Goal: Task Accomplishment & Management: Manage account settings

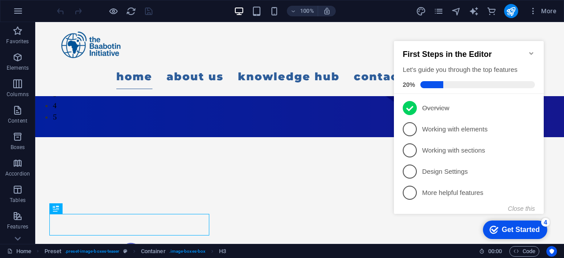
click at [418, 30] on div "checkmark Get Started 4 First Steps in the Editor Let's guide you through the t…" at bounding box center [470, 136] width 160 height 214
click at [531, 50] on icon "Minimize checklist" at bounding box center [531, 53] width 7 height 7
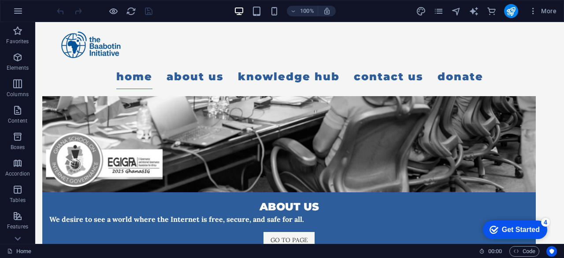
scroll to position [954, 0]
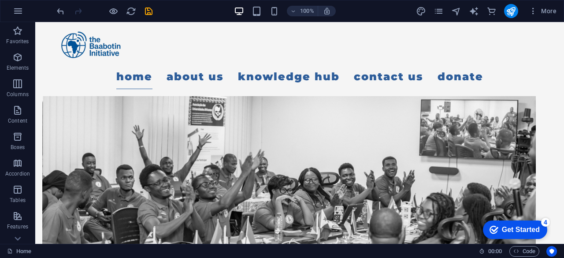
scroll to position [781, 0]
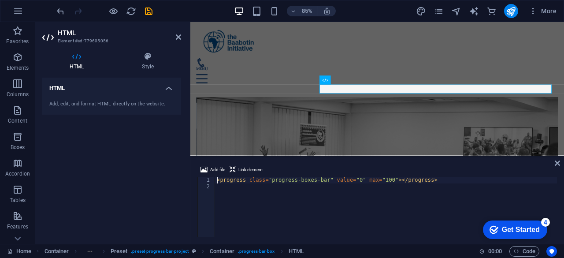
scroll to position [915, 0]
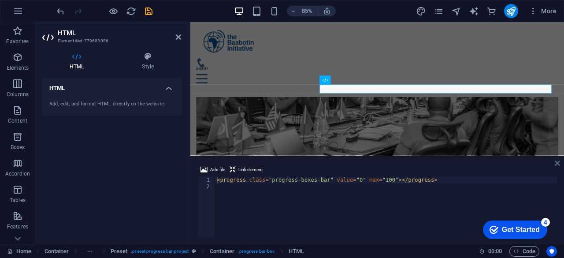
click at [556, 165] on icon at bounding box center [556, 162] width 5 height 7
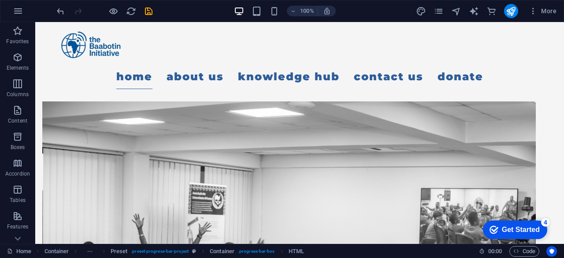
scroll to position [698, 0]
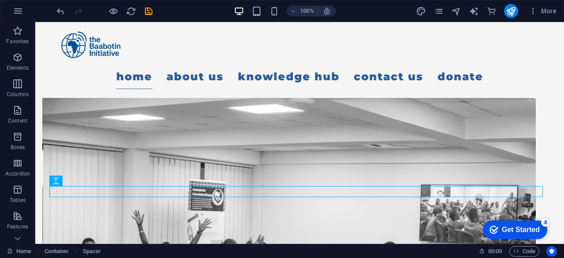
scroll to position [776, 0]
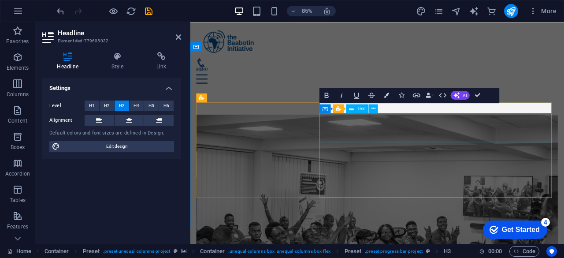
scroll to position [793, 0]
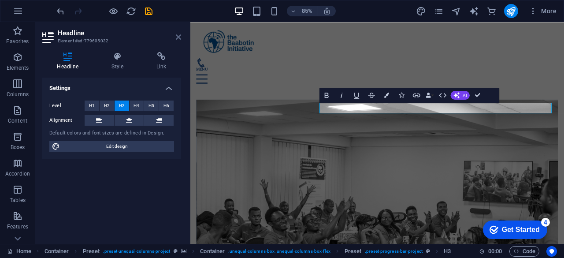
click at [176, 39] on icon at bounding box center [178, 36] width 5 height 7
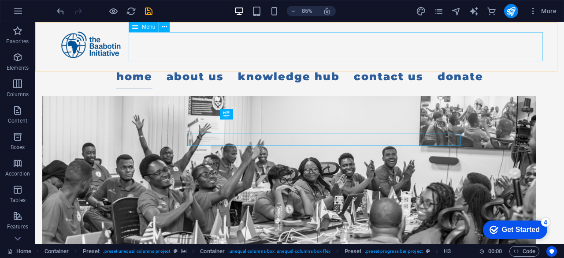
scroll to position [776, 0]
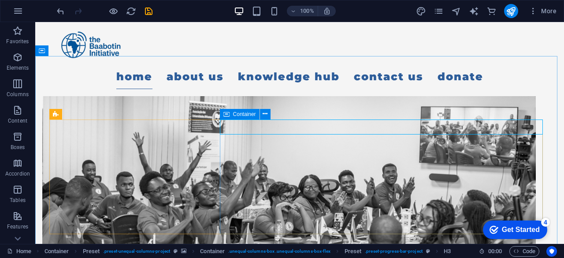
click at [228, 113] on icon at bounding box center [226, 114] width 6 height 11
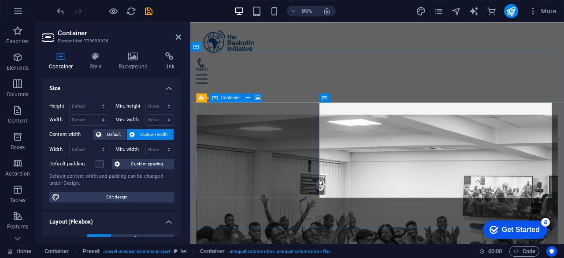
scroll to position [793, 0]
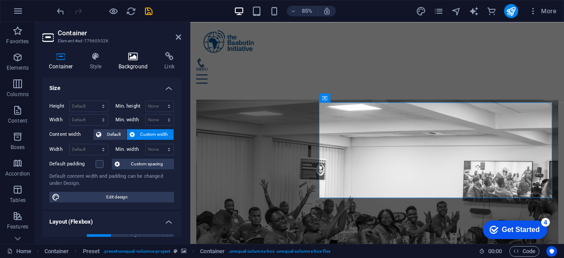
click at [127, 60] on icon at bounding box center [133, 56] width 43 height 9
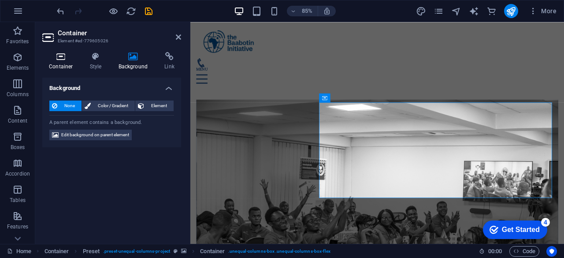
click at [67, 64] on h4 "Container" at bounding box center [62, 61] width 41 height 18
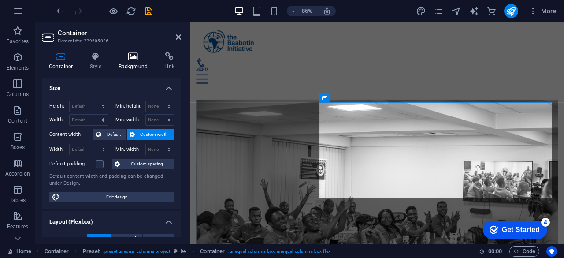
click at [132, 63] on h4 "Background" at bounding box center [135, 61] width 46 height 18
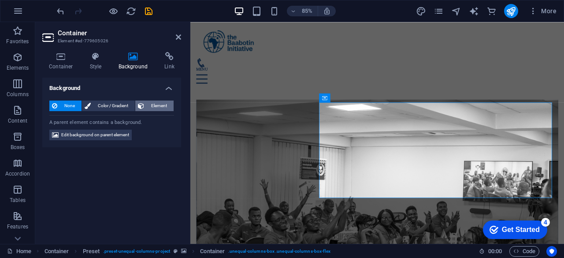
click at [151, 106] on span "Element" at bounding box center [159, 105] width 24 height 11
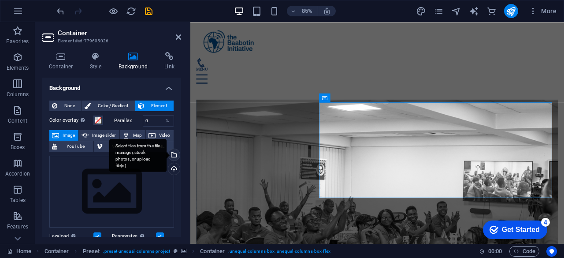
click at [166, 157] on div "Select files from the file manager, stock photos, or upload file(s)" at bounding box center [137, 155] width 57 height 33
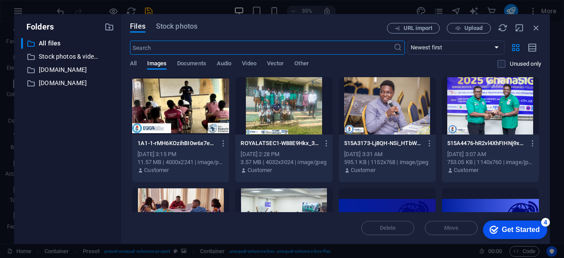
scroll to position [883, 0]
click at [202, 92] on div at bounding box center [180, 105] width 97 height 57
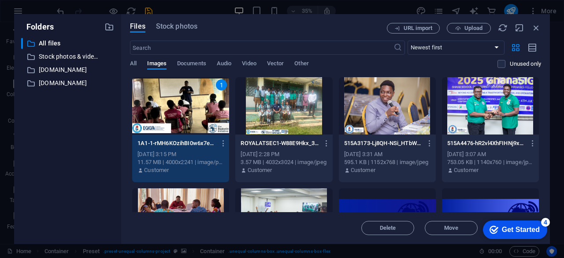
click at [211, 110] on div "1" at bounding box center [180, 105] width 97 height 57
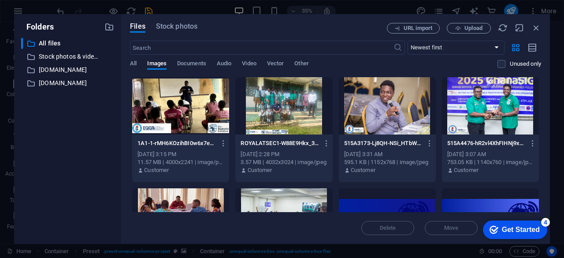
click at [202, 110] on div at bounding box center [180, 105] width 97 height 57
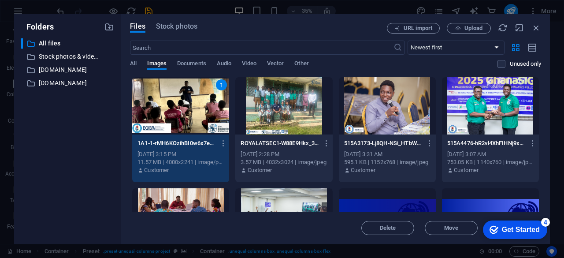
click at [202, 110] on div "1" at bounding box center [180, 105] width 97 height 57
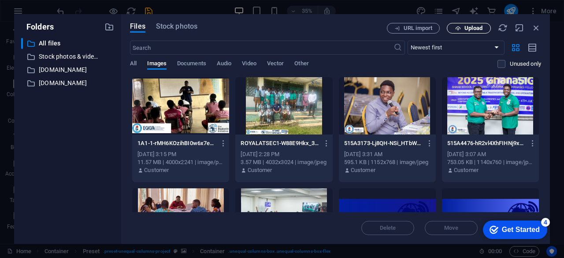
click at [463, 27] on span "Upload" at bounding box center [469, 29] width 36 height 6
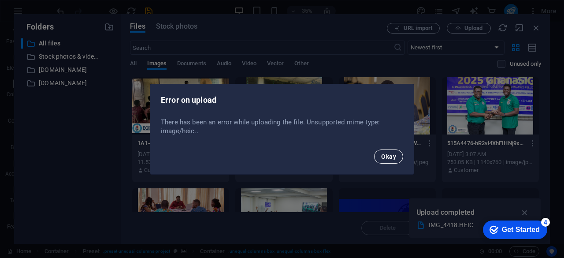
click at [395, 151] on button "Okay" at bounding box center [388, 156] width 29 height 14
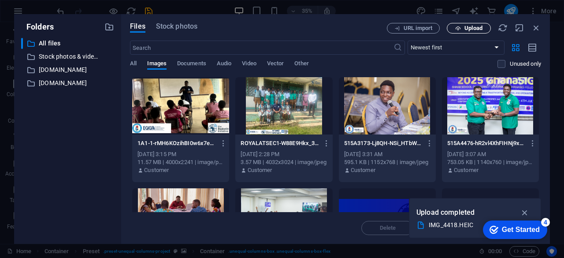
click at [462, 30] on span "Upload" at bounding box center [469, 29] width 36 height 6
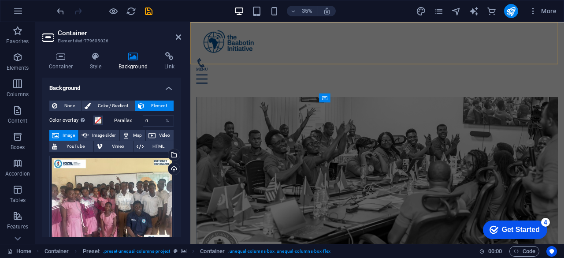
scroll to position [793, 0]
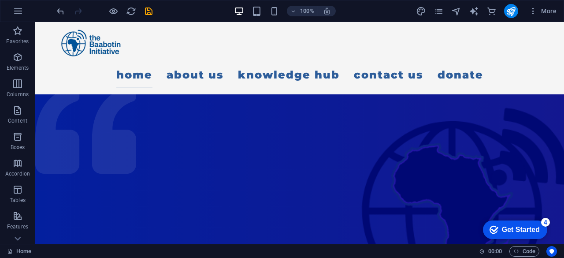
scroll to position [0, 0]
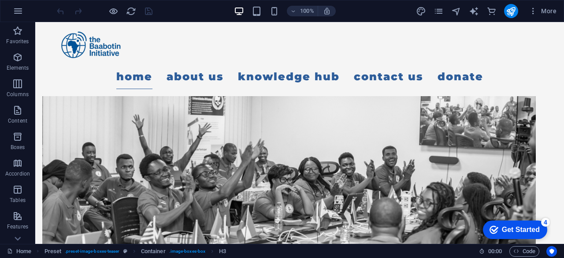
scroll to position [790, 0]
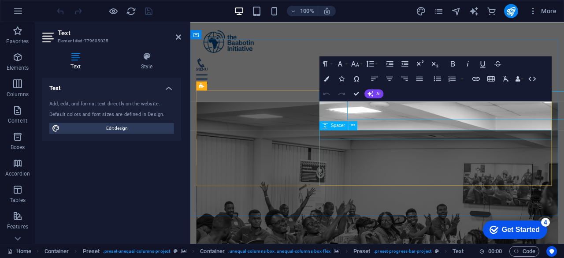
scroll to position [807, 0]
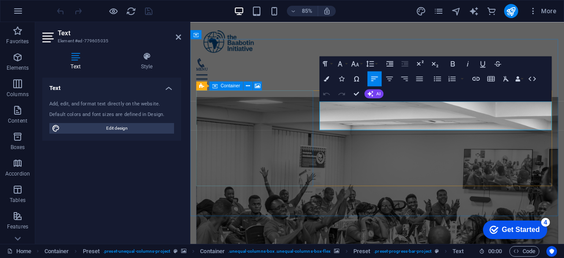
drag, startPoint x: 545, startPoint y: 143, endPoint x: 315, endPoint y: 114, distance: 232.1
click at [144, 59] on icon at bounding box center [146, 56] width 69 height 9
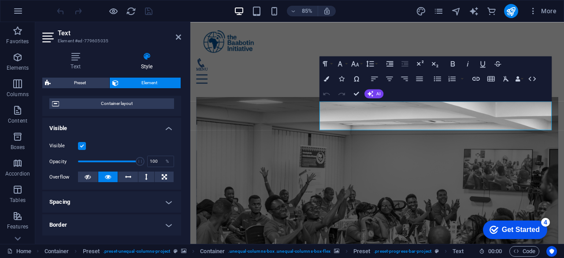
scroll to position [71, 0]
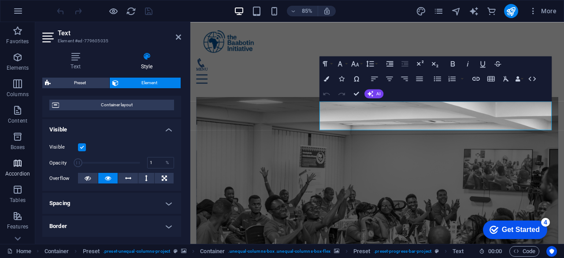
drag, startPoint x: 136, startPoint y: 161, endPoint x: 8, endPoint y: 170, distance: 128.1
click at [8, 170] on section "Favorites Elements Columns Content Boxes Accordion Tables Features Images Slide…" at bounding box center [282, 133] width 564 height 222
drag, startPoint x: 78, startPoint y: 163, endPoint x: 172, endPoint y: 160, distance: 93.4
click at [172, 160] on div "Opacity 100 %" at bounding box center [111, 162] width 125 height 13
type input "100"
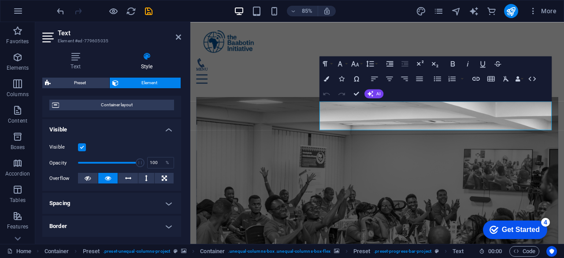
drag, startPoint x: 137, startPoint y: 162, endPoint x: 181, endPoint y: 155, distance: 43.7
click at [181, 155] on div "Layout How this element expands within the layout (Flexbox). Size Default auto …" at bounding box center [111, 166] width 139 height 141
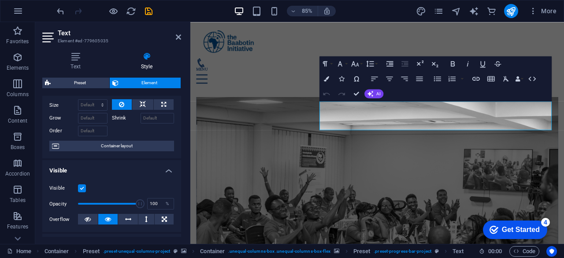
scroll to position [0, 0]
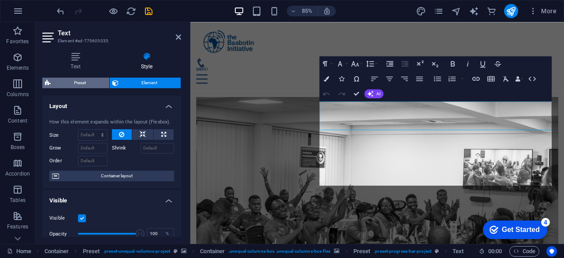
click at [78, 83] on span "Preset" at bounding box center [79, 83] width 53 height 11
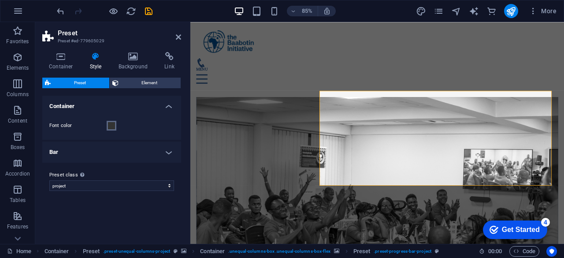
click at [110, 121] on button "Font color" at bounding box center [112, 126] width 10 height 10
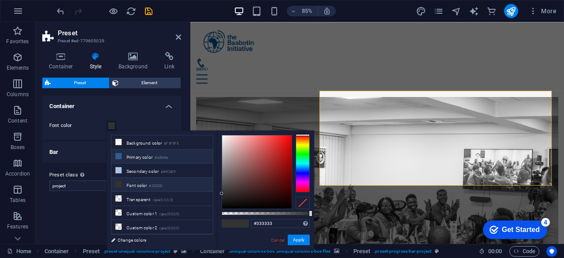
click at [117, 155] on icon at bounding box center [118, 156] width 6 height 6
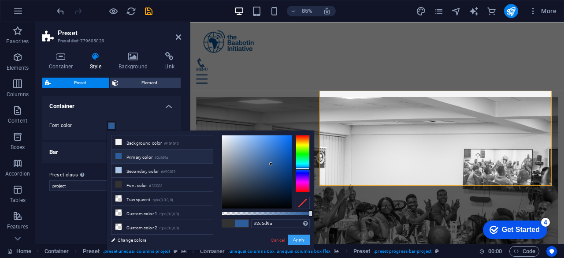
click at [299, 240] on button "Apply" at bounding box center [299, 239] width 22 height 11
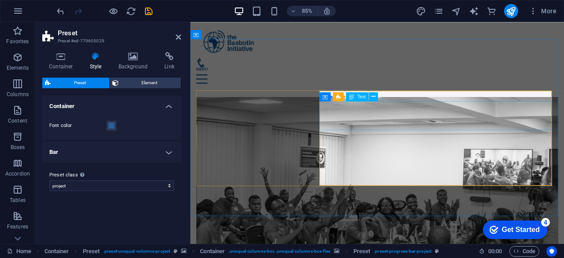
click at [109, 122] on span at bounding box center [111, 125] width 7 height 7
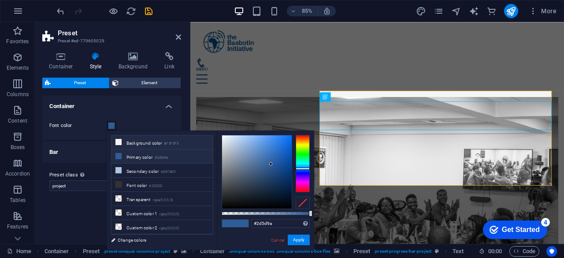
click at [120, 145] on li "Background color #F5F5F5" at bounding box center [161, 142] width 101 height 14
type input "#f5f5f5"
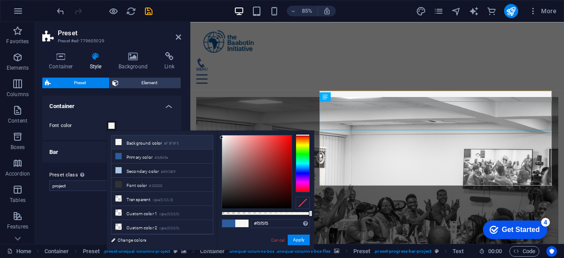
click at [142, 119] on div "Font color" at bounding box center [112, 125] width 142 height 28
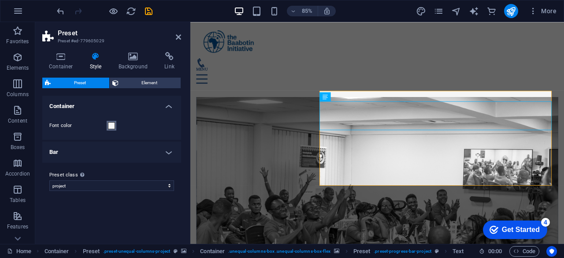
click at [112, 127] on span at bounding box center [111, 125] width 7 height 7
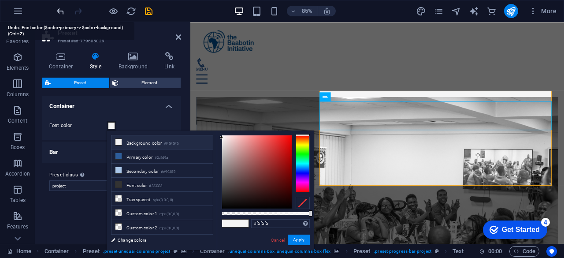
click at [0, 0] on icon "undo" at bounding box center [0, 0] width 0 height 0
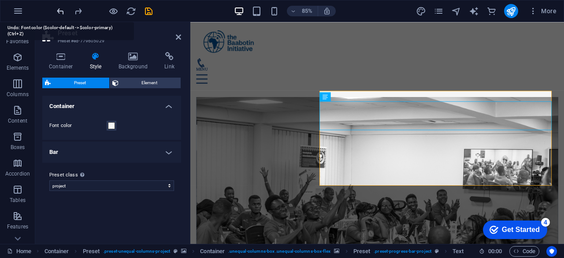
click at [0, 0] on icon "undo" at bounding box center [0, 0] width 0 height 0
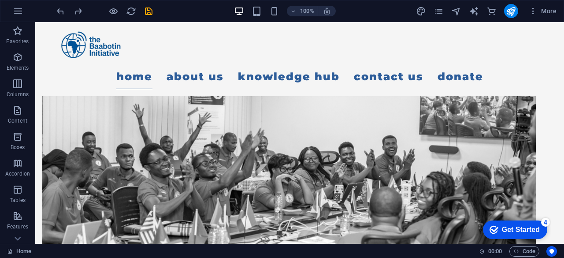
scroll to position [800, 0]
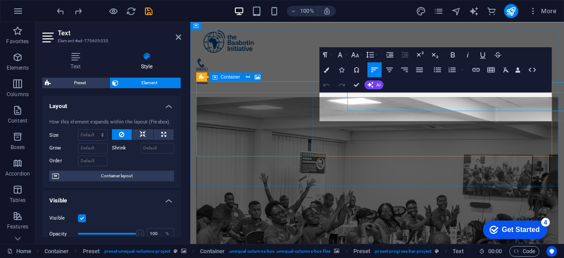
scroll to position [817, 0]
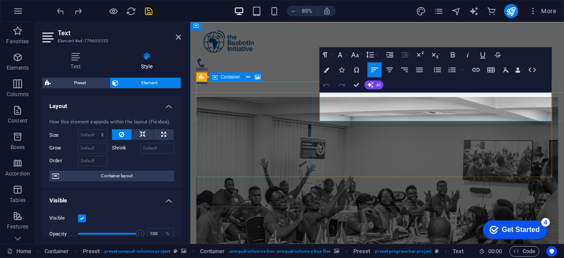
drag, startPoint x: 539, startPoint y: 133, endPoint x: 323, endPoint y: 105, distance: 218.6
click at [80, 218] on label at bounding box center [82, 218] width 8 height 8
click at [0, 0] on input "Visible" at bounding box center [0, 0] width 0 height 0
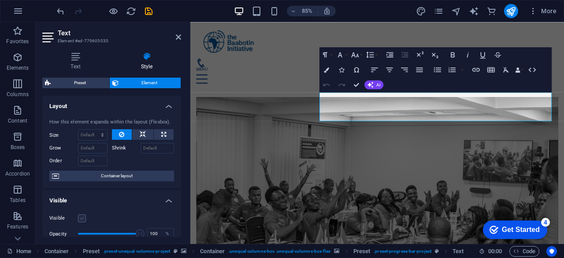
click at [80, 218] on label at bounding box center [82, 218] width 8 height 8
click at [0, 0] on input "Visible" at bounding box center [0, 0] width 0 height 0
click at [80, 218] on label at bounding box center [82, 218] width 8 height 8
click at [0, 0] on input "Visible" at bounding box center [0, 0] width 0 height 0
click at [80, 218] on label at bounding box center [82, 218] width 8 height 8
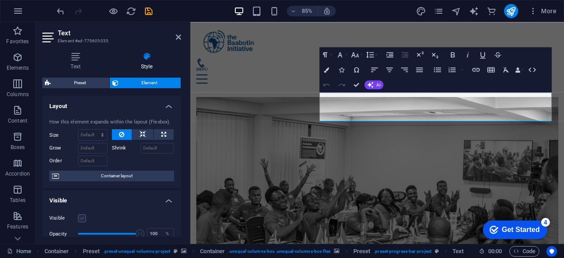
click at [0, 0] on input "Visible" at bounding box center [0, 0] width 0 height 0
click at [80, 218] on label at bounding box center [82, 218] width 8 height 8
click at [0, 0] on input "Visible" at bounding box center [0, 0] width 0 height 0
click at [80, 218] on label at bounding box center [82, 218] width 8 height 8
click at [0, 0] on input "Visible" at bounding box center [0, 0] width 0 height 0
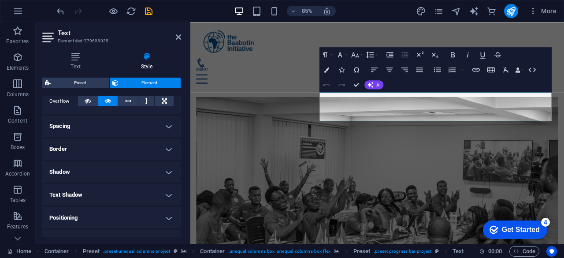
scroll to position [149, 0]
drag, startPoint x: 181, startPoint y: 190, endPoint x: 179, endPoint y: 221, distance: 30.4
click at [179, 221] on div "Text Style Text Add, edit, and format text directly on the website. Default col…" at bounding box center [111, 144] width 153 height 199
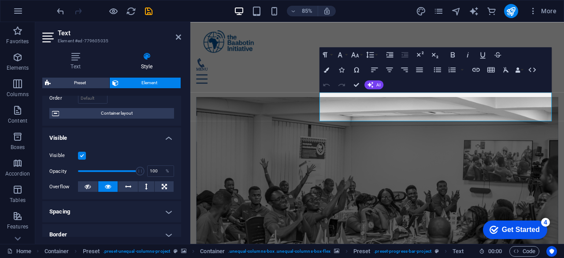
scroll to position [0, 0]
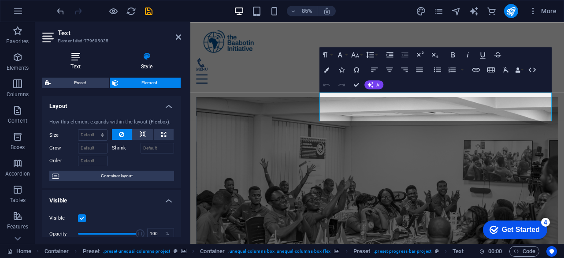
click at [78, 52] on icon at bounding box center [75, 56] width 67 height 9
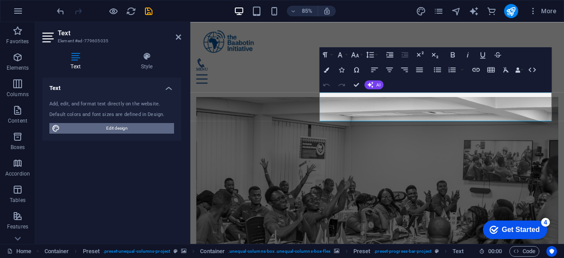
click at [85, 131] on span "Edit design" at bounding box center [117, 128] width 109 height 11
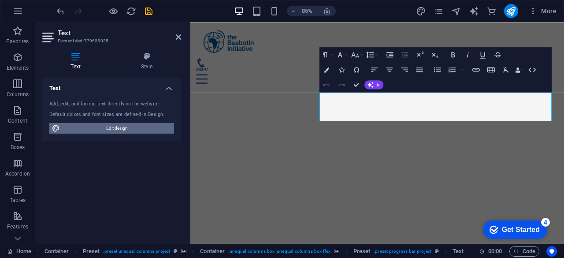
select select "px"
select select "700"
select select "px"
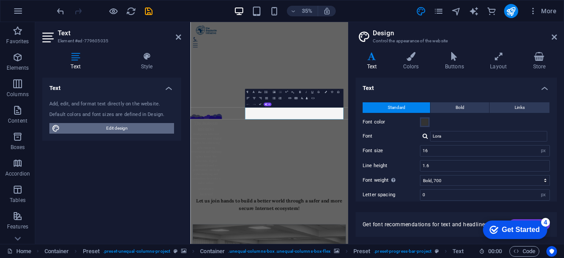
scroll to position [883, 0]
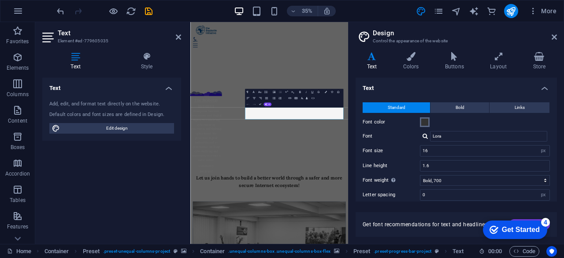
click at [425, 119] on span at bounding box center [424, 121] width 7 height 7
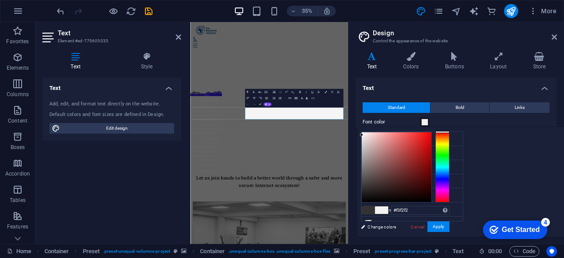
click at [431, 134] on div at bounding box center [397, 167] width 70 height 70
type input "#ffffff"
drag, startPoint x: 472, startPoint y: 134, endPoint x: 459, endPoint y: 121, distance: 18.7
click at [459, 121] on body "The Baabotin Initiative Home Favorites Elements Columns Content Boxes Accordion…" at bounding box center [282, 129] width 564 height 258
drag, startPoint x: 554, startPoint y: 106, endPoint x: 554, endPoint y: 116, distance: 10.1
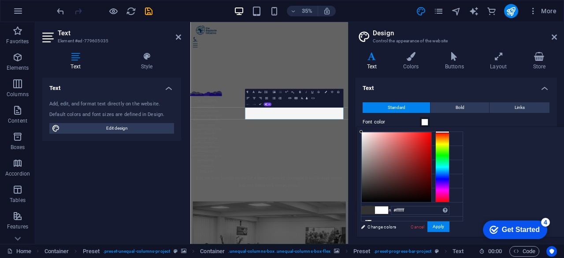
click at [554, 116] on div "Standard Bold Links Font color Font Lora Font size 16 rem px Line height 1.6 Fo…" at bounding box center [456, 174] width 205 height 162
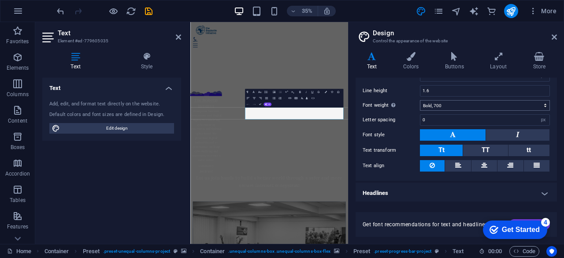
scroll to position [52, 0]
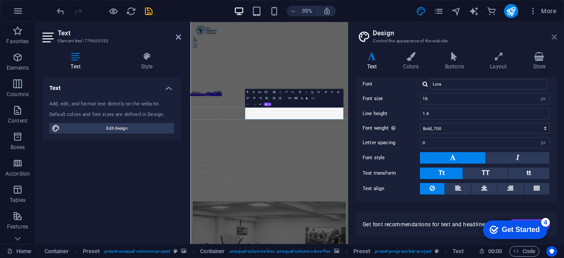
click at [554, 36] on icon at bounding box center [553, 36] width 5 height 7
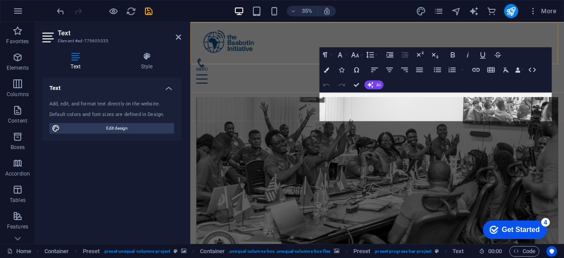
scroll to position [817, 0]
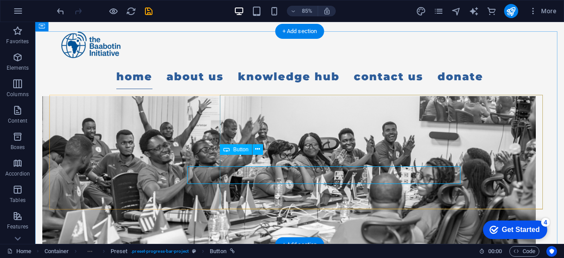
scroll to position [800, 0]
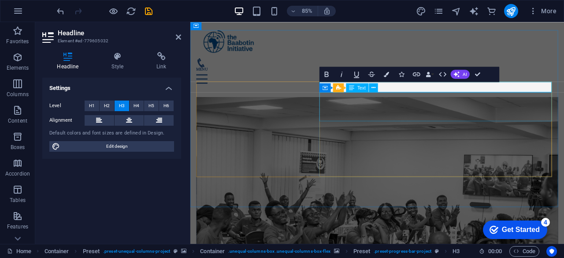
scroll to position [817, 0]
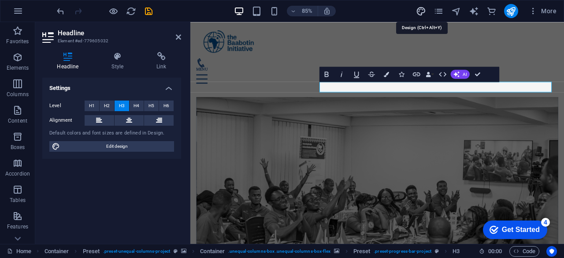
click at [423, 15] on icon "design" at bounding box center [421, 11] width 10 height 10
select select "px"
select select "700"
select select "px"
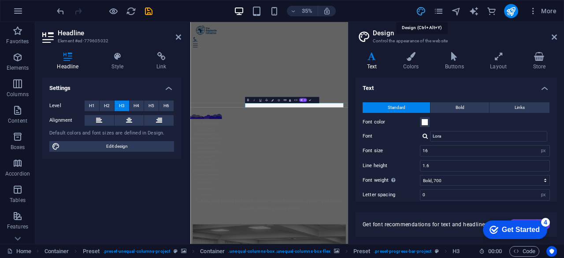
scroll to position [883, 0]
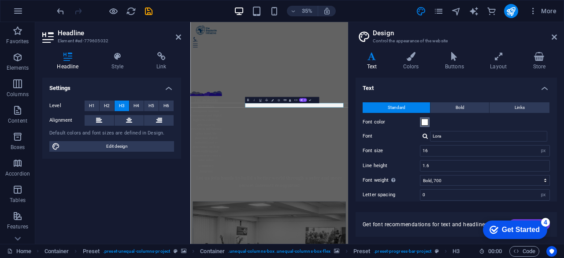
click at [425, 122] on span at bounding box center [424, 121] width 7 height 7
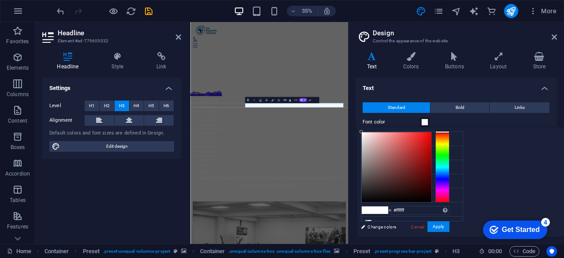
click at [422, 122] on span at bounding box center [424, 121] width 7 height 7
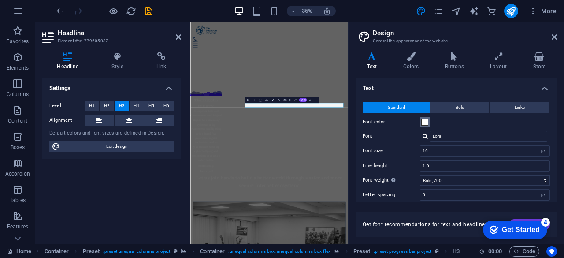
click at [422, 122] on span at bounding box center [424, 121] width 7 height 7
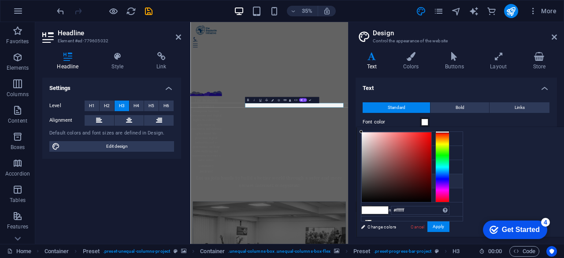
click at [366, 182] on li "Font color #333333" at bounding box center [411, 181] width 101 height 14
click at [431, 132] on div at bounding box center [397, 167] width 70 height 70
type input "#ffffff"
drag, startPoint x: 471, startPoint y: 131, endPoint x: 457, endPoint y: 123, distance: 16.8
click at [457, 123] on body "The Baabotin Initiative Home Favorites Elements Columns Content Boxes Accordion…" at bounding box center [282, 129] width 564 height 258
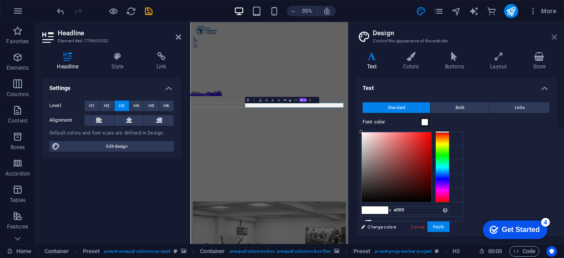
click at [551, 37] on icon at bounding box center [553, 36] width 5 height 7
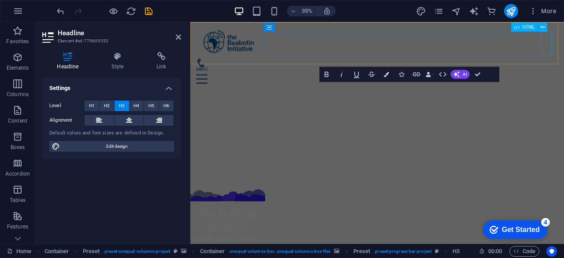
scroll to position [817, 0]
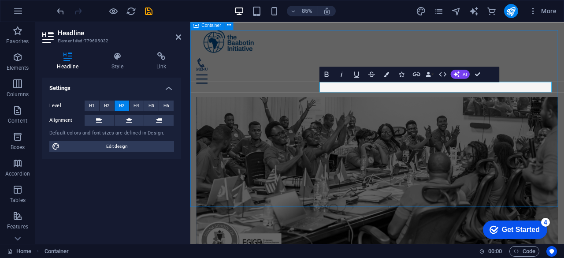
scroll to position [800, 0]
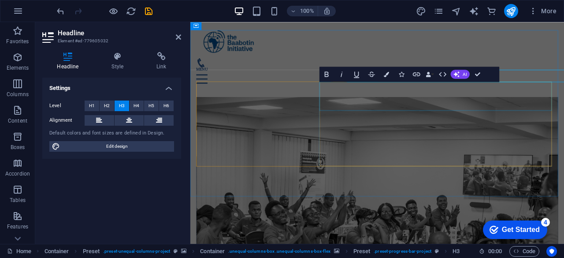
scroll to position [817, 0]
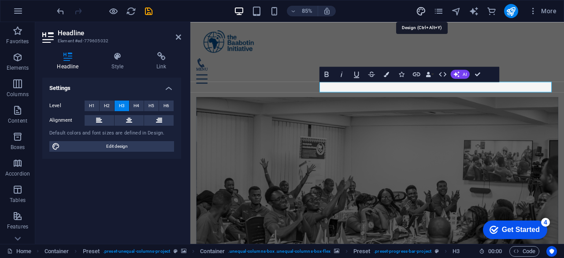
click at [423, 13] on icon "design" at bounding box center [421, 11] width 10 height 10
select select "px"
select select "700"
select select "px"
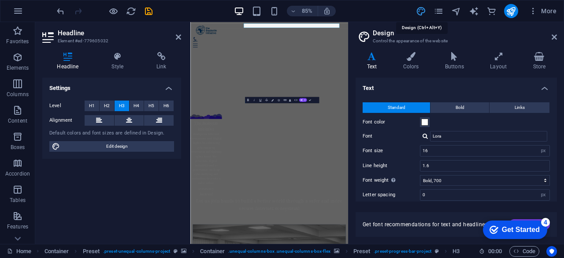
scroll to position [883, 0]
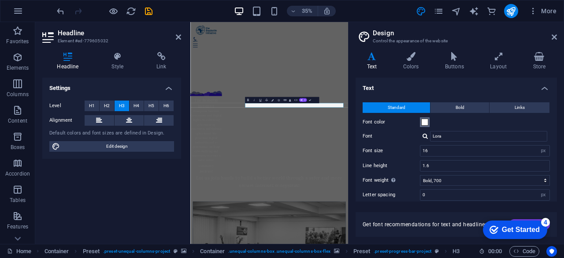
click at [424, 124] on span at bounding box center [424, 121] width 7 height 7
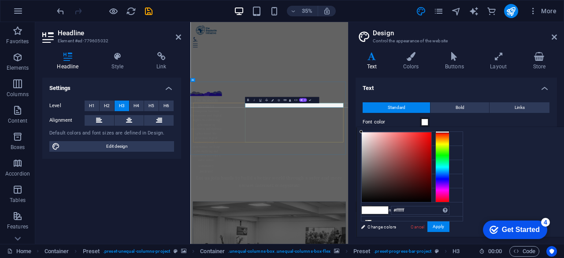
drag, startPoint x: 510, startPoint y: 259, endPoint x: 495, endPoint y: 259, distance: 14.1
drag, startPoint x: 515, startPoint y: 258, endPoint x: 329, endPoint y: 262, distance: 185.5
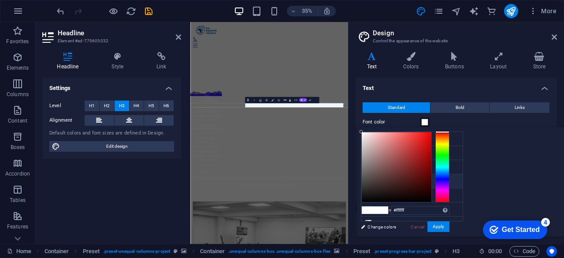
click at [382, 182] on li "Font color #333333" at bounding box center [411, 181] width 101 height 14
click at [431, 133] on div at bounding box center [397, 167] width 70 height 70
type input "#ffffff"
drag, startPoint x: 472, startPoint y: 131, endPoint x: 434, endPoint y: 124, distance: 38.2
click at [434, 124] on body "The Baabotin Initiative Home Favorites Elements Columns Content Boxes Accordion…" at bounding box center [282, 129] width 564 height 258
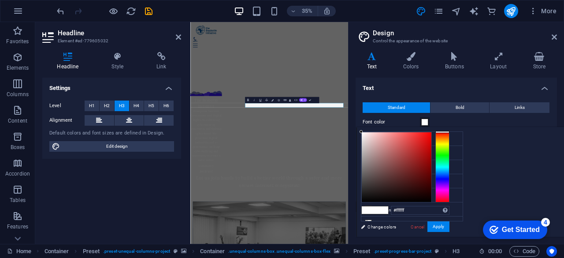
click at [423, 124] on span at bounding box center [424, 121] width 7 height 7
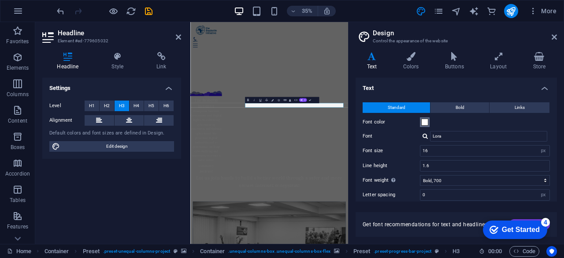
click at [425, 120] on span at bounding box center [424, 121] width 7 height 7
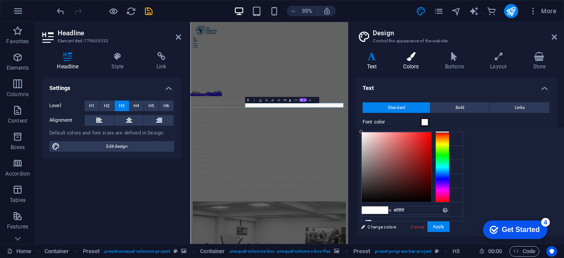
click at [415, 66] on h4 "Colors" at bounding box center [413, 61] width 42 height 18
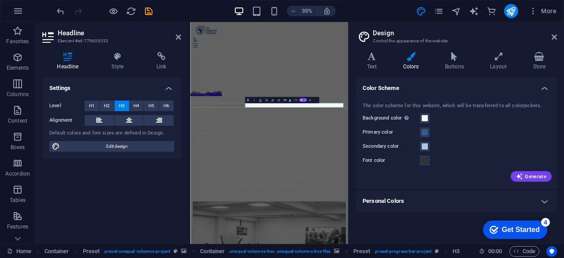
click at [551, 41] on header "Design Control the appearance of the website" at bounding box center [457, 33] width 200 height 23
click at [552, 39] on icon at bounding box center [553, 36] width 5 height 7
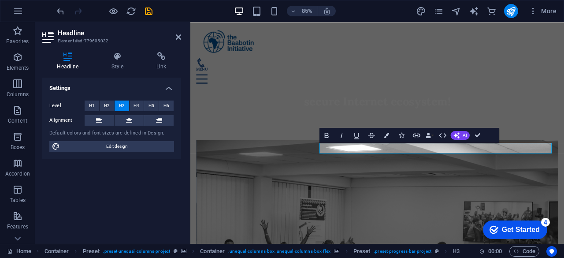
scroll to position [743, 0]
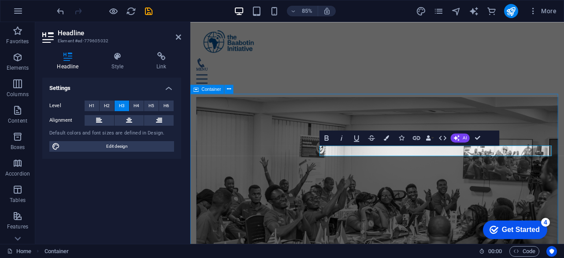
scroll to position [725, 0]
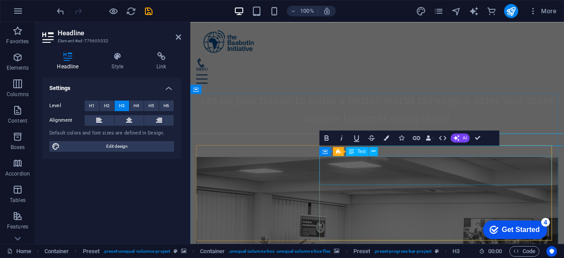
scroll to position [743, 0]
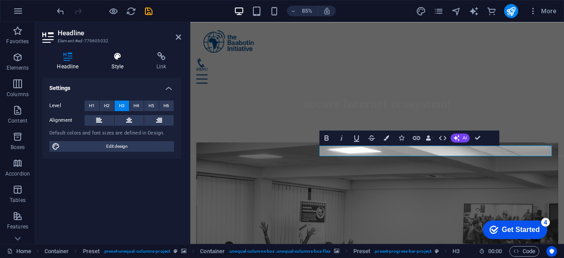
click at [118, 60] on icon at bounding box center [117, 56] width 41 height 9
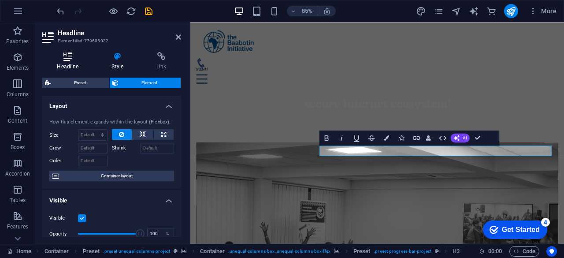
click at [65, 60] on icon at bounding box center [67, 56] width 51 height 9
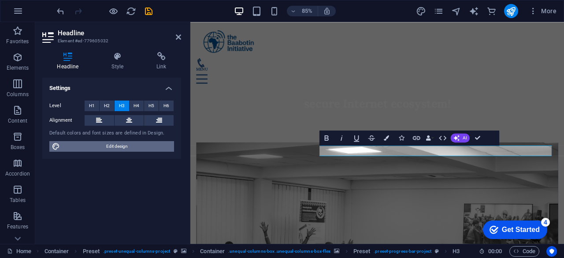
click at [112, 145] on span "Edit design" at bounding box center [117, 146] width 109 height 11
select select "px"
select select "700"
select select "px"
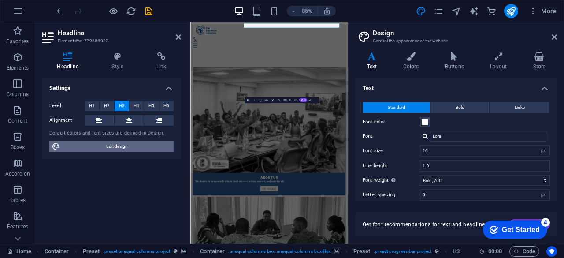
scroll to position [883, 0]
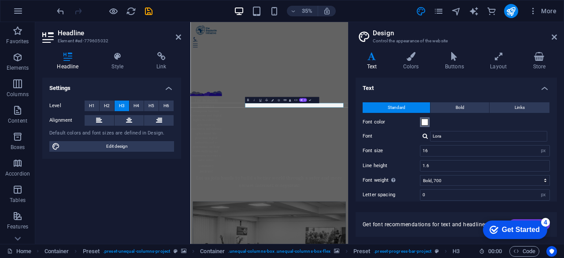
click at [423, 121] on span at bounding box center [424, 121] width 7 height 7
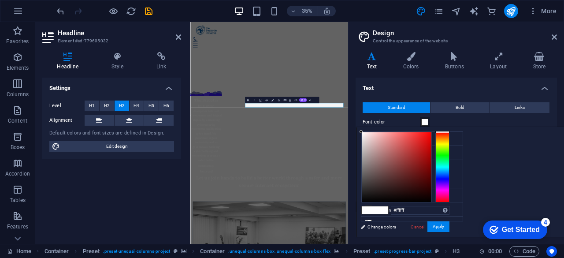
click at [423, 121] on span at bounding box center [424, 121] width 7 height 7
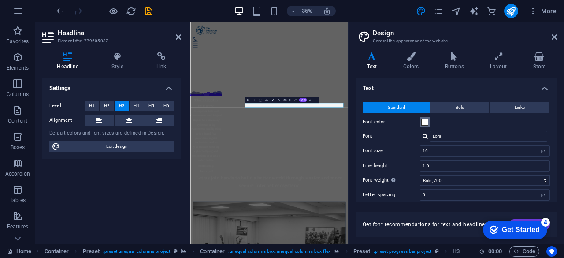
click at [423, 121] on span at bounding box center [424, 121] width 7 height 7
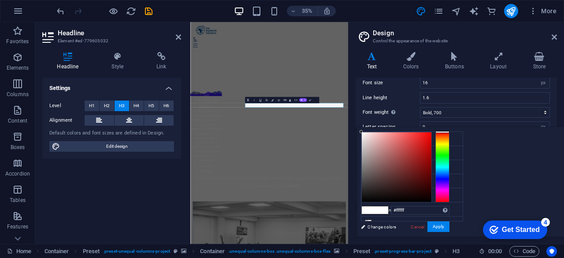
scroll to position [75, 0]
click at [454, 230] on div "#ffffff Supported formats #0852ed rgb(8, 82, 237) rgba(8, 82, 237, 90%) hsv(221…" at bounding box center [404, 245] width 97 height 237
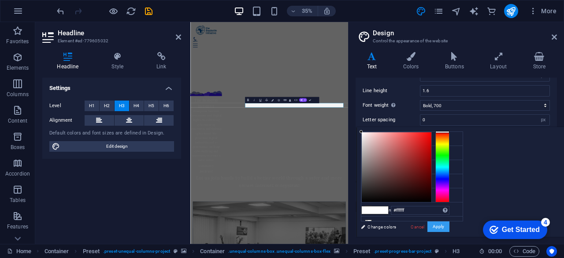
click at [449, 227] on button "Apply" at bounding box center [438, 226] width 22 height 11
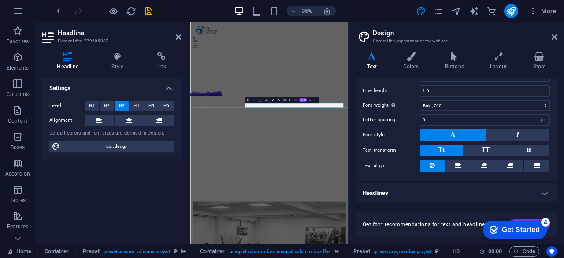
click at [558, 37] on aside "Design Control the appearance of the website Variants Text Colors Buttons Layou…" at bounding box center [456, 133] width 216 height 222
click at [553, 33] on icon at bounding box center [553, 36] width 5 height 7
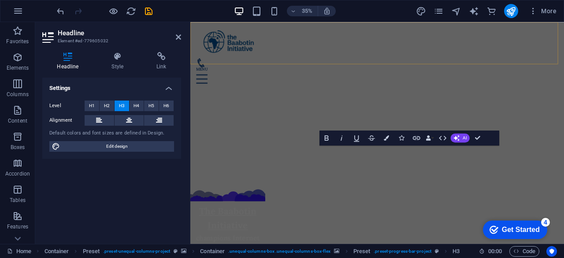
scroll to position [743, 0]
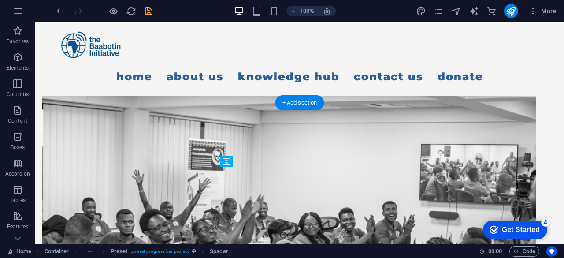
drag, startPoint x: 473, startPoint y: 222, endPoint x: 433, endPoint y: 225, distance: 40.2
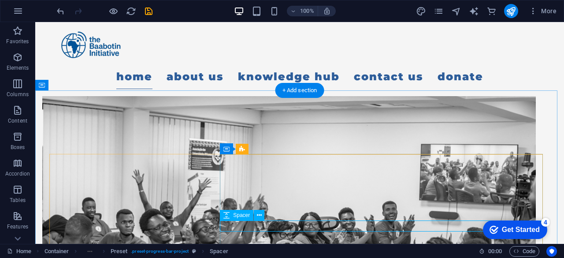
scroll to position [741, 0]
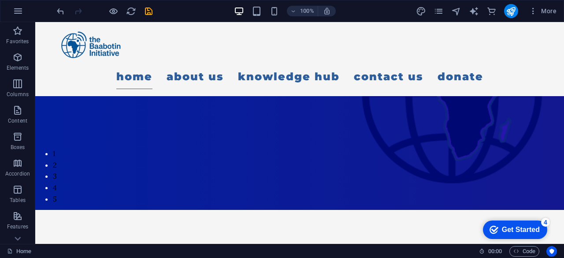
scroll to position [195, 0]
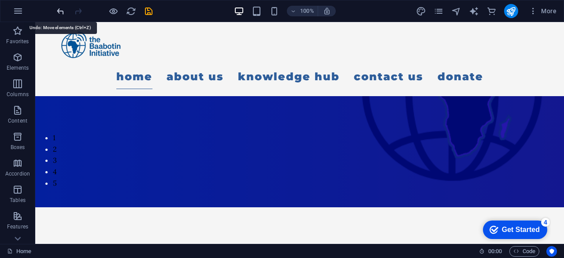
click at [0, 0] on icon "undo" at bounding box center [0, 0] width 0 height 0
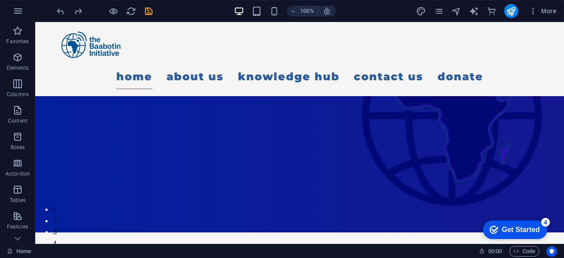
scroll to position [134, 0]
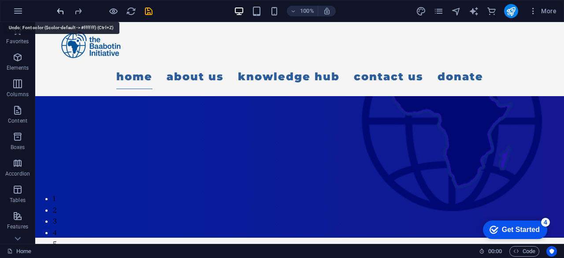
click at [0, 0] on icon "undo" at bounding box center [0, 0] width 0 height 0
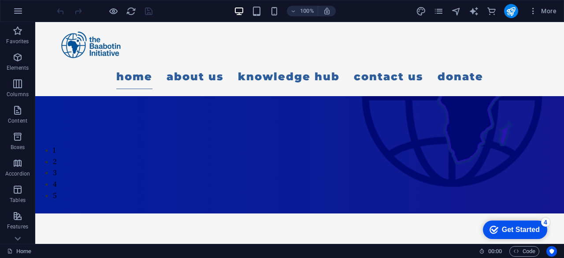
scroll to position [186, 0]
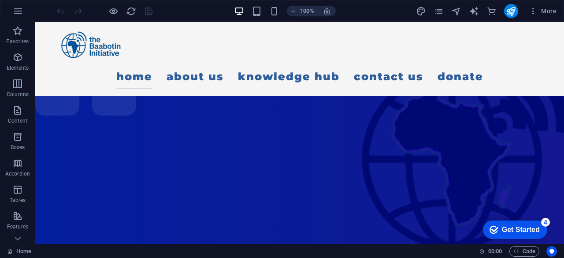
scroll to position [67, 0]
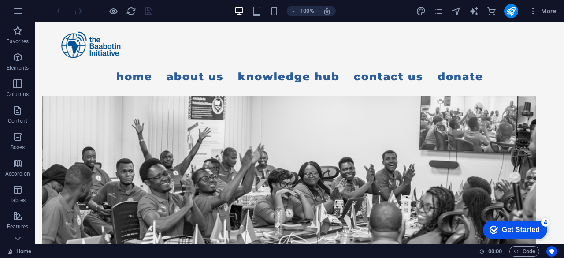
scroll to position [782, 0]
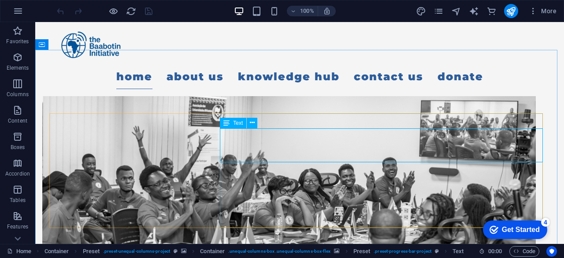
click at [228, 123] on icon at bounding box center [226, 123] width 6 height 11
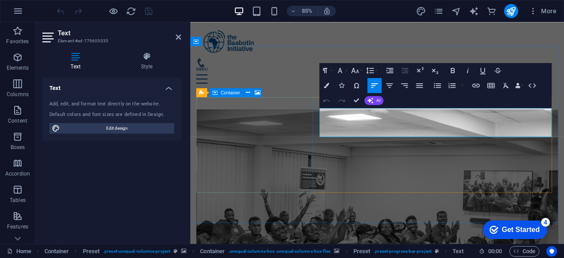
scroll to position [799, 0]
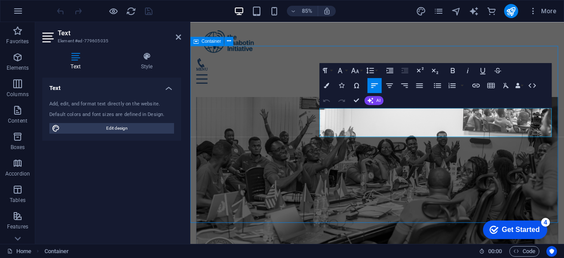
scroll to position [787, 0]
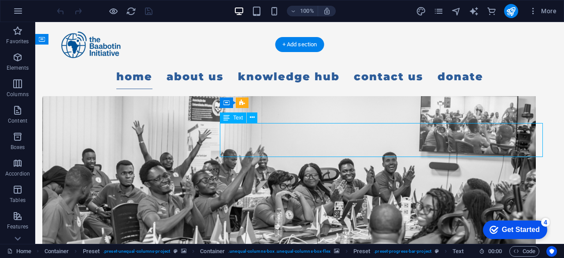
drag, startPoint x: 331, startPoint y: 148, endPoint x: 257, endPoint y: 126, distance: 77.2
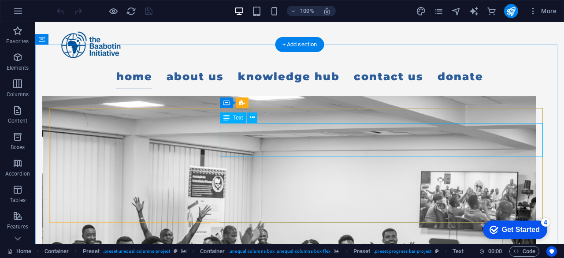
scroll to position [804, 0]
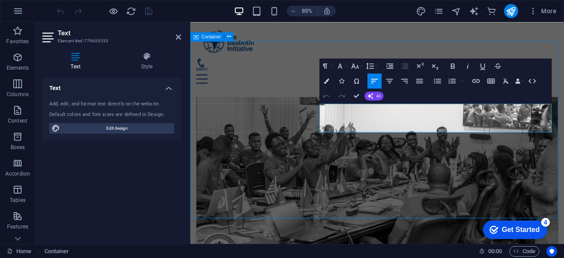
scroll to position [792, 0]
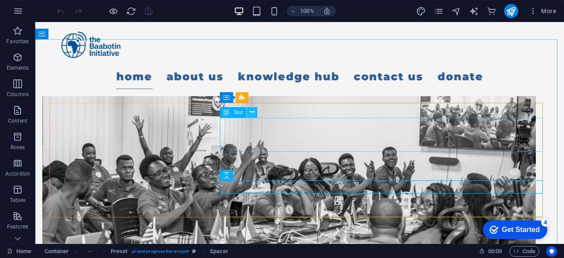
click at [250, 114] on icon at bounding box center [252, 111] width 5 height 9
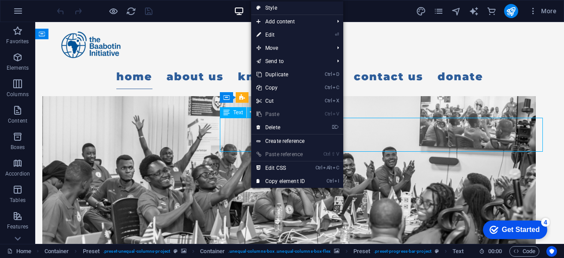
click at [250, 114] on icon at bounding box center [252, 111] width 5 height 9
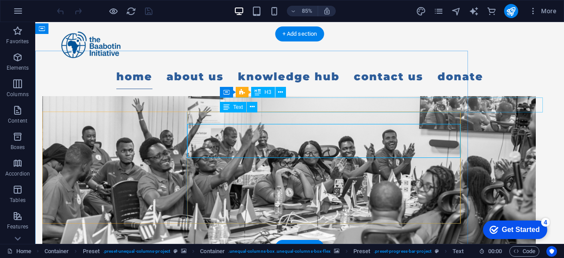
scroll to position [798, 0]
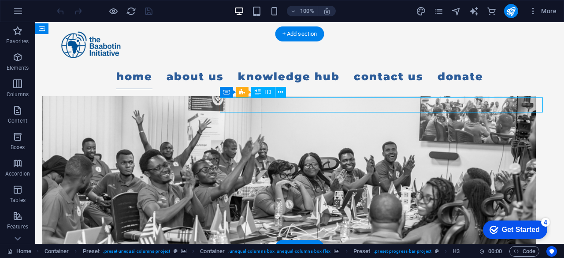
drag, startPoint x: 464, startPoint y: 110, endPoint x: 454, endPoint y: 111, distance: 10.3
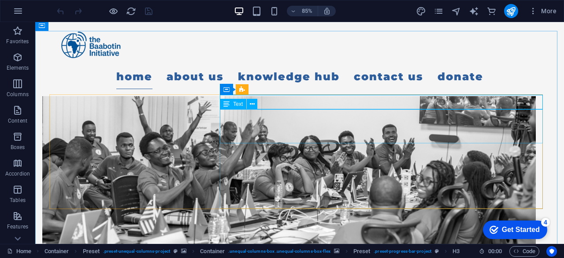
scroll to position [801, 0]
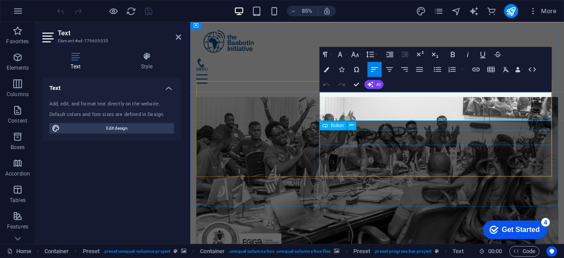
scroll to position [806, 0]
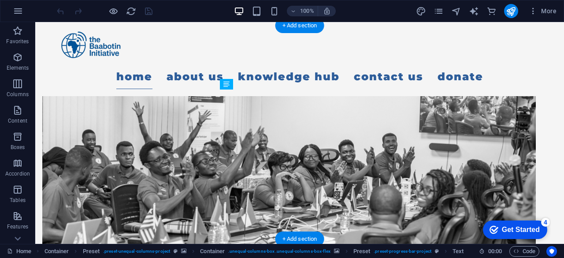
drag, startPoint x: 329, startPoint y: 127, endPoint x: 248, endPoint y: 94, distance: 87.5
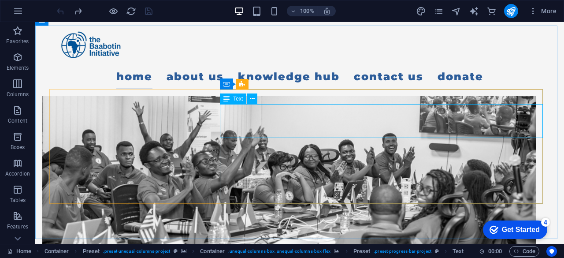
click at [239, 98] on span "Text" at bounding box center [238, 98] width 10 height 5
click at [277, 83] on button at bounding box center [280, 84] width 11 height 11
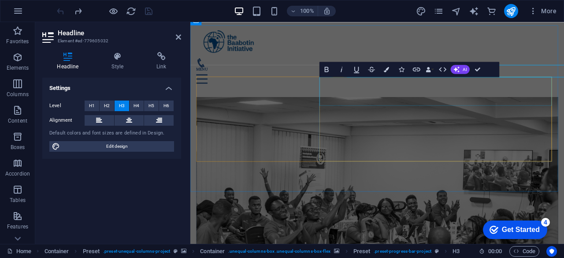
scroll to position [823, 0]
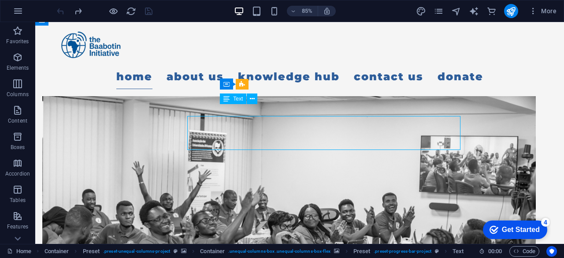
scroll to position [806, 0]
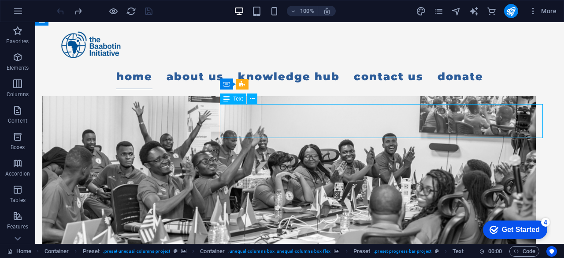
drag, startPoint x: 331, startPoint y: 134, endPoint x: 270, endPoint y: 115, distance: 64.6
click at [227, 84] on icon at bounding box center [226, 83] width 6 height 11
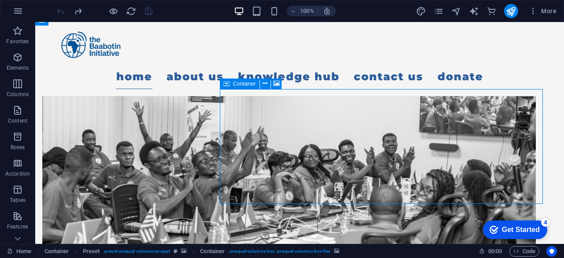
click at [227, 84] on icon at bounding box center [226, 83] width 6 height 11
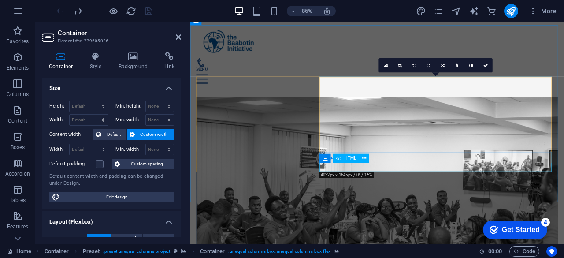
scroll to position [823, 0]
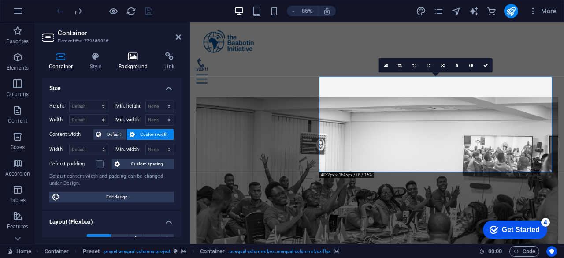
click at [137, 55] on icon at bounding box center [133, 56] width 43 height 9
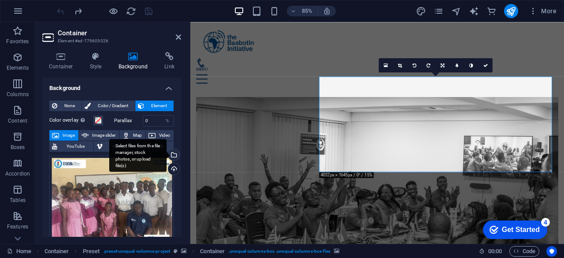
click at [175, 152] on div "Select files from the file manager, stock photos, or upload file(s)" at bounding box center [172, 155] width 13 height 13
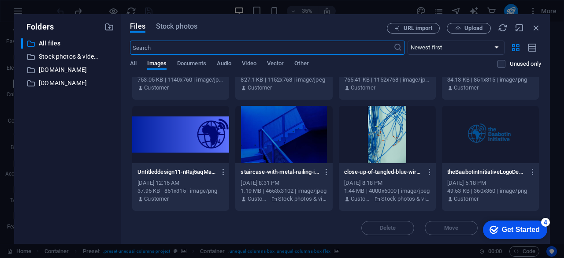
scroll to position [207, 0]
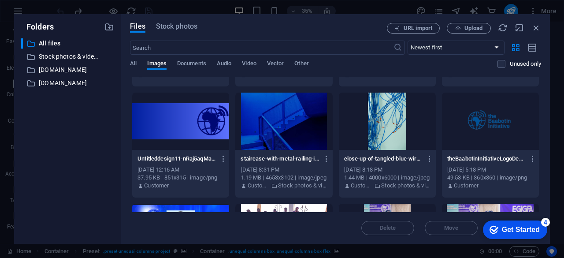
click at [289, 133] on div at bounding box center [283, 120] width 97 height 57
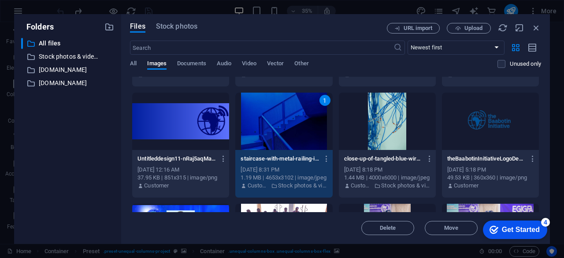
click at [203, 127] on div at bounding box center [180, 120] width 97 height 57
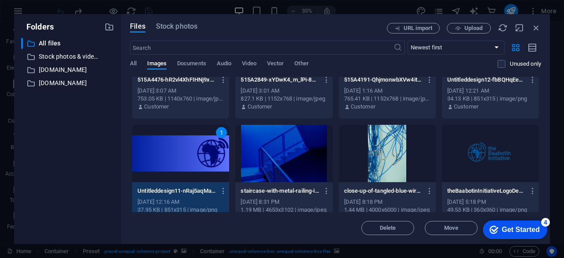
scroll to position [173, 0]
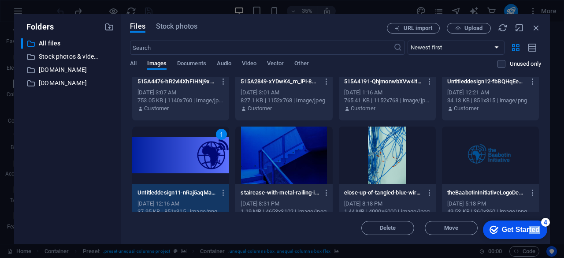
drag, startPoint x: 528, startPoint y: 225, endPoint x: 558, endPoint y: 144, distance: 86.1
click at [551, 216] on html "checkmark Get Started 4 First Steps in the Editor Let's guide you through the t…" at bounding box center [513, 229] width 75 height 26
click at [464, 26] on span "Upload" at bounding box center [473, 28] width 18 height 5
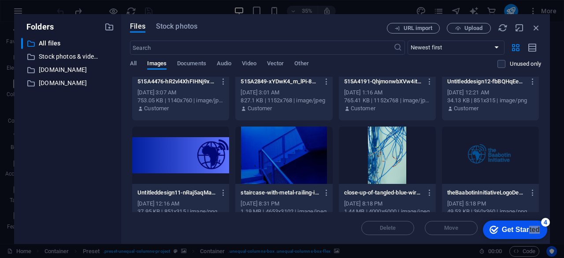
click at [206, 167] on div at bounding box center [180, 154] width 97 height 57
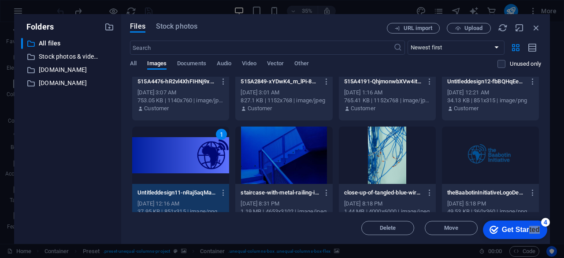
click at [206, 167] on div "1" at bounding box center [180, 154] width 97 height 57
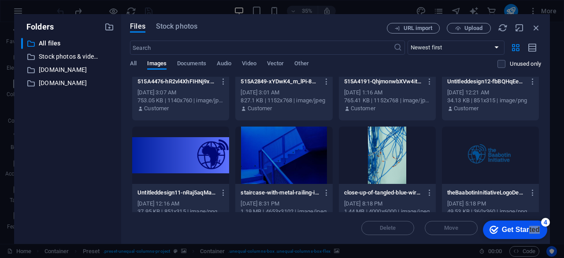
click at [206, 167] on div at bounding box center [180, 154] width 97 height 57
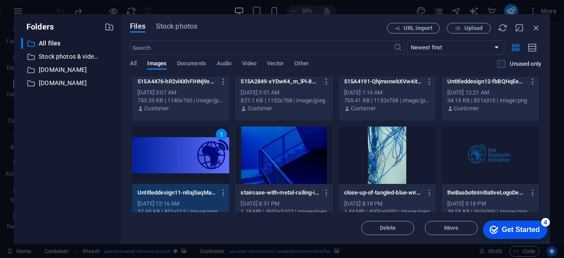
click at [498, 228] on div "checkmark Get Started 4" at bounding box center [514, 229] width 50 height 9
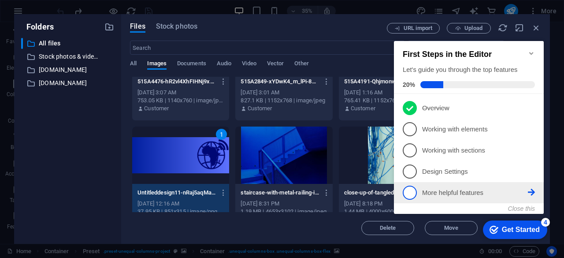
click at [532, 192] on icon at bounding box center [531, 191] width 7 height 7
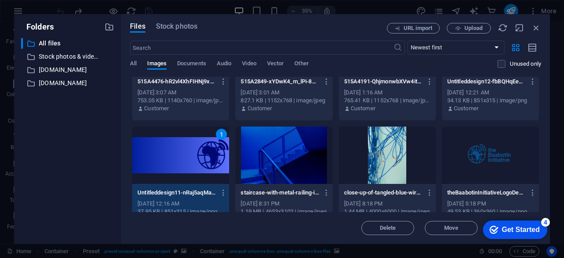
click at [524, 227] on div "Get Started" at bounding box center [521, 229] width 38 height 8
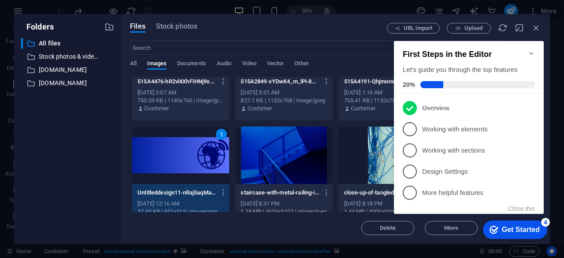
scroll to position [0, 0]
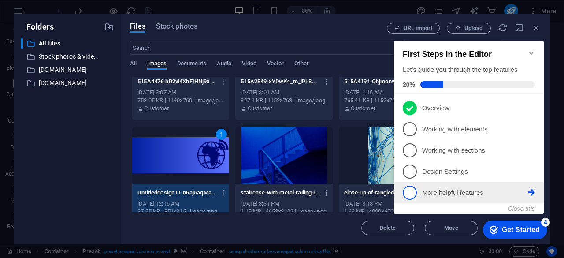
click at [402, 192] on li "5 More helpful features - incomplete" at bounding box center [469, 192] width 150 height 21
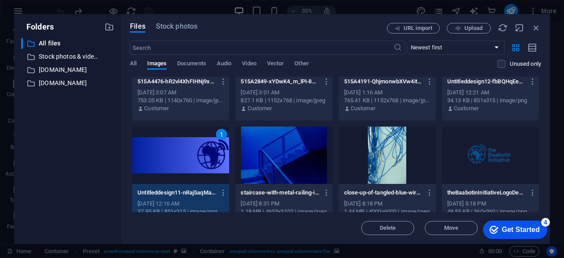
click at [506, 221] on div "checkmark Get Started 4" at bounding box center [515, 229] width 64 height 18
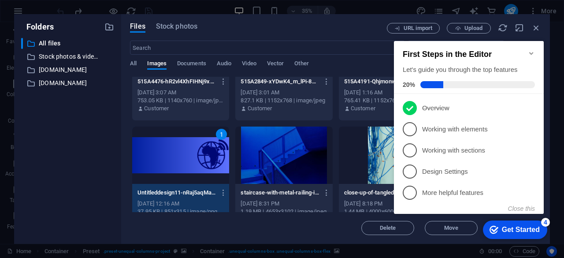
click at [532, 51] on icon "Minimize checklist" at bounding box center [531, 53] width 7 height 7
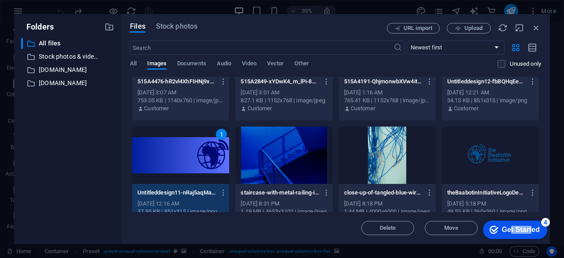
drag, startPoint x: 618, startPoint y: 417, endPoint x: 595, endPoint y: 406, distance: 25.6
click at [509, 227] on div "Get Started" at bounding box center [521, 229] width 38 height 8
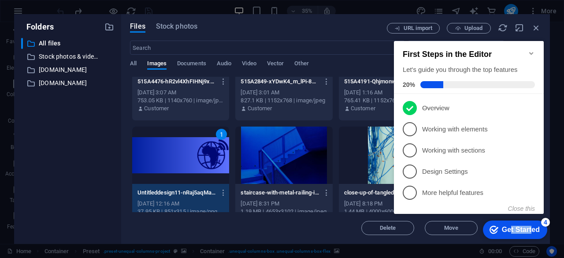
click at [509, 227] on div "Get Started" at bounding box center [521, 229] width 38 height 8
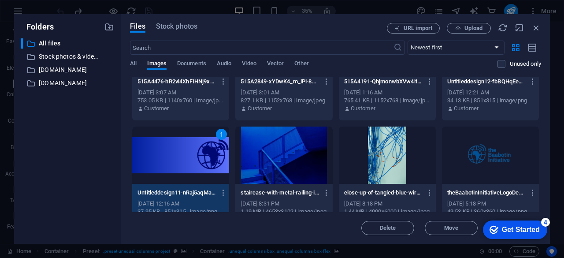
click at [539, 233] on div "Get Started" at bounding box center [521, 229] width 38 height 8
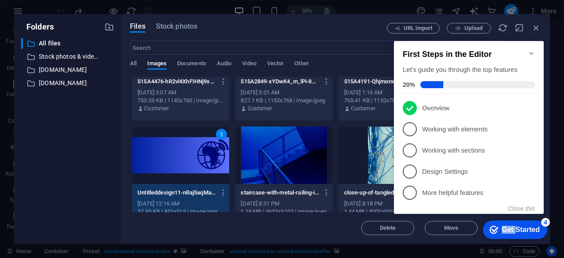
click at [509, 227] on div "Get Started" at bounding box center [521, 229] width 38 height 8
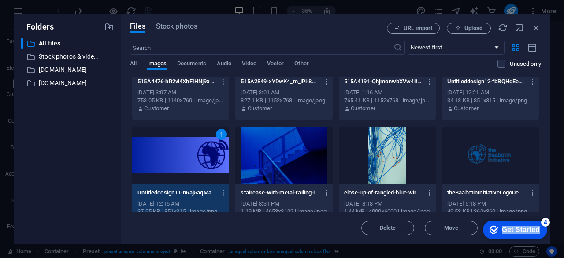
click at [539, 233] on div "Get Started" at bounding box center [521, 229] width 38 height 8
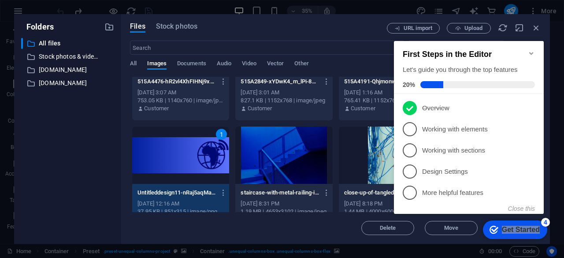
click at [353, 236] on div "Files Stock photos URL import Upload ​ Newest first Oldest first Name (A-Z) Nam…" at bounding box center [335, 128] width 429 height 229
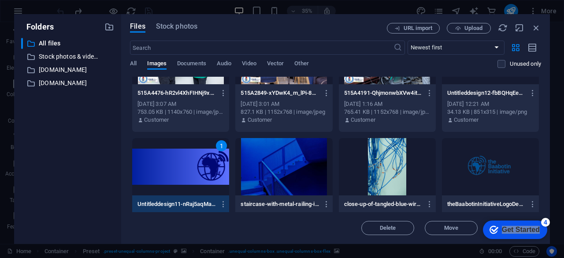
scroll to position [162, 0]
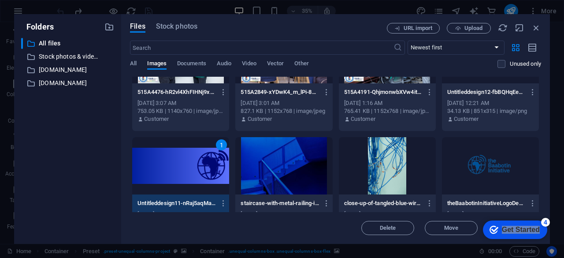
click at [170, 171] on div "1" at bounding box center [180, 165] width 97 height 57
click at [170, 171] on div "Upload" at bounding box center [172, 169] width 13 height 13
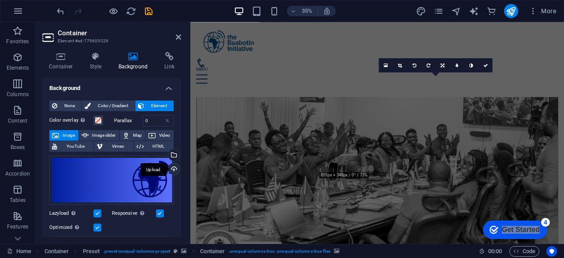
scroll to position [823, 0]
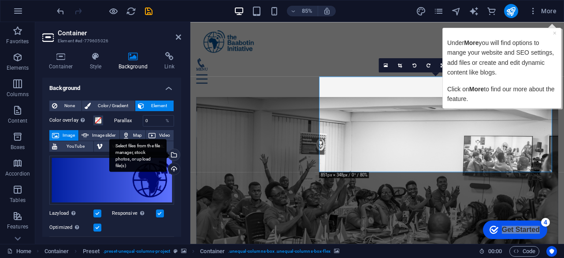
click at [174, 156] on div "Select files from the file manager, stock photos, or upload file(s)" at bounding box center [172, 155] width 13 height 13
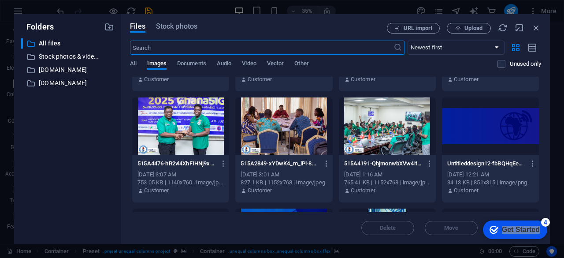
scroll to position [0, 0]
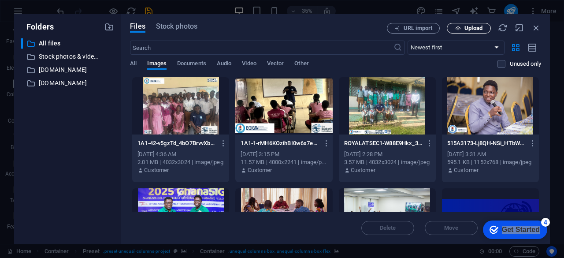
click at [465, 27] on span "Upload" at bounding box center [473, 28] width 18 height 5
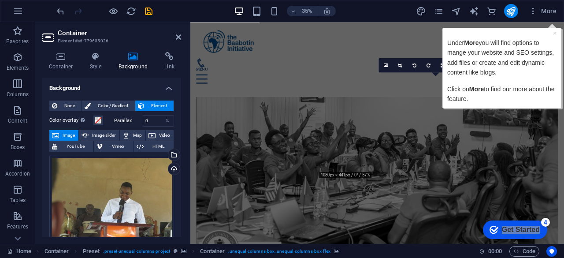
scroll to position [823, 0]
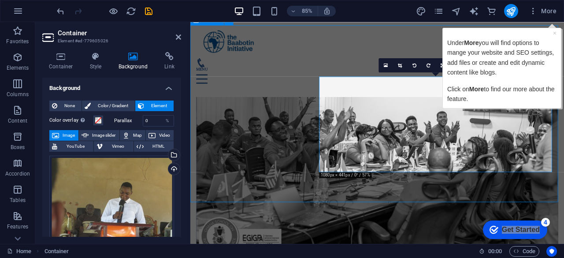
scroll to position [806, 0]
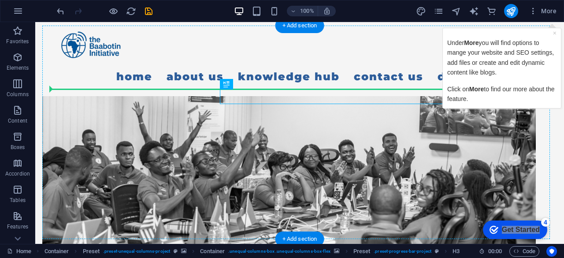
drag, startPoint x: 235, startPoint y: 92, endPoint x: 244, endPoint y: 92, distance: 9.2
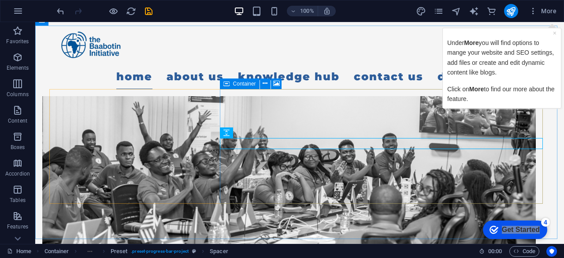
click at [229, 84] on icon at bounding box center [226, 83] width 6 height 11
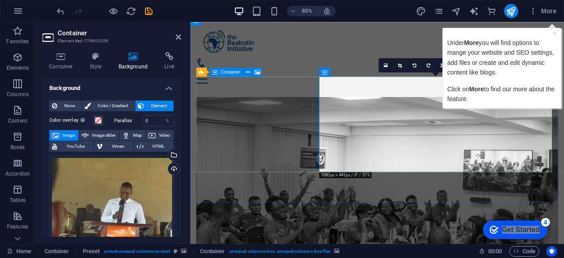
scroll to position [823, 0]
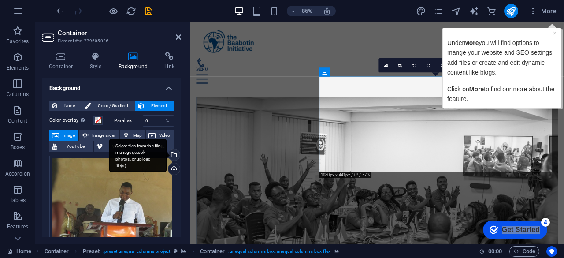
click at [166, 152] on div "Select files from the file manager, stock photos, or upload file(s)" at bounding box center [137, 155] width 57 height 33
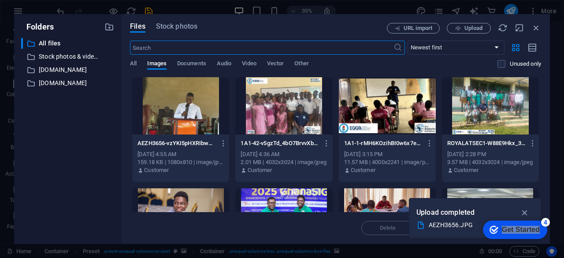
scroll to position [883, 0]
click at [466, 26] on span "Upload" at bounding box center [473, 28] width 18 height 5
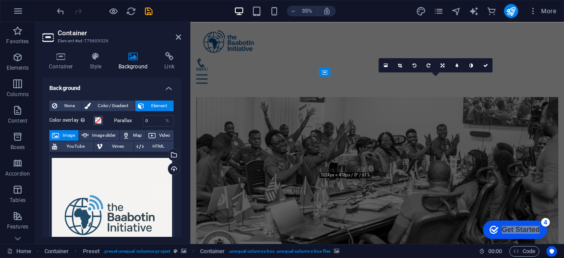
scroll to position [823, 0]
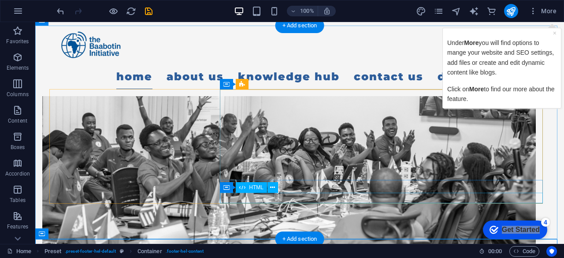
scroll to position [806, 0]
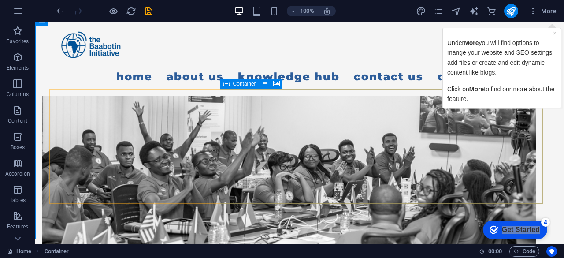
click at [235, 83] on span "Container" at bounding box center [244, 83] width 23 height 5
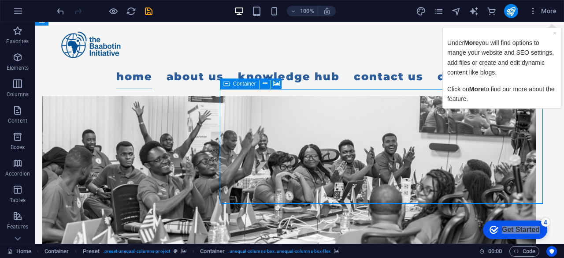
click at [235, 83] on span "Container" at bounding box center [244, 83] width 23 height 5
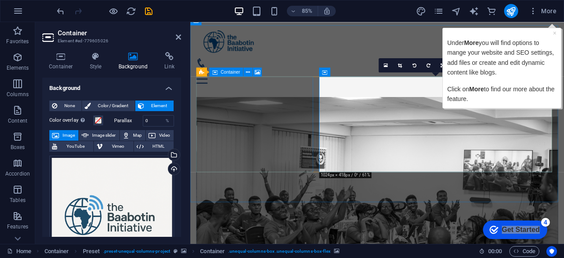
scroll to position [823, 0]
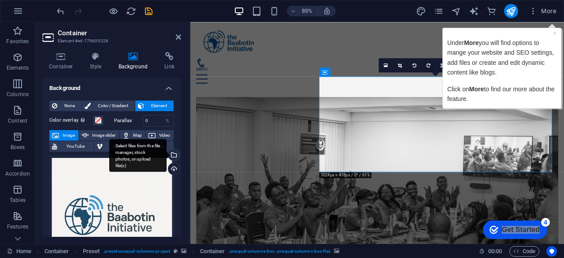
click at [174, 154] on div "Select files from the file manager, stock photos, or upload file(s)" at bounding box center [172, 155] width 13 height 13
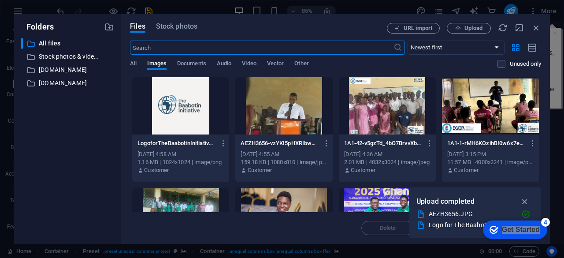
scroll to position [883, 0]
click at [465, 30] on span "Upload" at bounding box center [473, 28] width 18 height 5
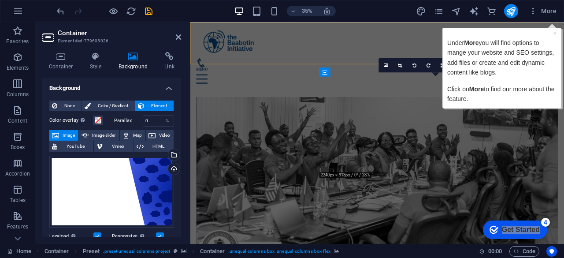
scroll to position [823, 0]
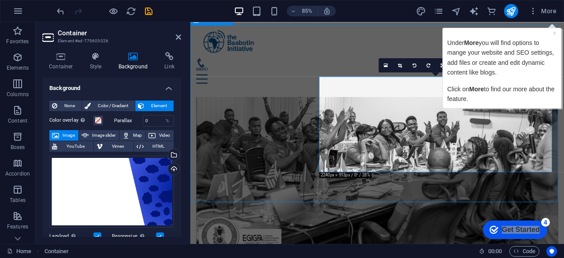
scroll to position [806, 0]
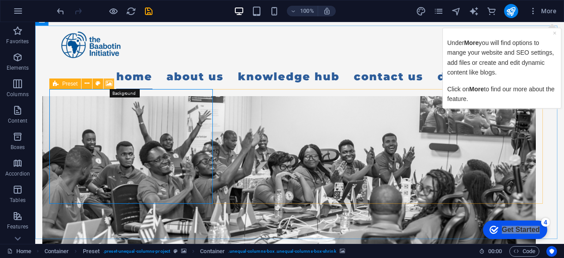
click at [110, 81] on icon at bounding box center [109, 83] width 7 height 9
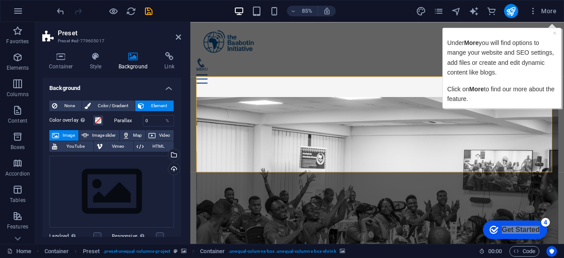
scroll to position [823, 0]
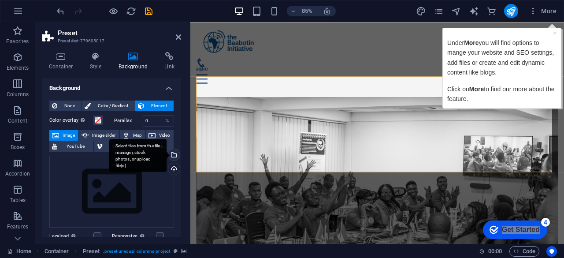
click at [172, 155] on div "Select files from the file manager, stock photos, or upload file(s)" at bounding box center [172, 155] width 13 height 13
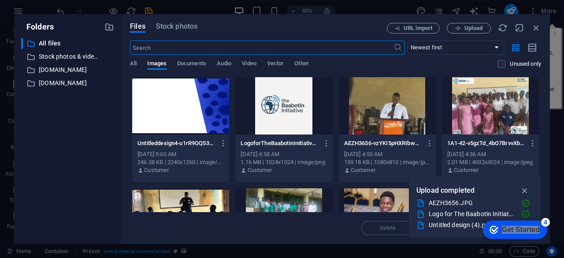
scroll to position [883, 0]
drag, startPoint x: 543, startPoint y: 92, endPoint x: 543, endPoint y: 103, distance: 10.1
click at [543, 103] on div "Files Stock photos URL import Upload ​ Newest first Oldest first Name (A-Z) Nam…" at bounding box center [335, 128] width 429 height 229
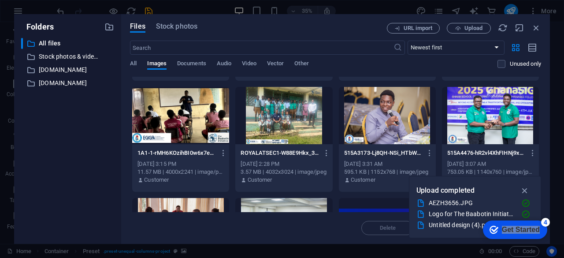
click at [202, 100] on div at bounding box center [180, 115] width 97 height 57
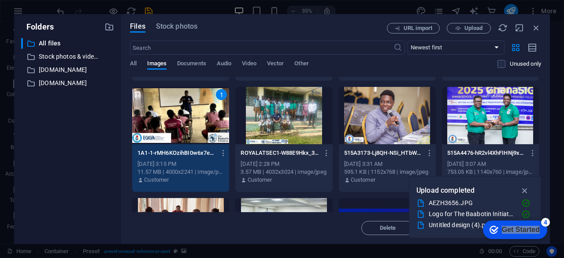
drag, startPoint x: 538, startPoint y: 110, endPoint x: 538, endPoint y: 139, distance: 29.5
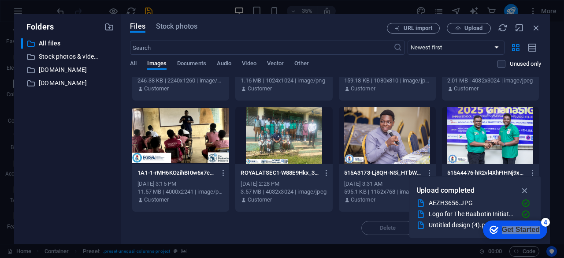
scroll to position [78, 0]
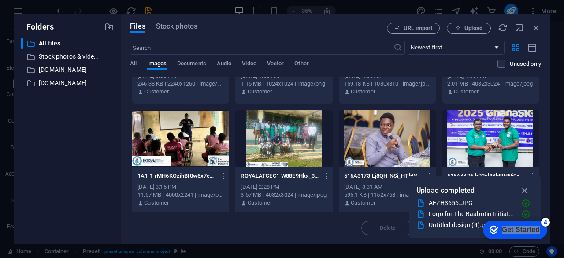
click at [208, 139] on div at bounding box center [180, 138] width 97 height 57
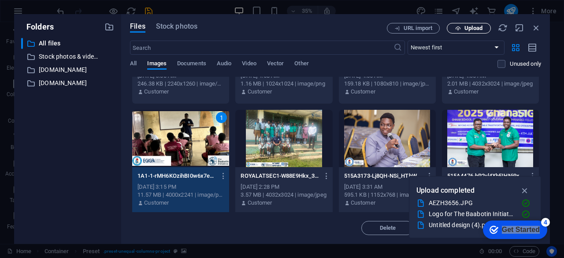
click at [468, 26] on span "Upload" at bounding box center [473, 28] width 18 height 5
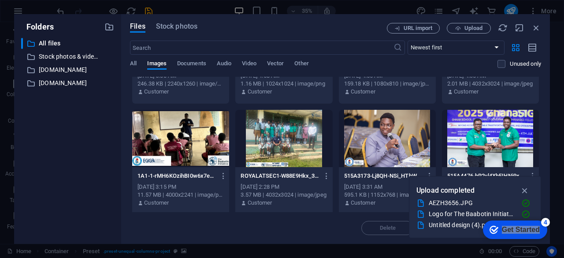
click at [174, 127] on div at bounding box center [180, 138] width 97 height 57
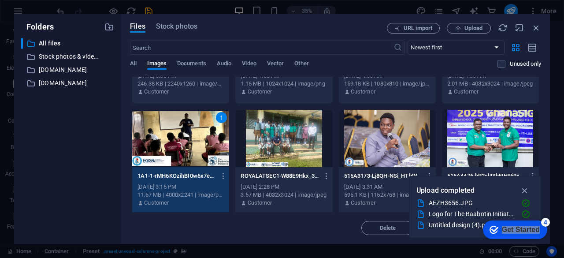
click at [174, 127] on div "1" at bounding box center [180, 138] width 97 height 57
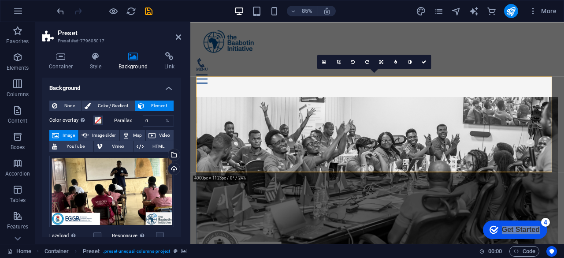
scroll to position [823, 0]
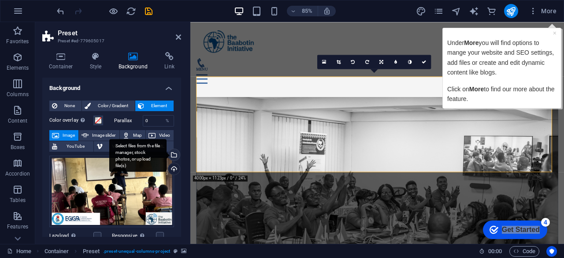
drag, startPoint x: 182, startPoint y: 131, endPoint x: 175, endPoint y: 154, distance: 24.4
click at [175, 154] on div "Container Style Background Link Size Height Default px rem % vh vw Min. height …" at bounding box center [111, 144] width 153 height 199
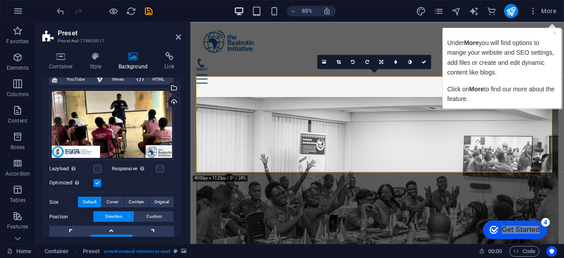
scroll to position [67, 0]
click at [98, 168] on label at bounding box center [97, 169] width 8 height 8
click at [0, 0] on input "Lazyload Loading images after the page loads improves page speed." at bounding box center [0, 0] width 0 height 0
click at [160, 170] on label at bounding box center [160, 169] width 8 height 8
click at [0, 0] on input "Responsive Automatically load retina image and smartphone optimized sizes." at bounding box center [0, 0] width 0 height 0
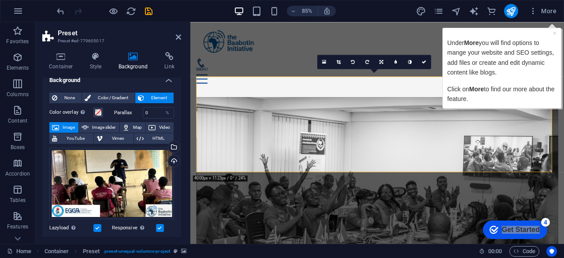
scroll to position [7, 0]
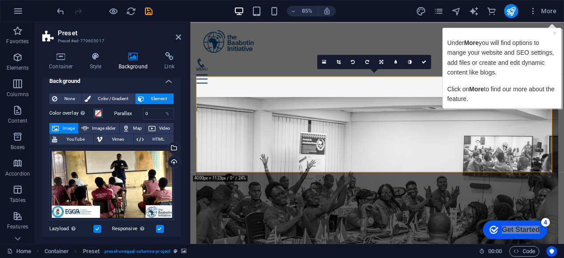
click at [156, 229] on label at bounding box center [160, 229] width 8 height 8
click at [0, 0] on input "Responsive Automatically load retina image and smartphone optimized sizes." at bounding box center [0, 0] width 0 height 0
click at [161, 227] on label at bounding box center [160, 229] width 8 height 8
click at [0, 0] on input "Responsive Automatically load retina image and smartphone optimized sizes." at bounding box center [0, 0] width 0 height 0
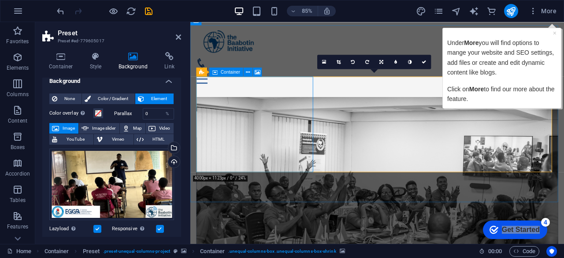
click at [151, 12] on icon "save" at bounding box center [149, 11] width 10 height 10
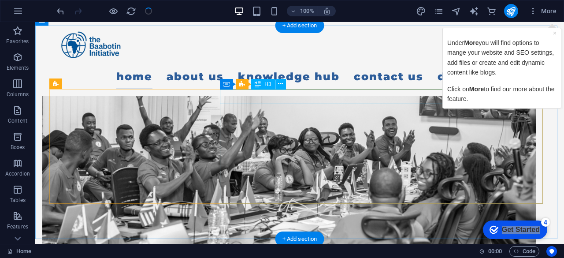
scroll to position [806, 0]
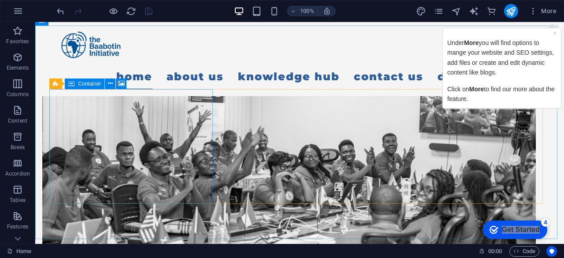
click at [87, 85] on span "Container" at bounding box center [89, 83] width 23 height 5
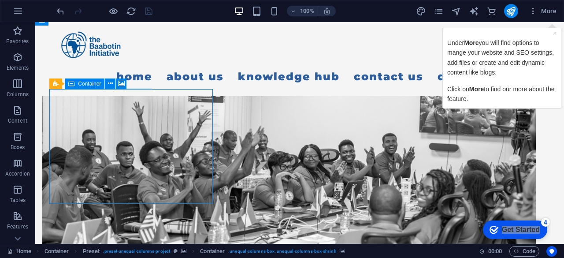
click at [87, 85] on span "Container" at bounding box center [89, 83] width 23 height 5
select select "px"
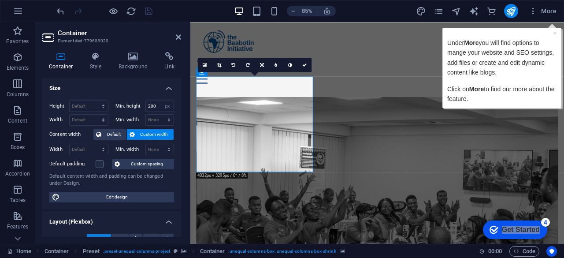
scroll to position [823, 0]
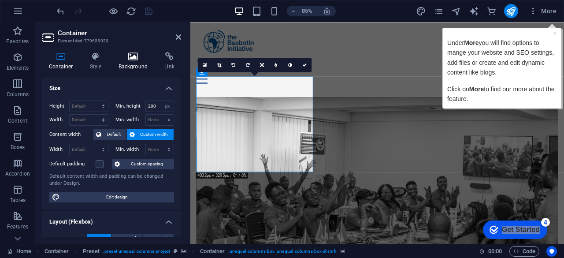
click at [141, 61] on h4 "Background" at bounding box center [135, 61] width 46 height 18
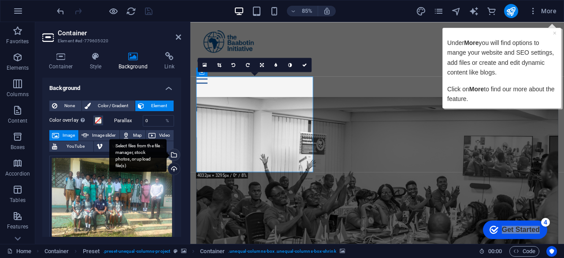
click at [172, 149] on div "Select files from the file manager, stock photos, or upload file(s)" at bounding box center [172, 155] width 13 height 13
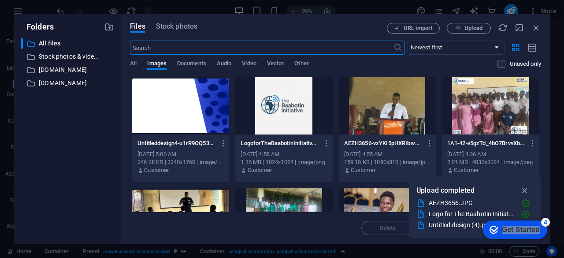
scroll to position [55, 0]
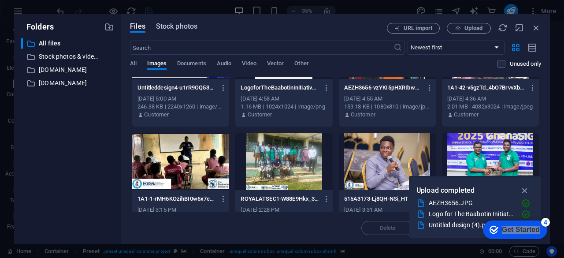
click at [188, 25] on span "Stock photos" at bounding box center [176, 26] width 41 height 11
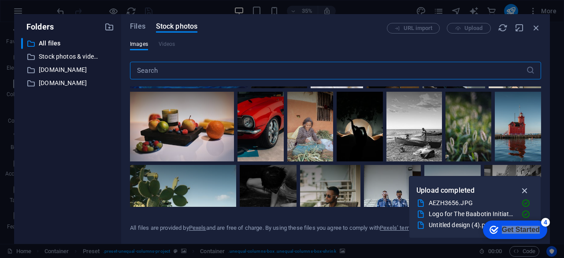
scroll to position [946, 0]
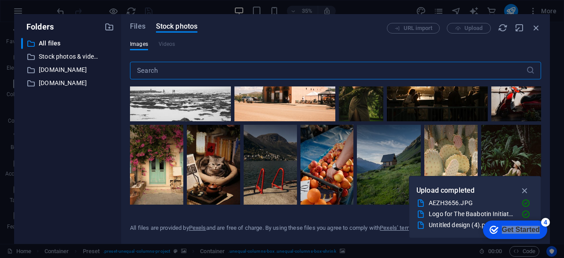
click at [210, 74] on input "text" at bounding box center [328, 71] width 396 height 18
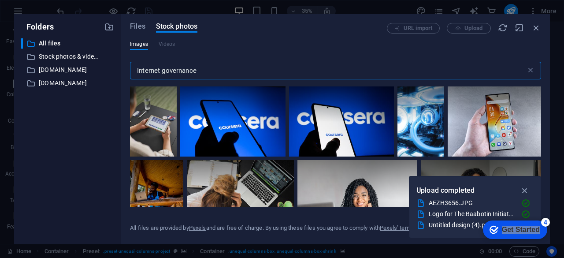
type input "Internet governance"
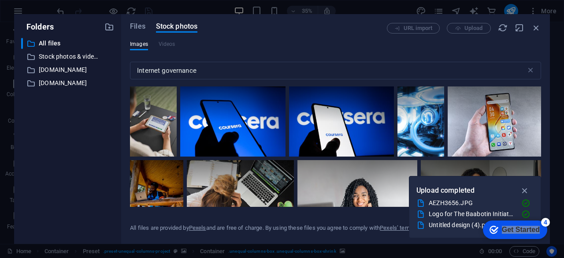
drag, startPoint x: 541, startPoint y: 92, endPoint x: 540, endPoint y: 105, distance: 12.8
click at [540, 105] on div "Files Stock photos URL import Upload Images Videos Internet governance ​ All fi…" at bounding box center [335, 128] width 429 height 229
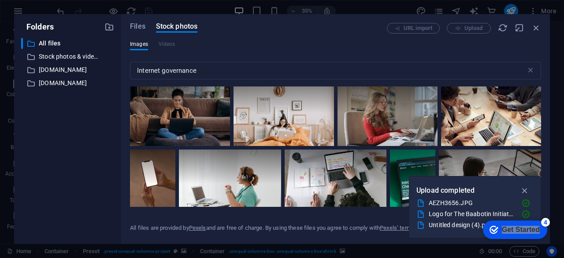
scroll to position [1657, 0]
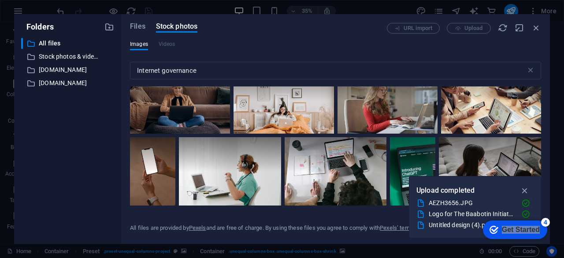
click at [541, 25] on div "Files Stock photos URL import Upload Images Videos Internet governance ​ All fi…" at bounding box center [335, 128] width 429 height 229
click at [538, 26] on icon "button" at bounding box center [536, 28] width 10 height 10
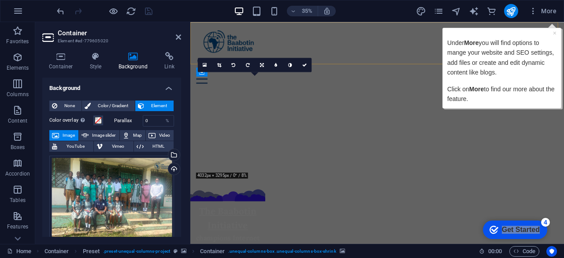
scroll to position [823, 0]
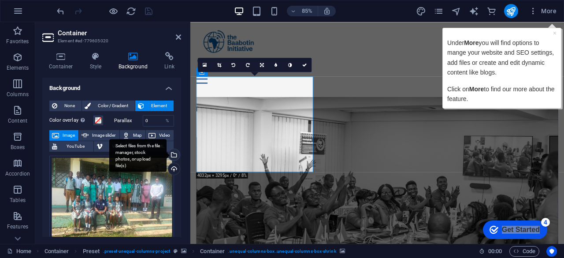
click at [172, 158] on div "Select files from the file manager, stock photos, or upload file(s)" at bounding box center [172, 155] width 13 height 13
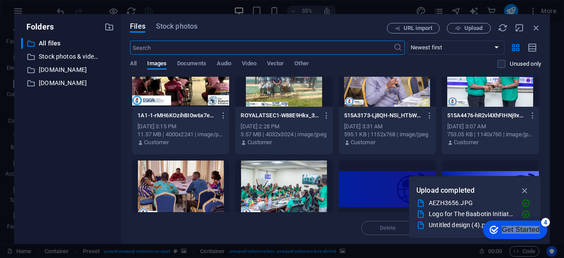
scroll to position [0, 0]
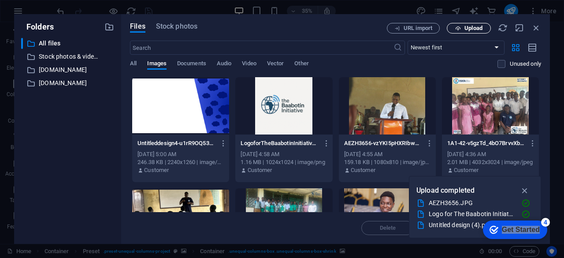
click at [476, 28] on span "Upload" at bounding box center [473, 28] width 18 height 5
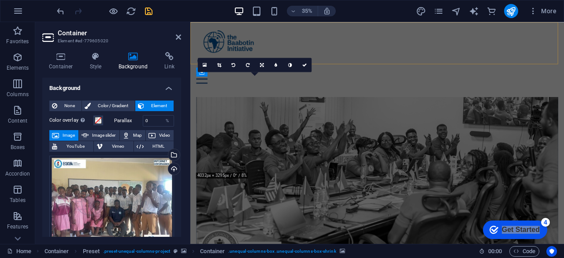
scroll to position [823, 0]
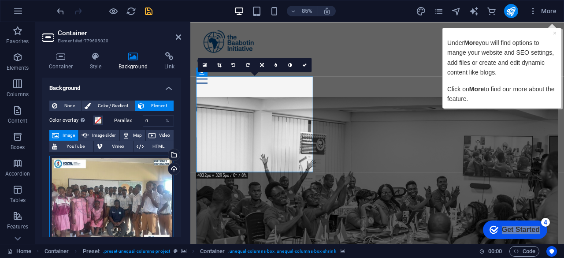
click at [119, 199] on div "Drag files here, click to choose files or select files from Files or our free s…" at bounding box center [111, 202] width 125 height 95
click at [119, 199] on body "The Baabotin Initiative Home Favorites Elements Columns Content Boxes Accordion…" at bounding box center [282, 129] width 564 height 258
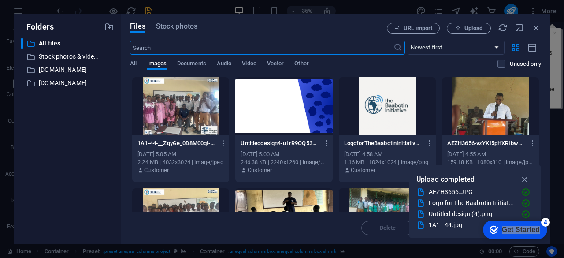
scroll to position [883, 0]
click at [467, 26] on span "Upload" at bounding box center [473, 28] width 18 height 5
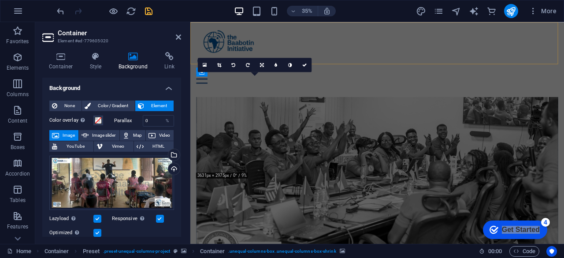
scroll to position [823, 0]
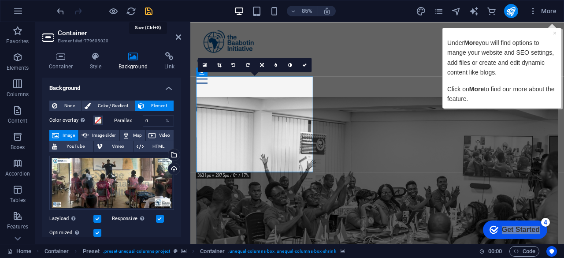
click at [147, 12] on icon "save" at bounding box center [149, 11] width 10 height 10
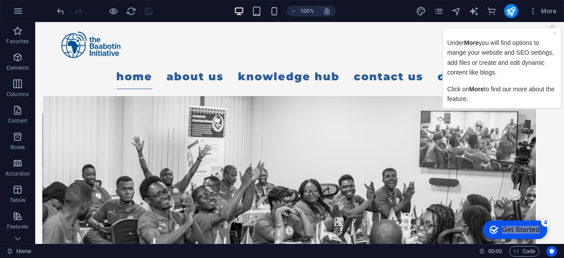
scroll to position [0, 0]
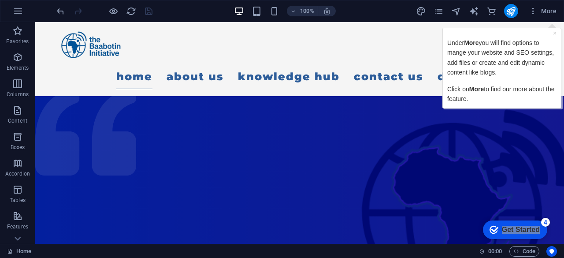
drag, startPoint x: 563, startPoint y: 177, endPoint x: 558, endPoint y: 22, distance: 155.5
click at [512, 8] on icon "publish" at bounding box center [511, 11] width 10 height 10
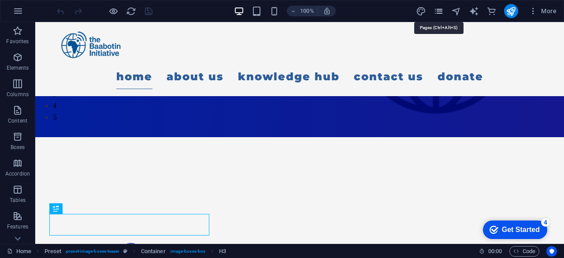
click at [439, 11] on icon "pages" at bounding box center [438, 11] width 10 height 10
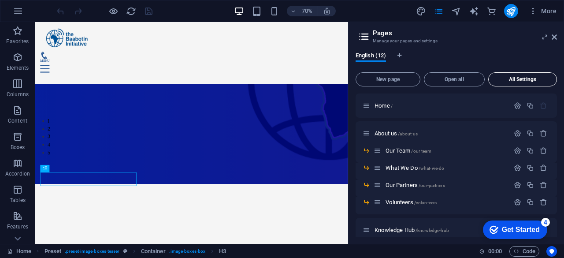
click at [521, 80] on span "All Settings" at bounding box center [522, 79] width 61 height 5
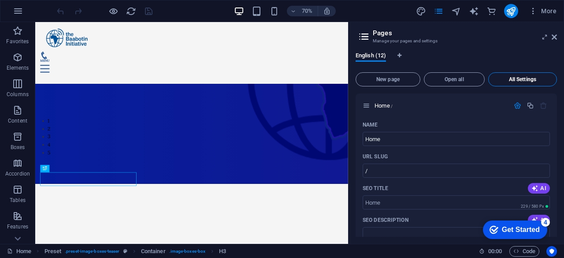
scroll to position [3753, 0]
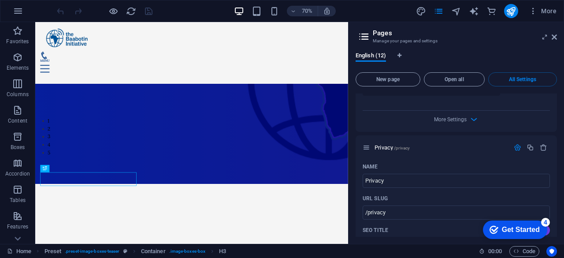
click at [562, 131] on div "English (12) New page Open all All Settings Home / Name Home ​ URL SLUG / ​ SEO…" at bounding box center [455, 144] width 215 height 199
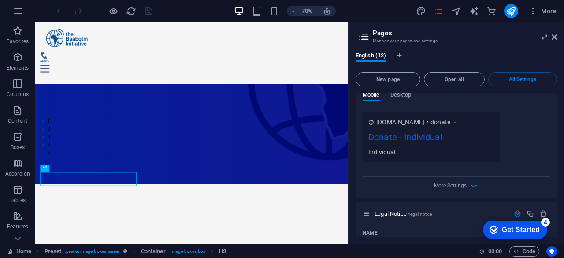
scroll to position [3159, 0]
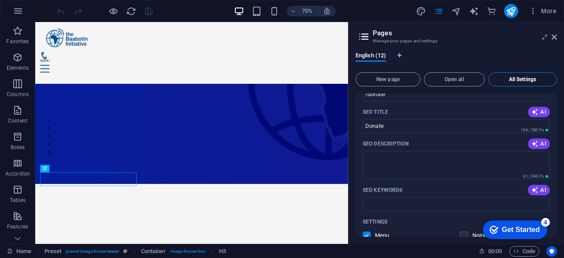
click at [520, 75] on button "All Settings" at bounding box center [522, 79] width 69 height 14
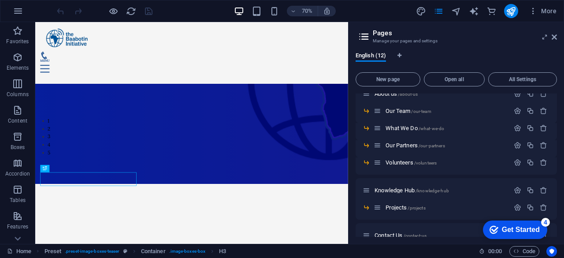
scroll to position [0, 0]
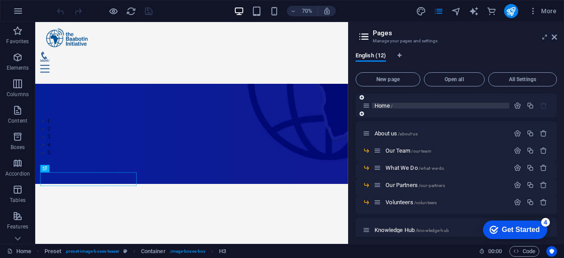
click at [381, 103] on span "Home /" at bounding box center [383, 105] width 18 height 7
click at [514, 107] on icon "button" at bounding box center [517, 105] width 7 height 7
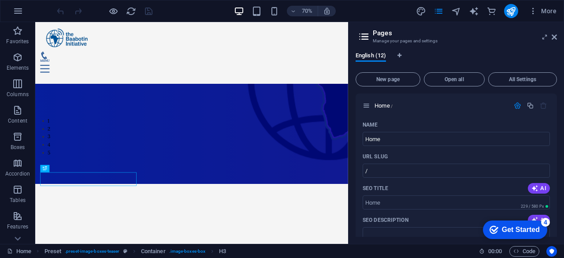
drag, startPoint x: 558, startPoint y: 117, endPoint x: 558, endPoint y: 127, distance: 10.1
click at [558, 127] on div "English (12) New page Open all All Settings Home / Name Home ​ URL SLUG / ​ SEO…" at bounding box center [455, 144] width 215 height 199
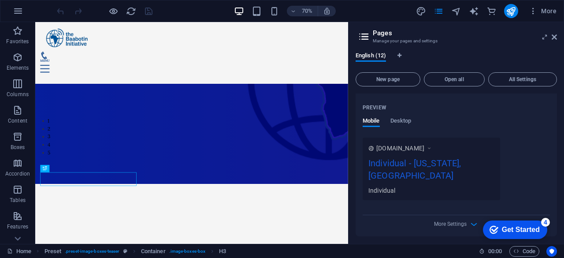
scroll to position [223, 0]
click at [399, 122] on span "Desktop" at bounding box center [400, 121] width 21 height 12
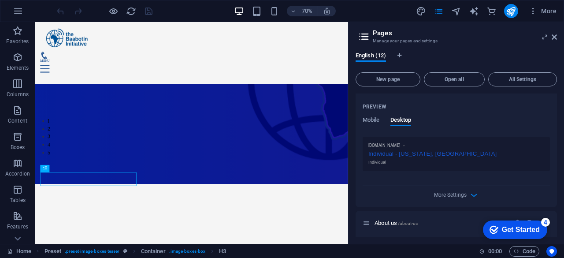
click at [440, 155] on div "Individual - [US_STATE], [GEOGRAPHIC_DATA]" at bounding box center [456, 152] width 176 height 9
drag, startPoint x: 559, startPoint y: 163, endPoint x: 556, endPoint y: 147, distance: 17.0
click at [556, 147] on div "English (12) New page Open all All Settings Home / Name Home ​ URL SLUG / ​ SEO…" at bounding box center [455, 144] width 215 height 199
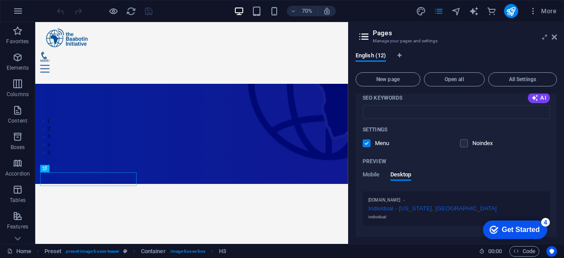
scroll to position [177, 0]
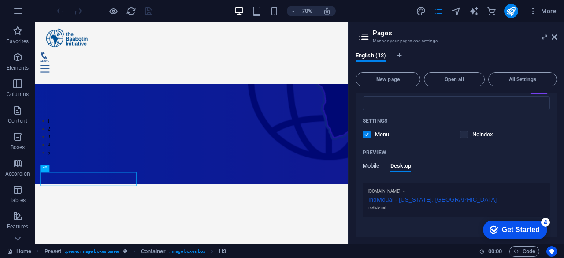
click at [374, 163] on span "Mobile" at bounding box center [370, 166] width 17 height 12
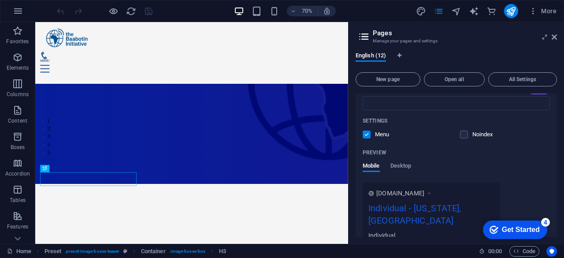
drag, startPoint x: 557, startPoint y: 154, endPoint x: 557, endPoint y: 149, distance: 4.9
click at [557, 149] on div "English (12) New page Open all All Settings Home / Name Home ​ URL SLUG / ​ SEO…" at bounding box center [455, 144] width 215 height 199
drag, startPoint x: 557, startPoint y: 156, endPoint x: 558, endPoint y: 139, distance: 17.2
click at [558, 139] on div "English (12) New page Open all All Settings Home / Name Home ​ URL SLUG / ​ SEO…" at bounding box center [455, 144] width 215 height 199
drag, startPoint x: 557, startPoint y: 145, endPoint x: 555, endPoint y: 137, distance: 8.1
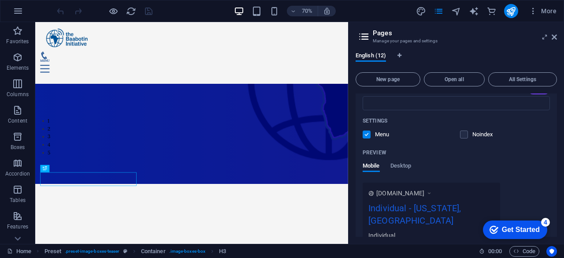
click at [555, 137] on div "English (12) New page Open all All Settings Home / Name Home ​ URL SLUG / ​ SEO…" at bounding box center [455, 144] width 215 height 199
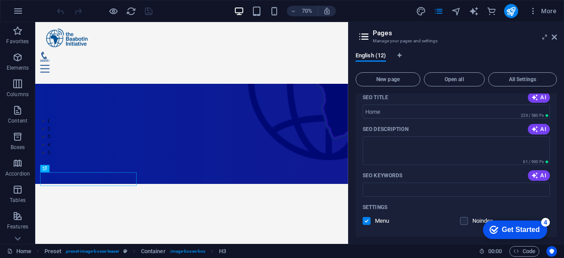
scroll to position [92, 0]
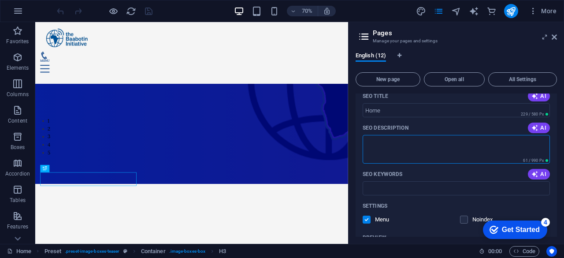
click at [456, 155] on textarea "SEO Description" at bounding box center [455, 149] width 187 height 29
click at [554, 137] on div "Name Home ​ URL SLUG / ​ SEO Title AI ​ 229 / 580 Px SEO Description AI ​ 61 / …" at bounding box center [455, 196] width 201 height 340
drag, startPoint x: 554, startPoint y: 134, endPoint x: 554, endPoint y: 154, distance: 19.4
click at [554, 154] on div "Name Home ​ URL SLUG / ​ SEO Title AI ​ 229 / 580 Px SEO Description AI ​ 61 / …" at bounding box center [455, 196] width 201 height 340
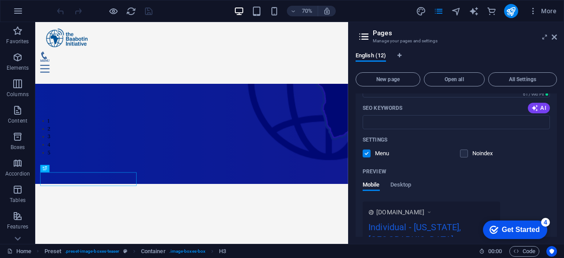
scroll to position [151, 0]
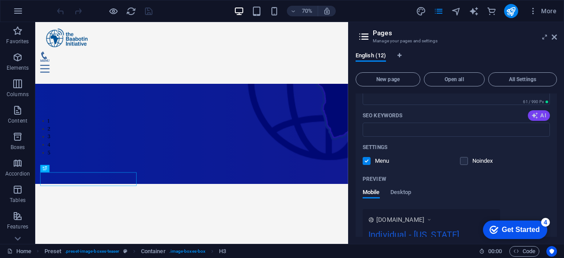
click at [537, 116] on span "AI" at bounding box center [538, 115] width 15 height 7
type input "Internet Governance, Digital Rights, Cybersecurity Awareness, Cyber Fraud Preve…"
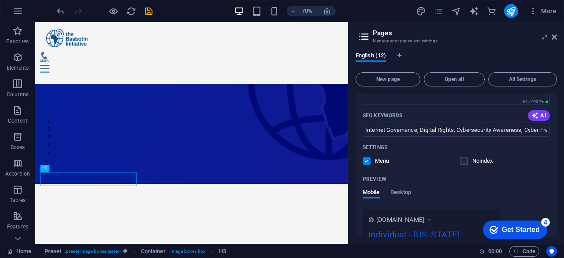
drag, startPoint x: 554, startPoint y: 155, endPoint x: 554, endPoint y: 147, distance: 8.0
click at [554, 147] on div "Name Home ​ URL SLUG / ​ SEO Title AI ​ 229 / 580 Px SEO Description AI ​ 61 / …" at bounding box center [455, 137] width 201 height 340
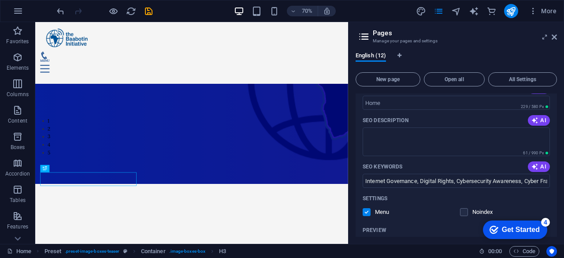
scroll to position [98, 0]
click at [536, 120] on icon "button" at bounding box center [534, 121] width 7 height 7
type textarea "Empower your digital world with Baabotin Initiative! Championing cybersecurity,…"
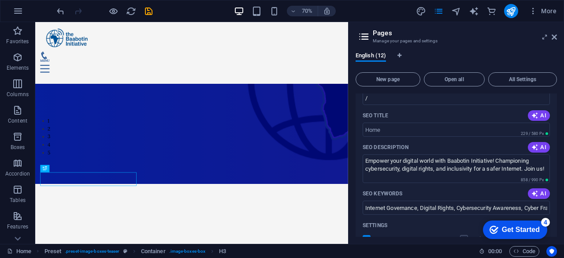
scroll to position [69, 0]
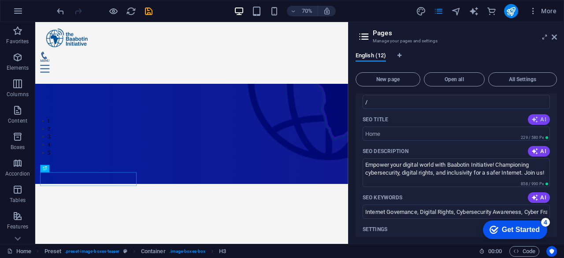
click at [534, 120] on icon "button" at bounding box center [534, 119] width 7 height 7
click at [463, 130] on input "Safer Internet, Digital Rights" at bounding box center [455, 133] width 187 height 14
drag, startPoint x: 499, startPoint y: 152, endPoint x: 475, endPoint y: 193, distance: 47.1
click at [364, 133] on input "Safer Internet, Digital Rights" at bounding box center [455, 133] width 187 height 14
drag, startPoint x: 557, startPoint y: 129, endPoint x: 557, endPoint y: 114, distance: 15.0
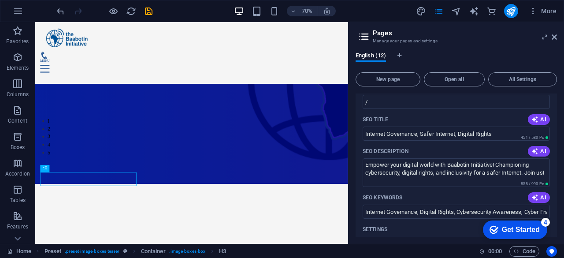
click at [557, 114] on div "English (12) New page Open all All Settings Home / Name Home ​ URL SLUG / ​ SEO…" at bounding box center [455, 144] width 215 height 199
drag, startPoint x: 557, startPoint y: 114, endPoint x: 557, endPoint y: 100, distance: 14.1
click at [557, 100] on div "English (12) New page Open all All Settings Home / Name Home ​ URL SLUG / ​ SEO…" at bounding box center [455, 144] width 215 height 199
drag, startPoint x: 558, startPoint y: 112, endPoint x: 556, endPoint y: 118, distance: 6.0
click at [556, 118] on div "English (12) New page Open all All Settings Home / Name Home ​ URL SLUG / ​ SEO…" at bounding box center [455, 144] width 215 height 199
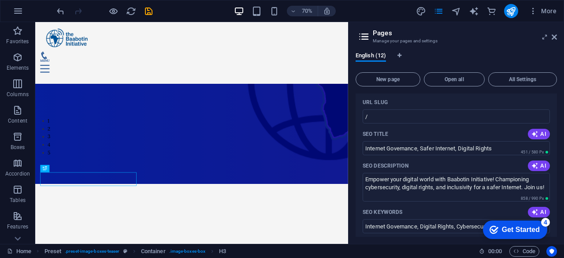
scroll to position [0, 0]
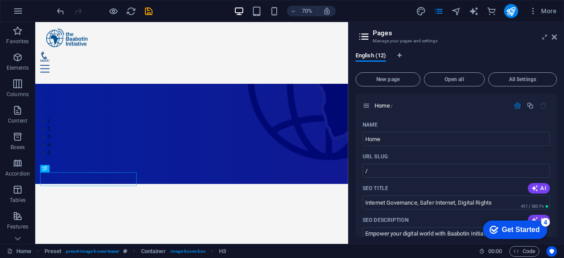
drag, startPoint x: 558, startPoint y: 108, endPoint x: 557, endPoint y: 126, distance: 18.5
click at [557, 126] on div "English (12) New page Open all All Settings Home / Name Home ​ URL SLUG / ​ SEO…" at bounding box center [455, 144] width 215 height 199
click at [455, 204] on input "Internet Governance, Safer Internet, Digital Rights" at bounding box center [455, 202] width 187 height 14
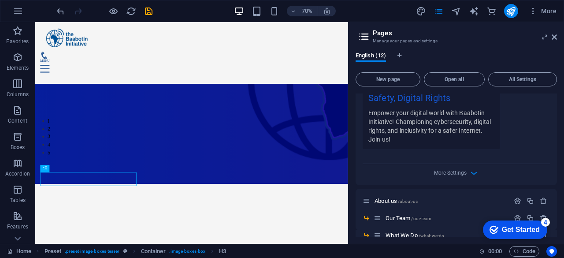
scroll to position [298, 0]
type input "Internet Governance, Cyber Safety, Digital Rights"
click at [476, 173] on icon "button" at bounding box center [474, 175] width 10 height 10
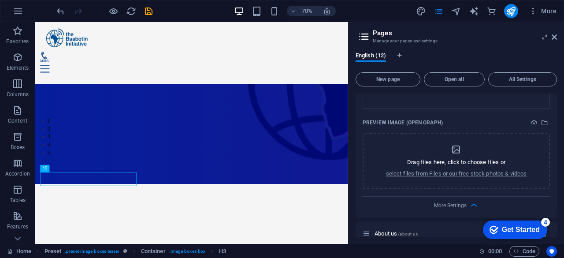
scroll to position [397, 0]
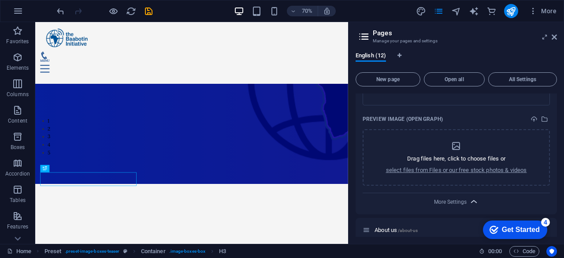
click at [470, 202] on icon "button" at bounding box center [474, 201] width 10 height 10
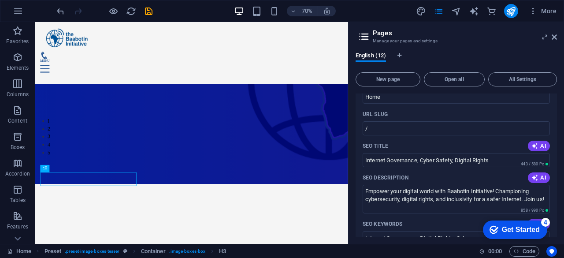
scroll to position [0, 0]
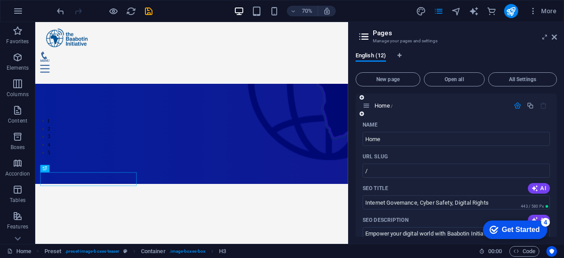
click at [517, 104] on icon "button" at bounding box center [517, 105] width 7 height 7
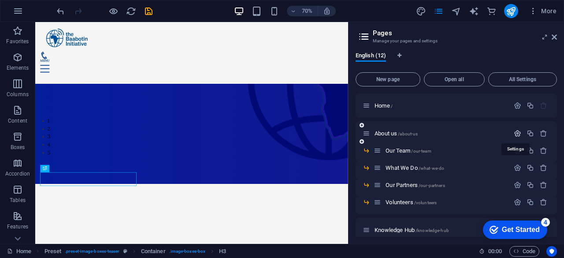
click at [515, 132] on icon "button" at bounding box center [517, 132] width 7 height 7
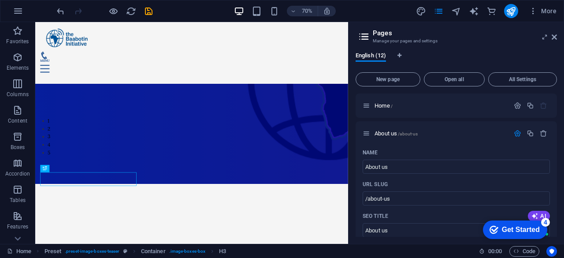
drag, startPoint x: 554, startPoint y: 111, endPoint x: 557, endPoint y: 131, distance: 20.0
click at [557, 131] on div "English (12) New page Open all All Settings Home / About us /about-us Name Abou…" at bounding box center [455, 144] width 215 height 199
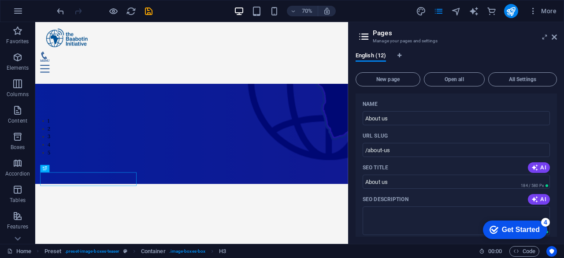
scroll to position [51, 0]
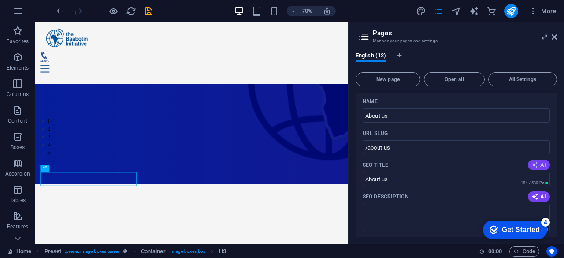
click at [539, 166] on span "AI" at bounding box center [538, 164] width 15 height 7
click at [488, 180] on input "Discover Our Mission & Values" at bounding box center [455, 179] width 187 height 14
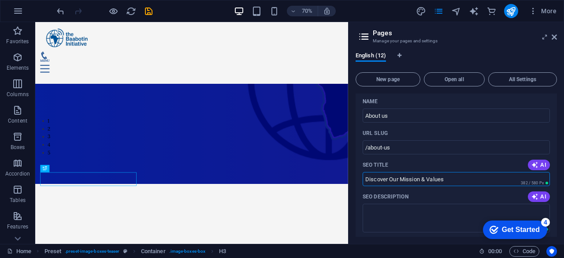
click at [488, 180] on input "Discover Our Mission & Values" at bounding box center [455, 179] width 187 height 14
type input "About Us"
click at [537, 197] on span "AI" at bounding box center [538, 196] width 15 height 7
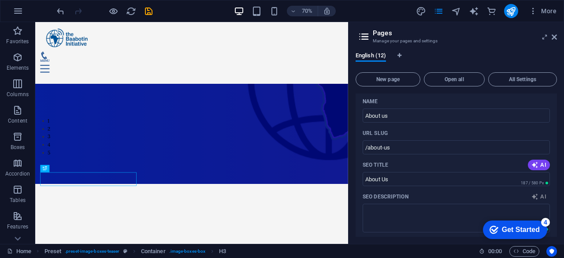
type textarea "Join us at Baabotin Initiative to support our mission in building shelters and …"
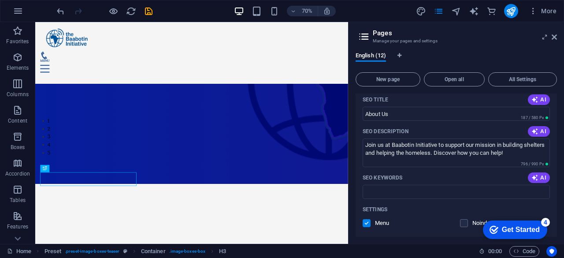
scroll to position [121, 0]
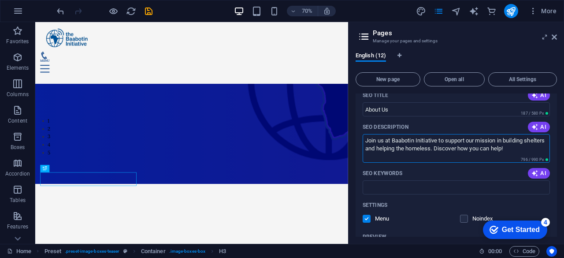
drag, startPoint x: 528, startPoint y: 151, endPoint x: 354, endPoint y: 138, distance: 174.4
click at [354, 138] on div "English (12) New page Open all All Settings Home / About us /about-us Name Abou…" at bounding box center [455, 144] width 215 height 199
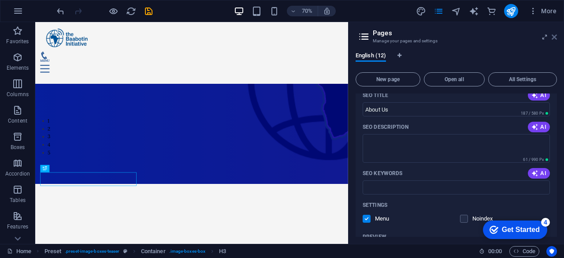
click at [554, 37] on icon at bounding box center [553, 36] width 5 height 7
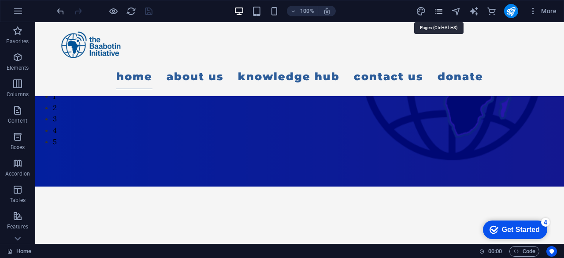
click at [438, 10] on icon "pages" at bounding box center [438, 11] width 10 height 10
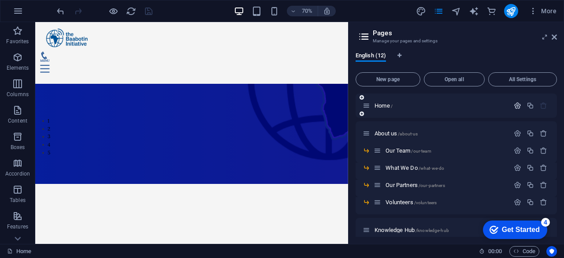
click at [515, 102] on icon "button" at bounding box center [517, 105] width 7 height 7
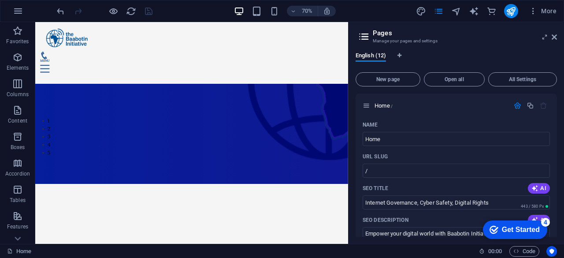
click at [557, 38] on aside "Pages Manage your pages and settings English (12) New page Open all All Setting…" at bounding box center [456, 133] width 216 height 222
click at [554, 38] on icon at bounding box center [553, 36] width 5 height 7
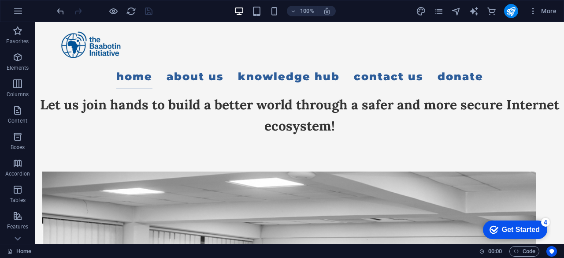
scroll to position [594, 0]
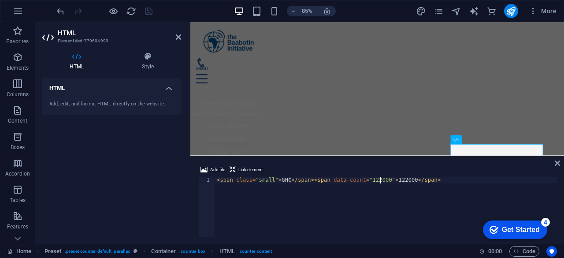
click at [381, 179] on div "< span class = "small" > GH₵ </ span > < span data-count = "122000" > 122000 </…" at bounding box center [386, 213] width 342 height 73
click at [400, 180] on div "< span class = "small" > GH₵ </ span > < span data-count = "122000" > 122000 </…" at bounding box center [386, 213] width 342 height 73
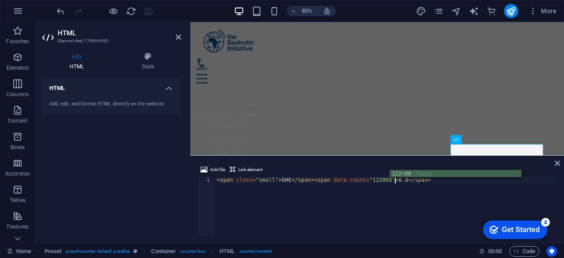
scroll to position [0, 15]
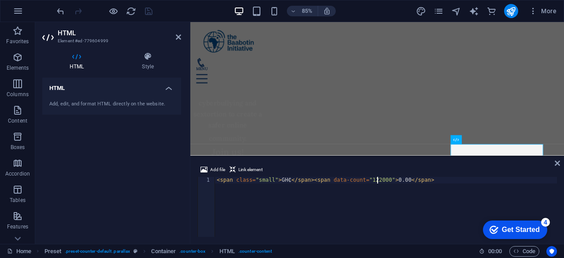
click at [378, 181] on div "< span class = "small" > GH₵ </ span > < span data-count = "122000" > 0.00 </ s…" at bounding box center [386, 213] width 342 height 73
click at [388, 196] on div "< span class = "small" > GH₵ </ span > < span data-count = "0" > 0.00 </ span >" at bounding box center [386, 213] width 342 height 73
click at [365, 179] on div "< span class = "small" > GH₵ </ span > < span data-count = "0" > 0.00 </ span >" at bounding box center [386, 213] width 342 height 73
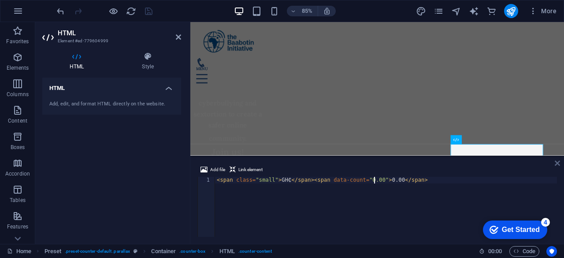
type textarea "<span class="small"> GH₵</span><span data-count="0.00">0.00</span>"
click at [555, 159] on icon at bounding box center [556, 162] width 5 height 7
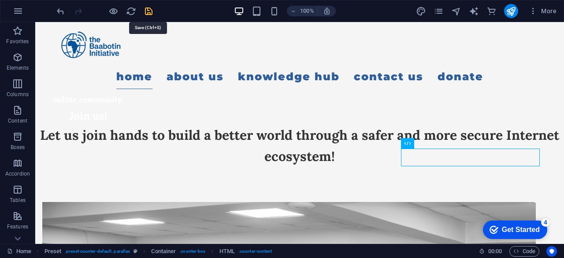
click at [147, 11] on icon "save" at bounding box center [149, 11] width 10 height 10
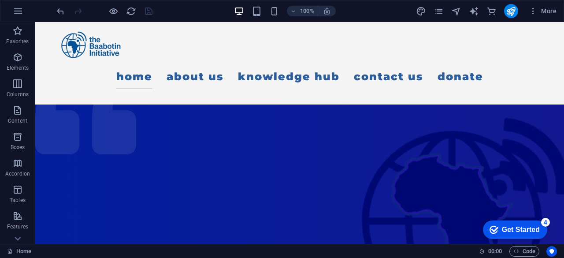
scroll to position [0, 0]
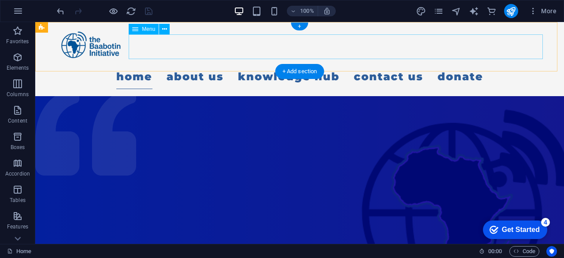
click at [225, 64] on nav "Home About us Our Team What We Do Our Partners Volunteers Knowledge Hub Project…" at bounding box center [299, 76] width 493 height 25
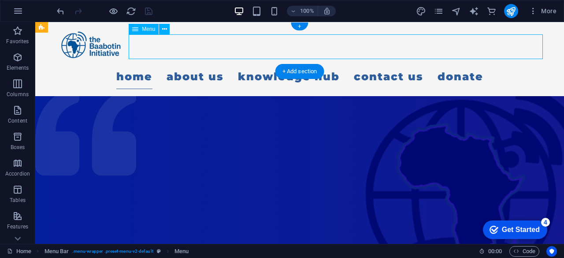
select select
select select "1"
select select
select select "2"
select select
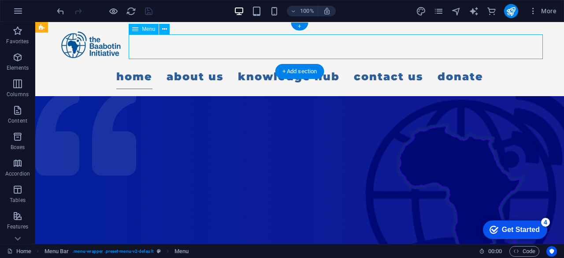
select select "3"
select select
select select "4"
select select
select select "5"
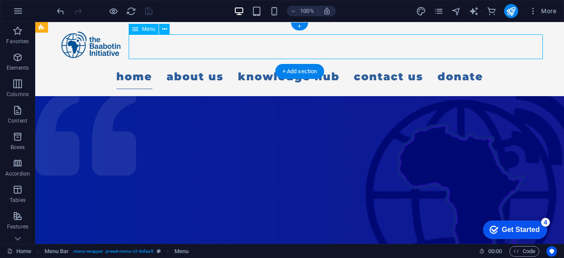
select select
select select "6"
select select
select select "7"
select select
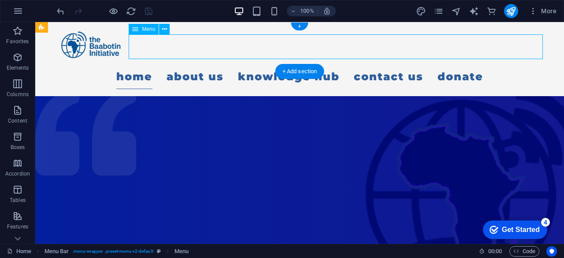
select select "8"
select select
select select "9"
select select
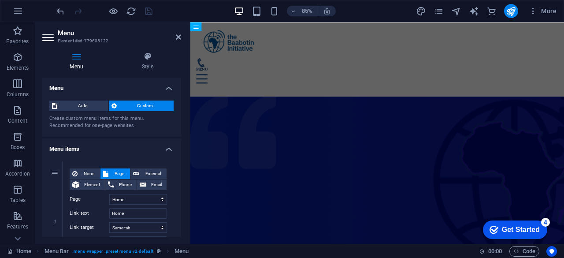
click at [181, 35] on aside "Menu Element #ed-779605122 Menu Style Menu Auto Custom Create custom menu items…" at bounding box center [112, 133] width 155 height 222
click at [177, 37] on icon at bounding box center [178, 36] width 5 height 7
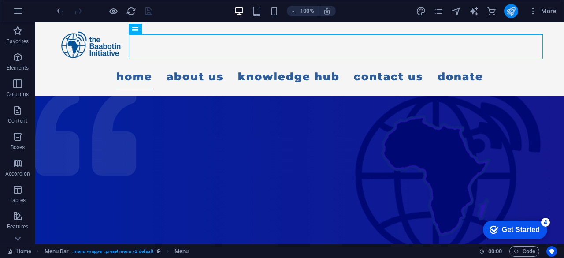
click at [511, 5] on button "publish" at bounding box center [511, 11] width 14 height 14
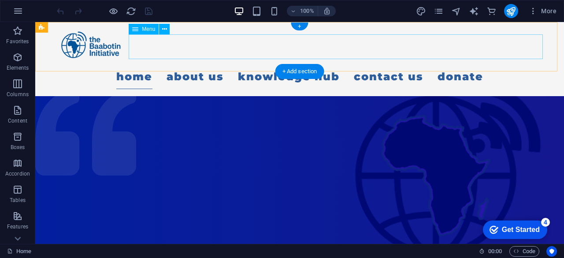
click at [227, 64] on nav "Home About us Our Team What We Do Our Partners Volunteers Knowledge Hub Project…" at bounding box center [299, 76] width 493 height 25
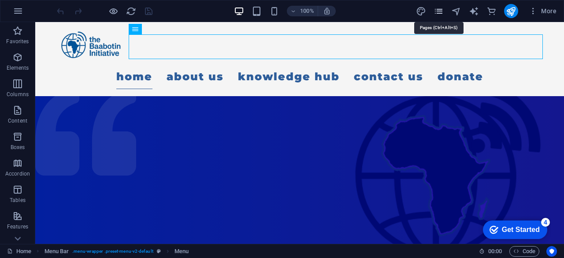
click at [442, 13] on icon "pages" at bounding box center [438, 11] width 10 height 10
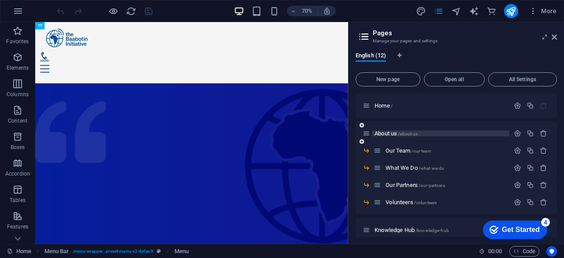
click at [391, 133] on span "About us /about-us" at bounding box center [395, 133] width 43 height 7
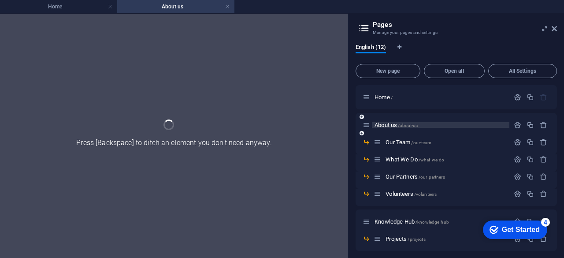
click at [391, 133] on div "About us /about-us" at bounding box center [455, 125] width 201 height 24
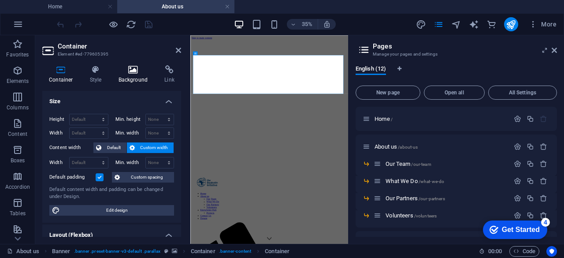
click at [127, 69] on icon at bounding box center [133, 69] width 43 height 9
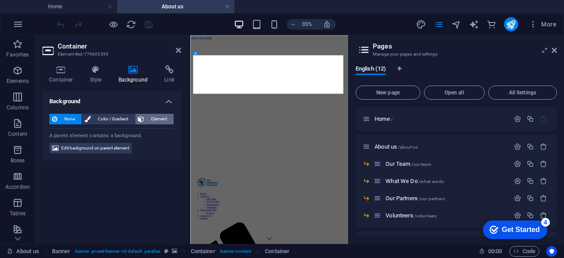
click at [150, 118] on span "Element" at bounding box center [159, 119] width 24 height 11
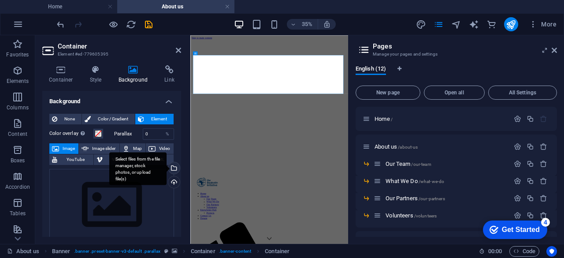
click at [172, 166] on div "Select files from the file manager, stock photos, or upload file(s)" at bounding box center [172, 168] width 13 height 13
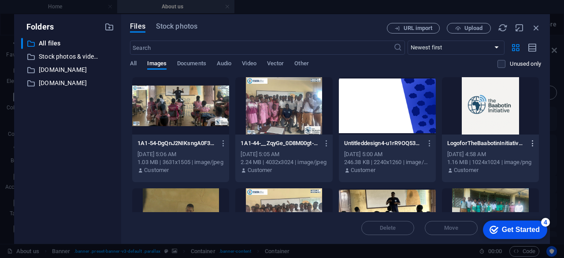
drag, startPoint x: 541, startPoint y: 92, endPoint x: 534, endPoint y: 143, distance: 52.1
click at [534, 143] on div "Files Stock photos URL import Upload ​ Newest first Oldest first Name (A-Z) Nam…" at bounding box center [335, 128] width 429 height 229
click at [279, 67] on span "Vector" at bounding box center [275, 64] width 17 height 12
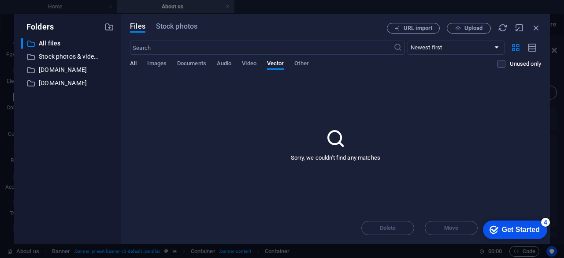
click at [136, 67] on span "All" at bounding box center [133, 64] width 7 height 12
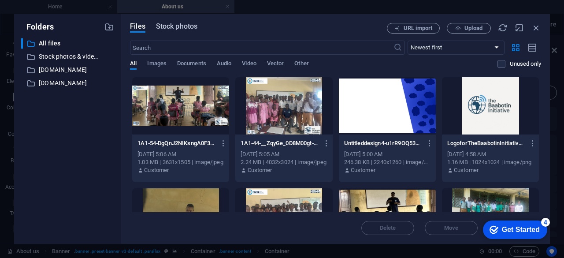
click at [174, 26] on span "Stock photos" at bounding box center [176, 26] width 41 height 11
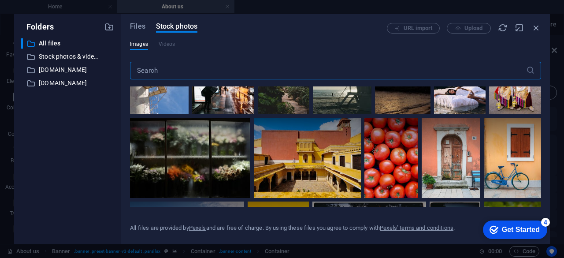
scroll to position [4981, 0]
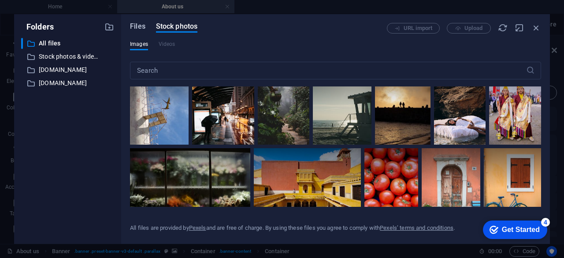
click at [137, 24] on span "Files" at bounding box center [137, 26] width 15 height 11
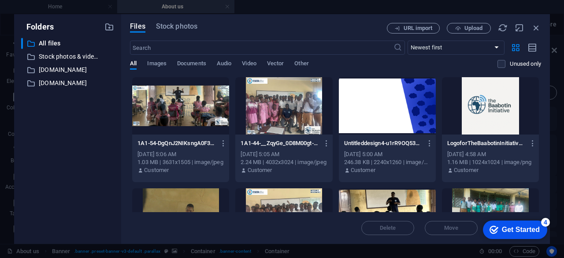
drag, startPoint x: 542, startPoint y: 90, endPoint x: 539, endPoint y: 101, distance: 11.0
click at [539, 101] on div "Files Stock photos URL import Upload ​ Newest first Oldest first Name (A-Z) Nam…" at bounding box center [335, 128] width 429 height 229
drag, startPoint x: 538, startPoint y: 91, endPoint x: 538, endPoint y: 109, distance: 17.6
drag, startPoint x: 538, startPoint y: 96, endPoint x: 537, endPoint y: 106, distance: 9.3
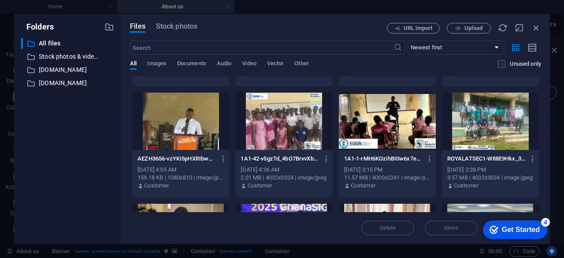
scroll to position [96, 0]
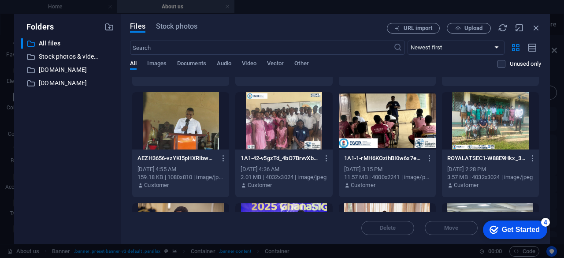
click at [403, 131] on div at bounding box center [387, 120] width 97 height 57
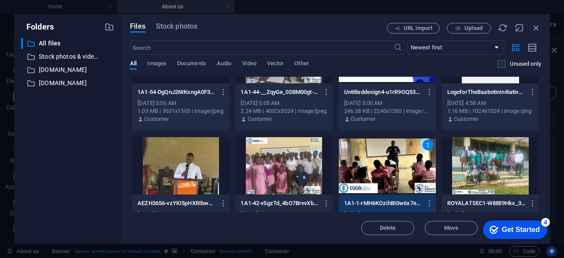
scroll to position [0, 0]
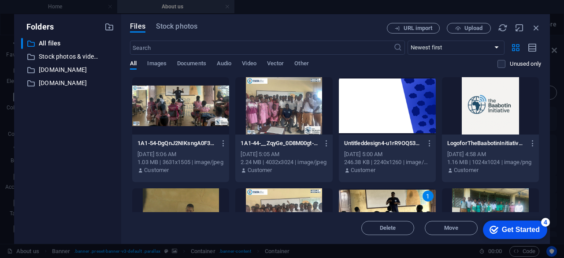
click at [211, 112] on div at bounding box center [180, 105] width 97 height 57
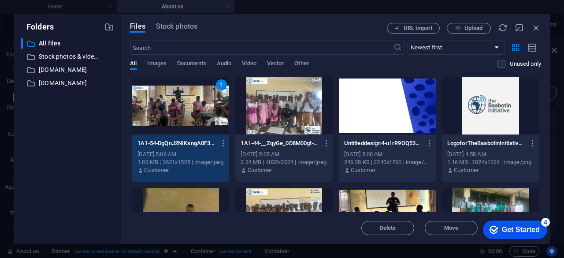
click at [199, 107] on div "1" at bounding box center [180, 105] width 97 height 57
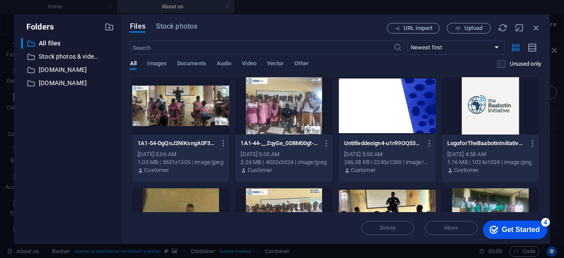
click at [199, 107] on div at bounding box center [180, 105] width 97 height 57
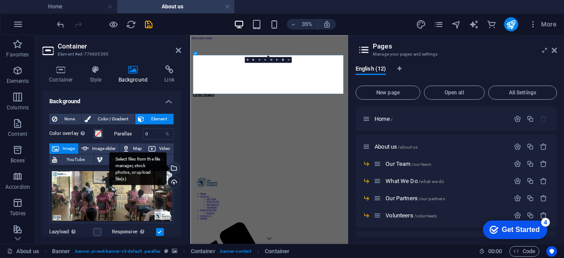
click at [173, 169] on div "Select files from the file manager, stock photos, or upload file(s)" at bounding box center [172, 168] width 13 height 13
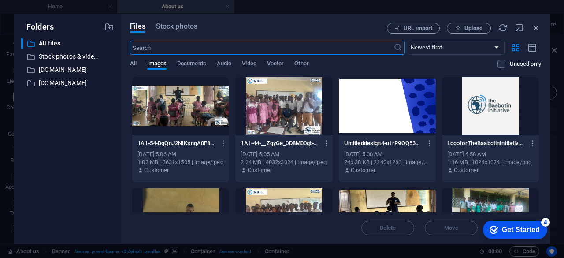
click at [494, 133] on div at bounding box center [490, 105] width 97 height 57
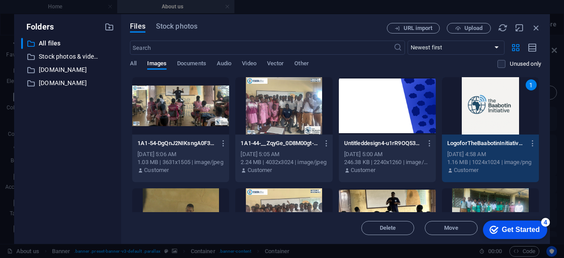
click at [482, 112] on div "1" at bounding box center [490, 105] width 97 height 57
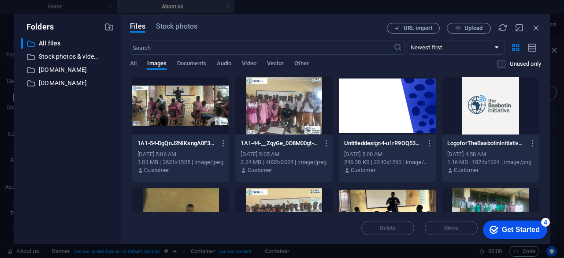
click at [482, 112] on div at bounding box center [490, 105] width 97 height 57
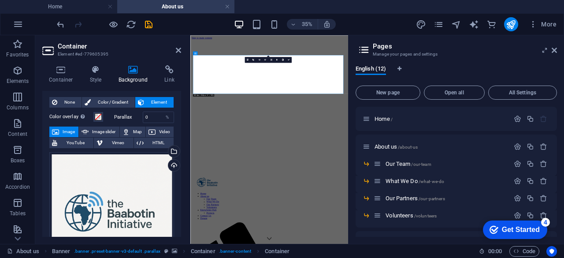
scroll to position [15, 0]
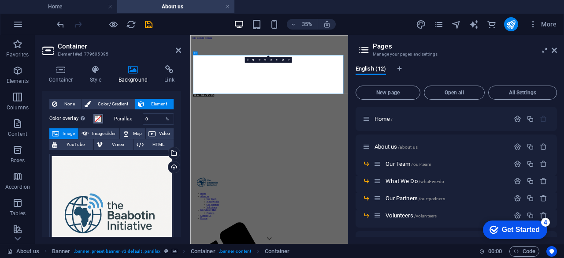
click at [96, 118] on span at bounding box center [98, 118] width 7 height 7
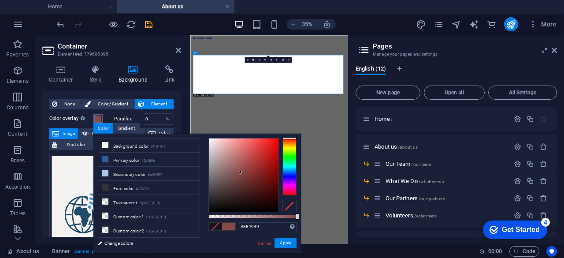
click at [240, 172] on div at bounding box center [244, 174] width 70 height 73
click at [211, 179] on div at bounding box center [244, 174] width 70 height 73
click at [210, 142] on div at bounding box center [244, 174] width 70 height 73
click at [214, 145] on div at bounding box center [244, 174] width 70 height 73
click at [214, 145] on div at bounding box center [213, 145] width 3 height 3
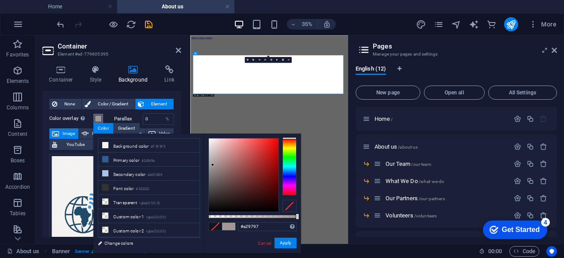
click at [213, 165] on div at bounding box center [244, 174] width 70 height 73
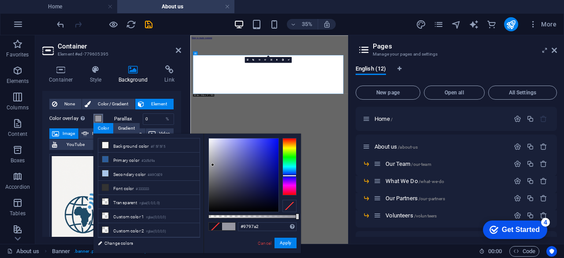
click at [292, 175] on div at bounding box center [289, 166] width 14 height 57
click at [218, 174] on div at bounding box center [244, 174] width 70 height 73
drag, startPoint x: 217, startPoint y: 171, endPoint x: 184, endPoint y: 124, distance: 57.7
click at [184, 124] on body "The Baabotin Initiative Home About us Favorites Elements Columns Content Boxes …" at bounding box center [282, 129] width 564 height 258
click at [211, 140] on div at bounding box center [244, 174] width 70 height 73
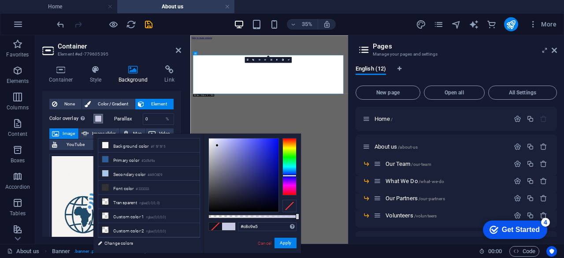
click at [217, 145] on div at bounding box center [244, 174] width 70 height 73
click at [212, 181] on div at bounding box center [244, 174] width 70 height 73
type input "#e9e9f9"
click at [213, 140] on div at bounding box center [244, 174] width 70 height 73
click at [281, 243] on button "Apply" at bounding box center [285, 242] width 22 height 11
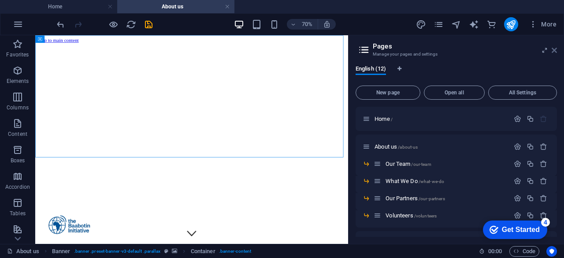
click at [554, 48] on icon at bounding box center [553, 50] width 5 height 7
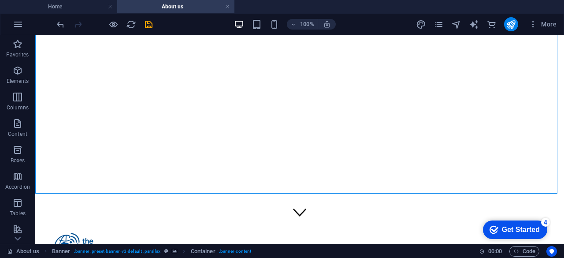
scroll to position [19, 0]
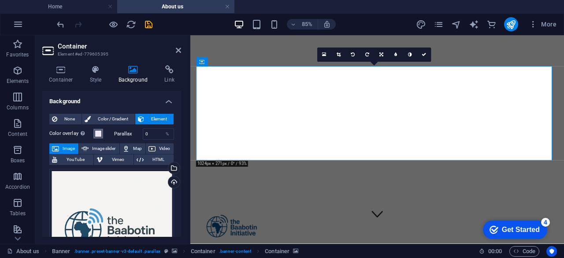
click at [99, 131] on span at bounding box center [98, 133] width 7 height 7
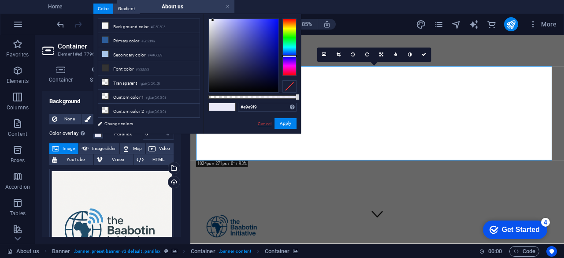
click at [268, 122] on link "Cancel" at bounding box center [264, 123] width 15 height 7
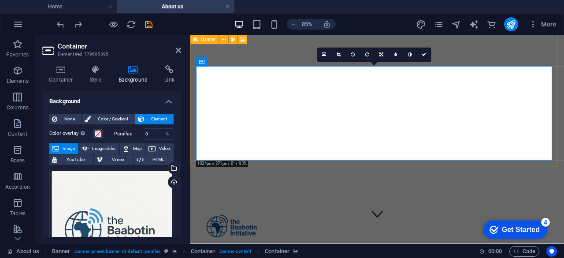
click at [195, 39] on icon at bounding box center [195, 39] width 5 height 9
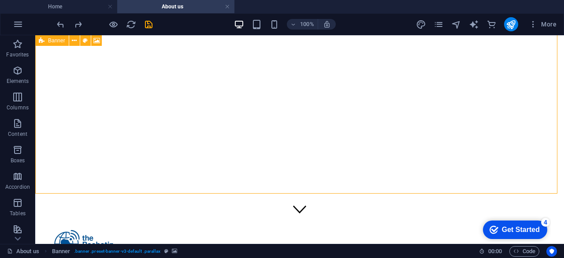
click at [44, 41] on icon at bounding box center [42, 40] width 6 height 11
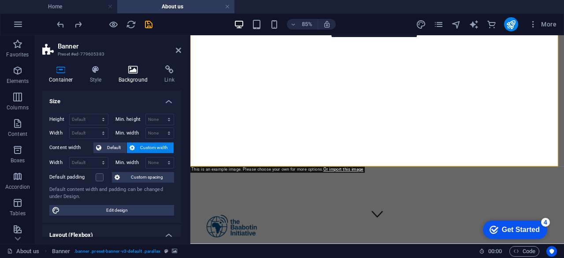
click at [139, 71] on icon at bounding box center [133, 69] width 43 height 9
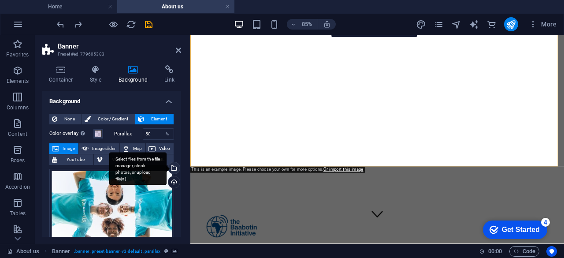
click at [172, 168] on div "Select files from the file manager, stock photos, or upload file(s)" at bounding box center [172, 168] width 13 height 13
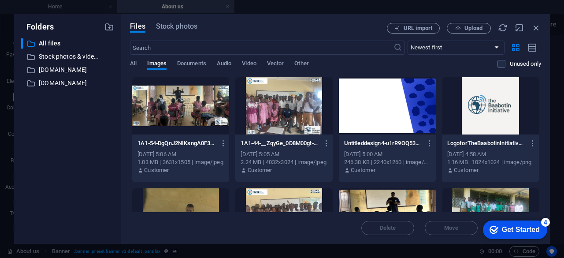
click at [192, 111] on div at bounding box center [180, 105] width 97 height 57
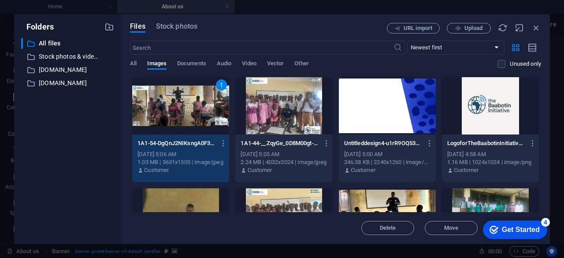
click at [225, 119] on div "1" at bounding box center [180, 105] width 97 height 57
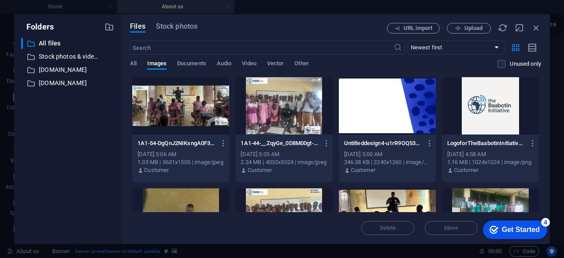
click at [225, 119] on div at bounding box center [180, 105] width 97 height 57
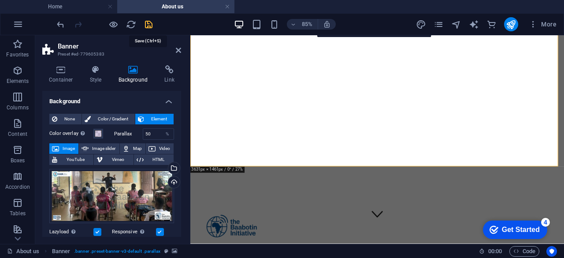
drag, startPoint x: 148, startPoint y: 24, endPoint x: 197, endPoint y: 61, distance: 61.0
click at [148, 24] on icon "save" at bounding box center [149, 24] width 10 height 10
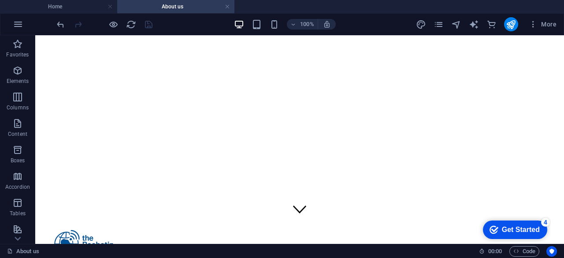
scroll to position [0, 0]
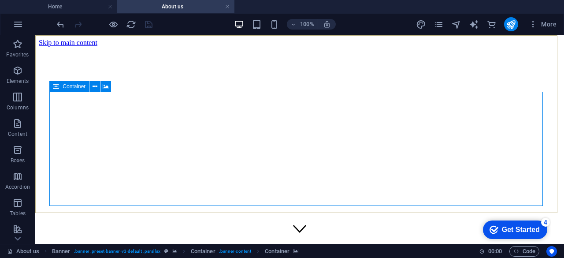
click at [71, 90] on div "Container" at bounding box center [69, 86] width 40 height 11
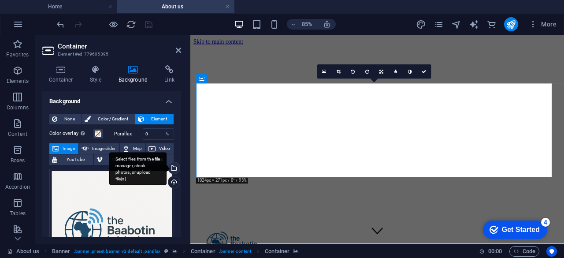
click at [174, 164] on div "Select files from the file manager, stock photos, or upload file(s)" at bounding box center [172, 168] width 13 height 13
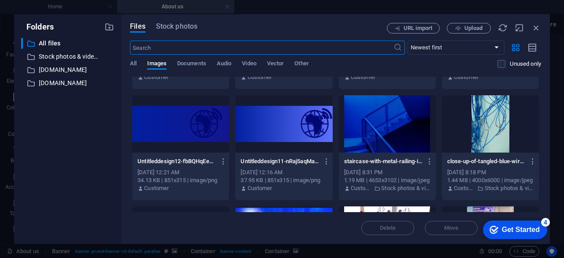
scroll to position [86, 0]
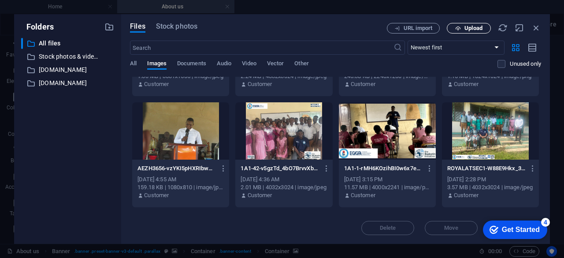
click at [475, 26] on span "Upload" at bounding box center [473, 28] width 18 height 5
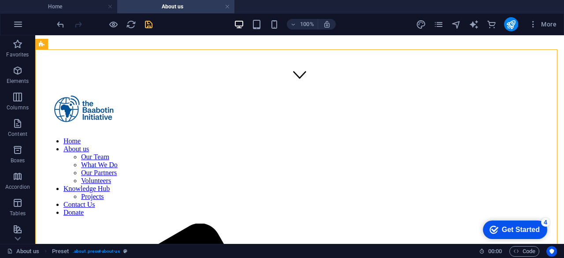
scroll to position [166, 0]
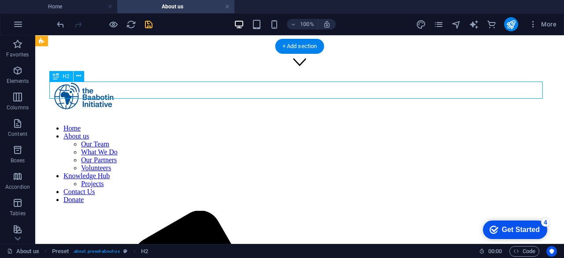
drag, startPoint x: 372, startPoint y: 89, endPoint x: 359, endPoint y: 91, distance: 12.5
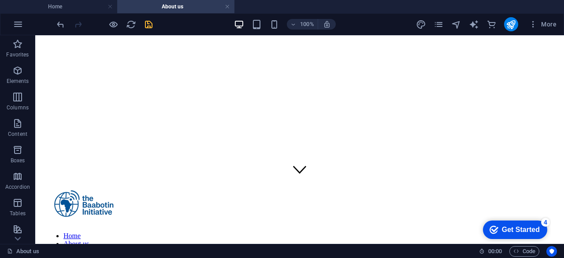
scroll to position [72, 0]
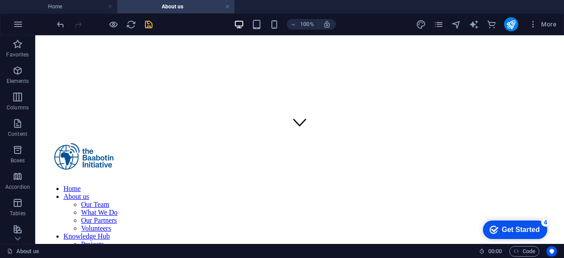
scroll to position [109, 0]
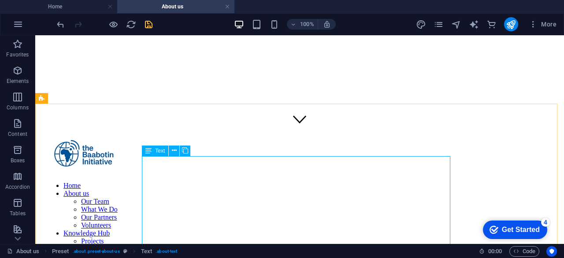
click at [153, 151] on div "Text" at bounding box center [155, 150] width 26 height 11
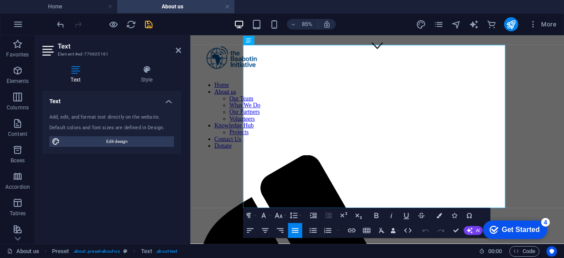
scroll to position [212, 0]
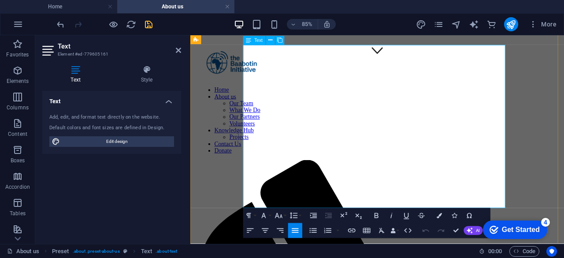
drag, startPoint x: 445, startPoint y: 229, endPoint x: 274, endPoint y: 54, distance: 244.8
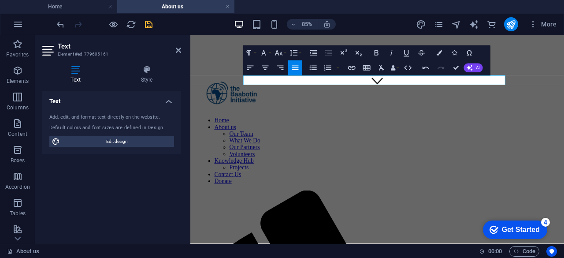
scroll to position [171, 0]
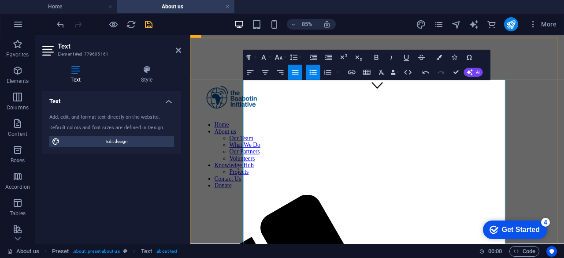
drag, startPoint x: 301, startPoint y: 90, endPoint x: 246, endPoint y: 84, distance: 55.4
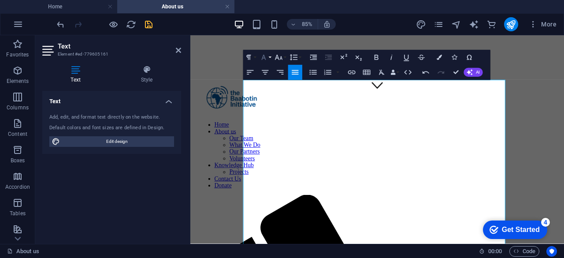
click at [263, 56] on icon "button" at bounding box center [264, 57] width 4 height 5
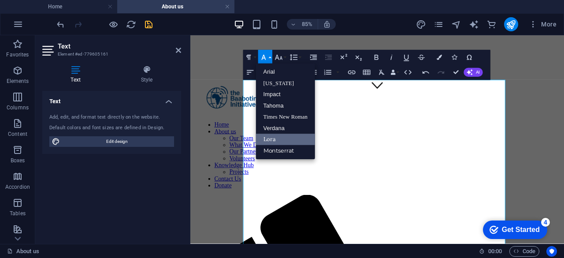
scroll to position [0, 0]
click at [263, 56] on icon "button" at bounding box center [264, 57] width 4 height 5
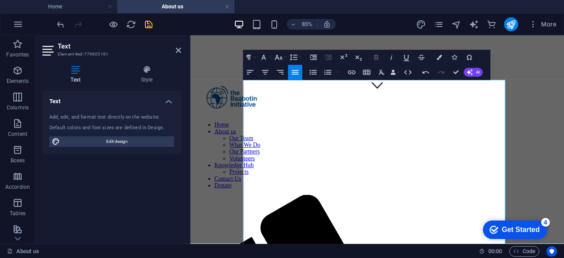
click at [376, 59] on icon "button" at bounding box center [376, 57] width 4 height 5
click at [263, 77] on icon "button" at bounding box center [265, 72] width 9 height 9
click at [278, 58] on icon "button" at bounding box center [278, 57] width 9 height 9
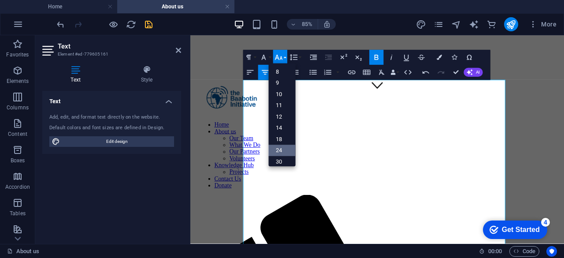
click at [281, 153] on link "24" at bounding box center [282, 150] width 27 height 11
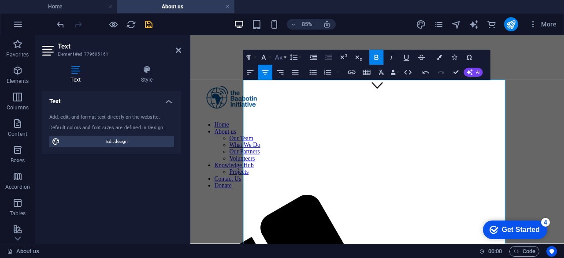
click at [282, 58] on icon "button" at bounding box center [278, 57] width 7 height 5
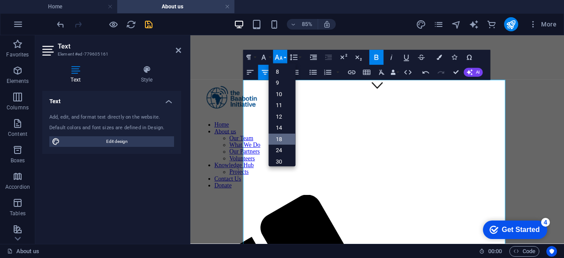
click at [279, 138] on link "18" at bounding box center [282, 139] width 27 height 11
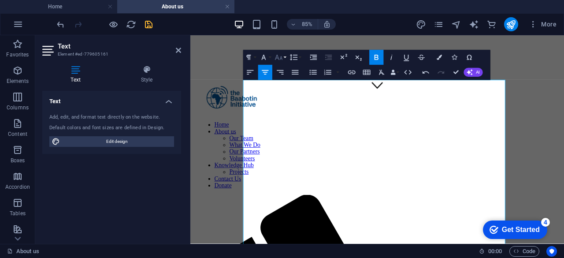
click at [284, 57] on button "Font Size" at bounding box center [280, 57] width 14 height 15
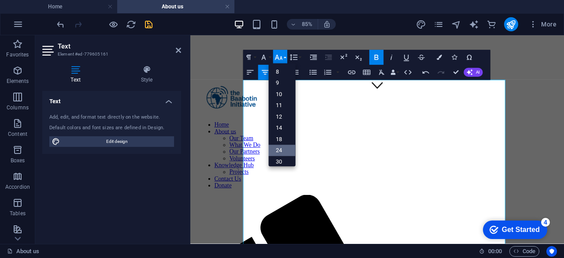
click at [278, 152] on link "24" at bounding box center [282, 150] width 27 height 11
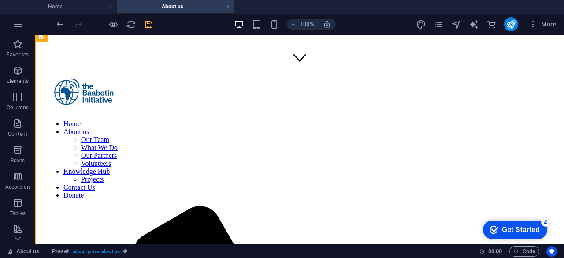
scroll to position [104, 0]
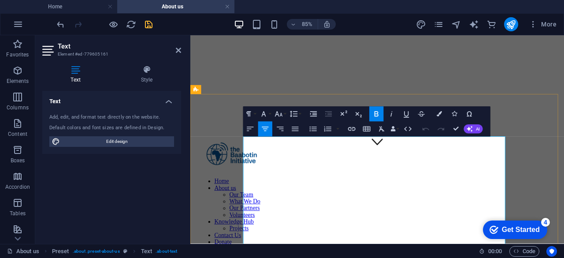
drag, startPoint x: 377, startPoint y: 161, endPoint x: 446, endPoint y: 156, distance: 69.3
click at [254, 130] on icon "button" at bounding box center [250, 128] width 9 height 9
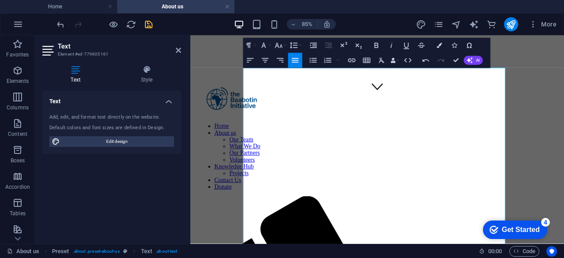
scroll to position [185, 0]
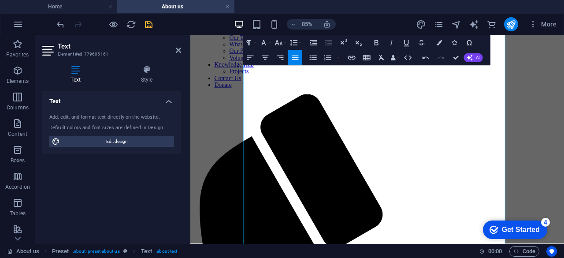
scroll to position [292, 0]
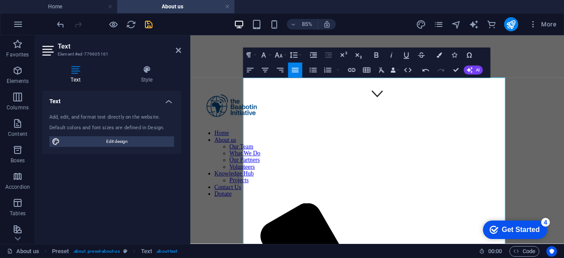
scroll to position [88, 0]
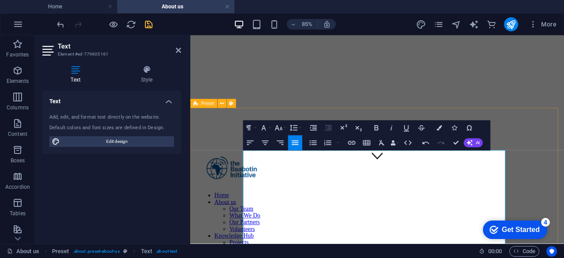
drag, startPoint x: 320, startPoint y: 177, endPoint x: 249, endPoint y: 182, distance: 71.0
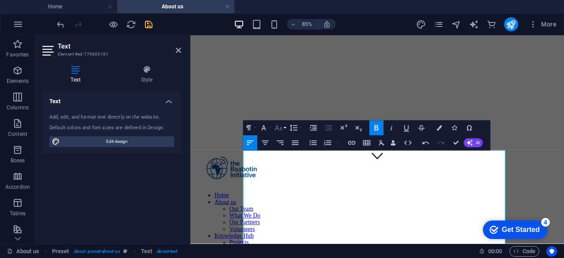
click at [285, 127] on button "Font Size" at bounding box center [280, 127] width 14 height 15
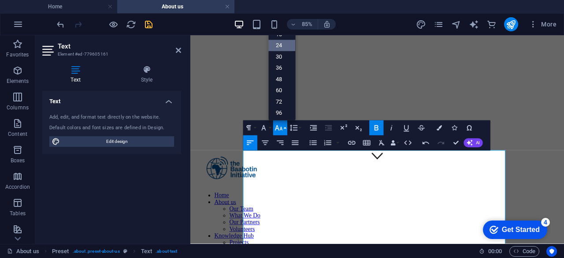
scroll to position [51, 0]
click at [280, 52] on link "18" at bounding box center [282, 49] width 27 height 11
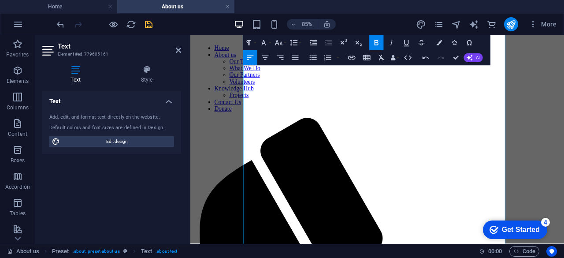
scroll to position [287, 0]
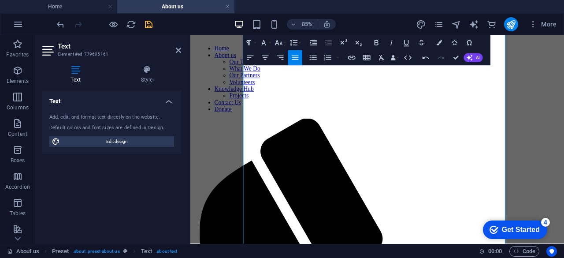
scroll to position [251, 0]
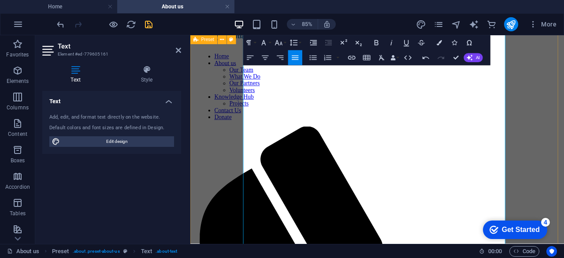
drag, startPoint x: 288, startPoint y: 214, endPoint x: 248, endPoint y: 211, distance: 40.2
drag, startPoint x: 288, startPoint y: 219, endPoint x: 253, endPoint y: 222, distance: 35.3
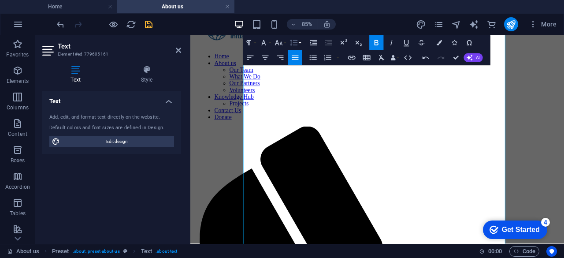
click at [301, 40] on button "Line Height" at bounding box center [295, 42] width 14 height 15
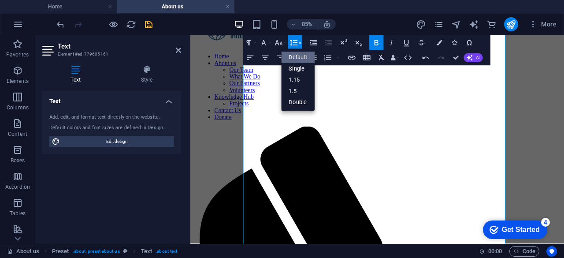
scroll to position [0, 0]
click at [301, 40] on button "Line Height" at bounding box center [295, 42] width 14 height 15
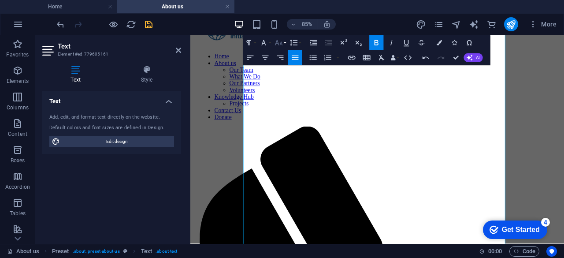
click at [285, 41] on button "Font Size" at bounding box center [280, 42] width 14 height 15
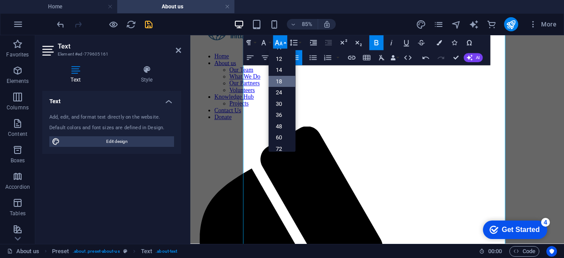
click at [287, 81] on link "18" at bounding box center [282, 81] width 27 height 11
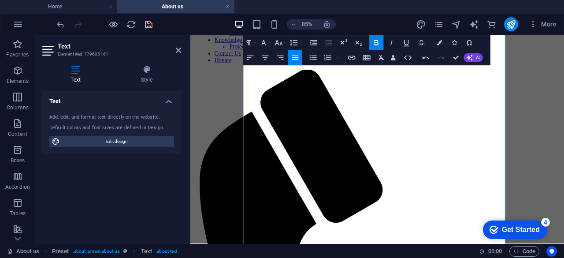
scroll to position [337, 0]
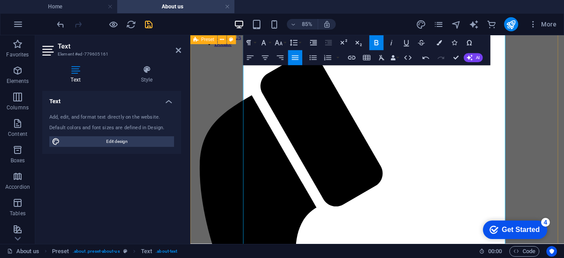
drag, startPoint x: 292, startPoint y: 200, endPoint x: 248, endPoint y: 200, distance: 43.6
click at [285, 44] on button "Font Size" at bounding box center [280, 42] width 14 height 15
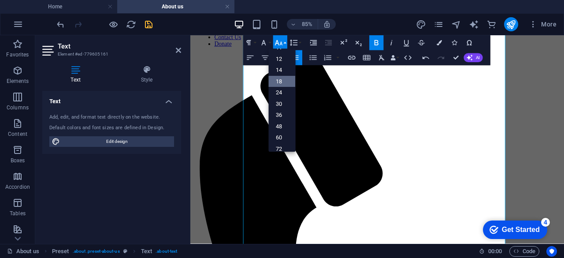
click at [281, 79] on link "18" at bounding box center [282, 81] width 27 height 11
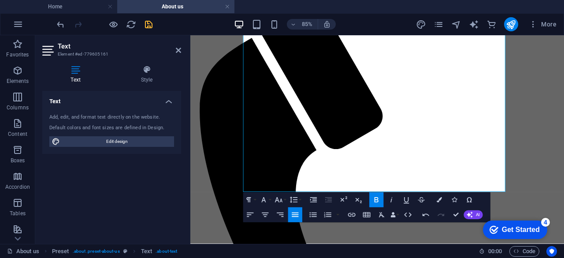
scroll to position [398, 0]
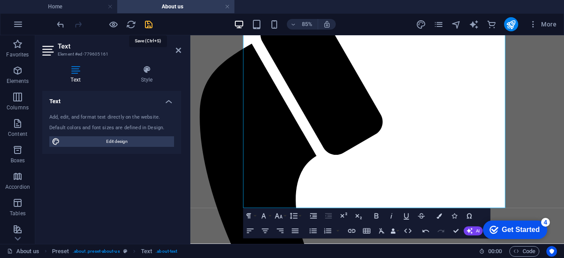
click at [151, 26] on icon "save" at bounding box center [149, 24] width 10 height 10
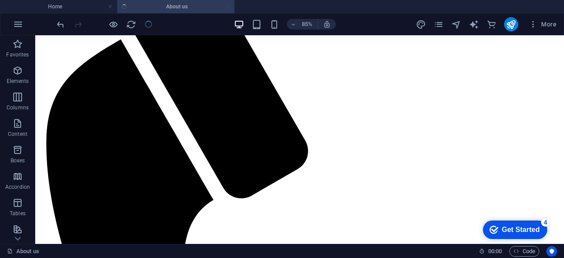
scroll to position [404, 0]
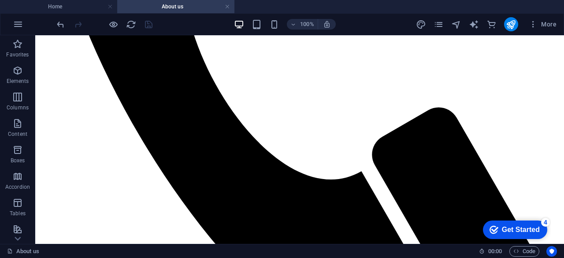
scroll to position [686, 0]
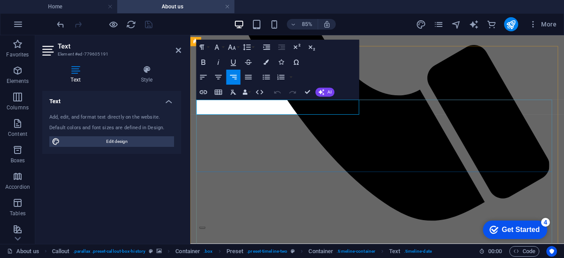
scroll to position [682, 0]
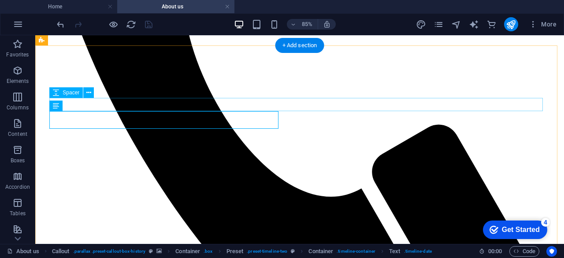
scroll to position [691, 0]
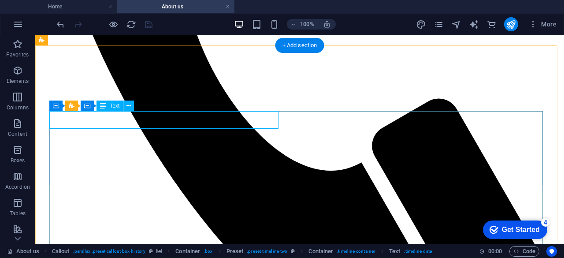
click at [118, 108] on span "Text" at bounding box center [115, 105] width 10 height 5
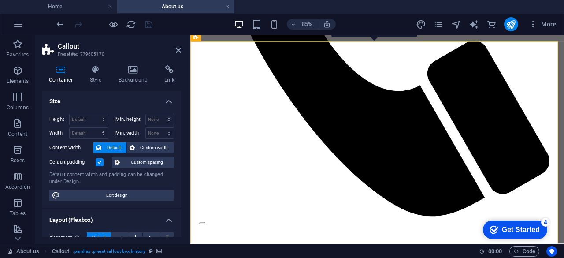
scroll to position [688, 0]
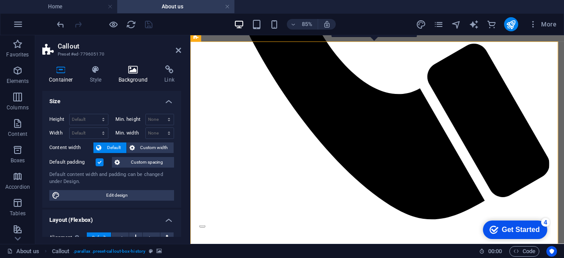
click at [127, 75] on h4 "Background" at bounding box center [135, 74] width 46 height 18
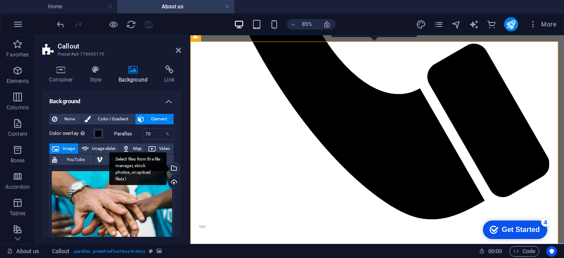
click at [173, 167] on div "Select files from the file manager, stock photos, or upload file(s)" at bounding box center [172, 168] width 13 height 13
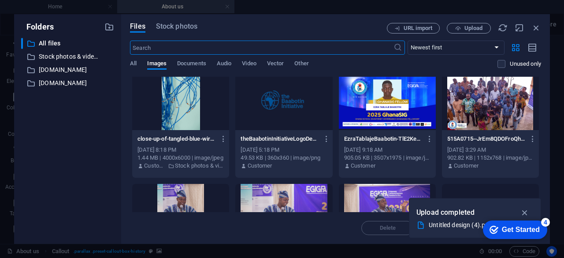
scroll to position [444, 0]
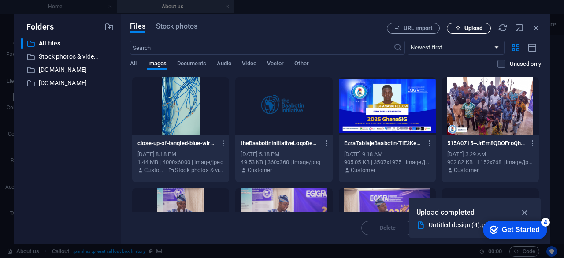
click at [466, 27] on span "Upload" at bounding box center [473, 28] width 18 height 5
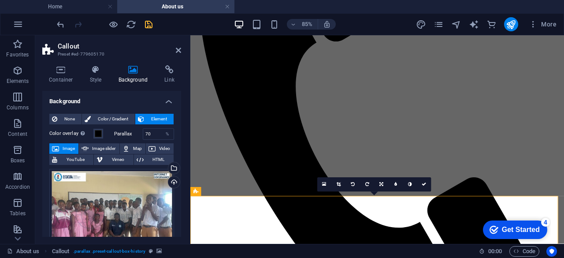
scroll to position [532, 0]
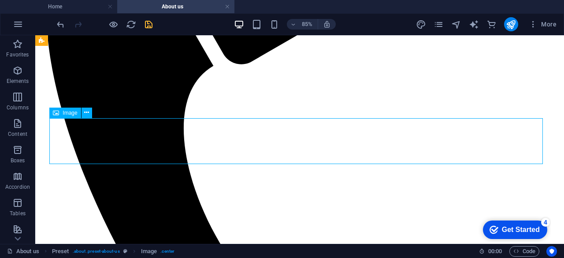
scroll to position [538, 0]
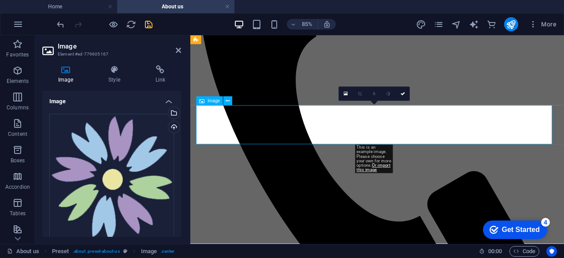
scroll to position [532, 0]
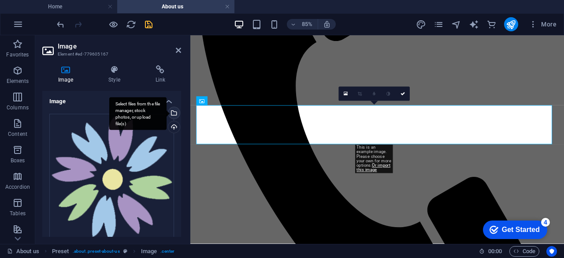
click at [174, 110] on div "Select files from the file manager, stock photos, or upload file(s)" at bounding box center [172, 113] width 13 height 13
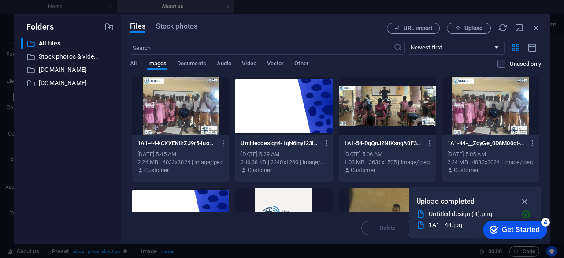
drag, startPoint x: 541, startPoint y: 90, endPoint x: 541, endPoint y: 107, distance: 16.3
click at [541, 107] on div "Files Stock photos URL import Upload ​ Newest first Oldest first Name (A-Z) Nam…" at bounding box center [335, 128] width 429 height 229
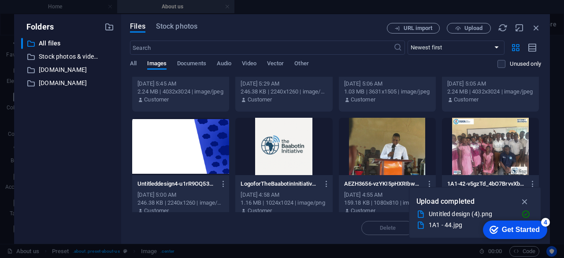
scroll to position [67, 0]
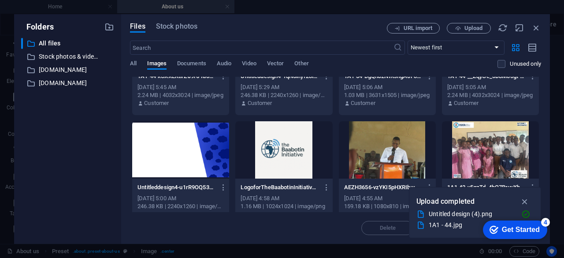
click at [266, 155] on div at bounding box center [283, 149] width 97 height 57
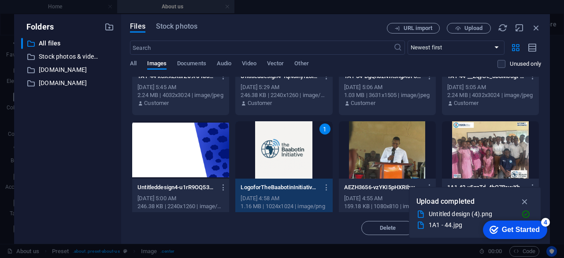
click at [266, 155] on div "1" at bounding box center [283, 149] width 97 height 57
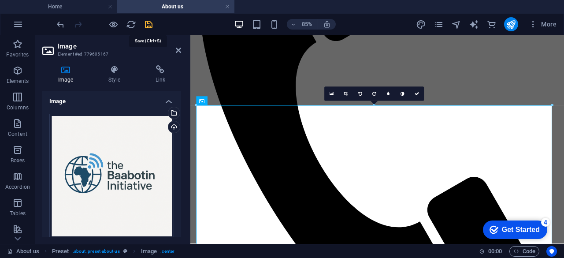
click at [149, 20] on icon "save" at bounding box center [149, 24] width 10 height 10
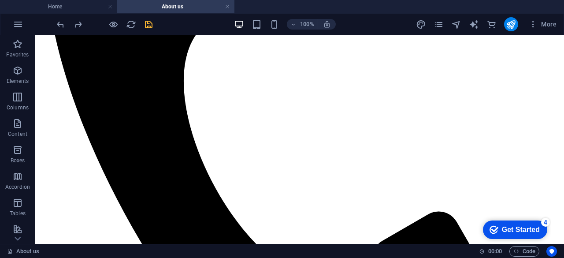
scroll to position [571, 0]
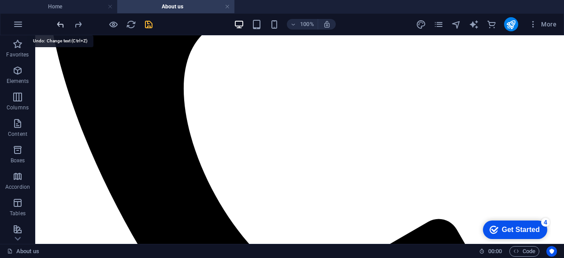
click at [60, 23] on icon "undo" at bounding box center [60, 24] width 10 height 10
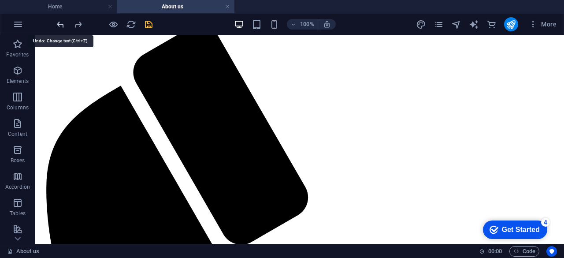
scroll to position [292, 0]
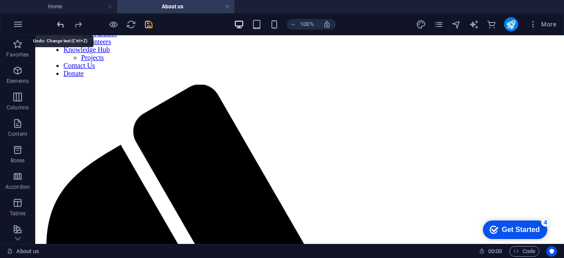
click at [60, 23] on icon "undo" at bounding box center [60, 24] width 10 height 10
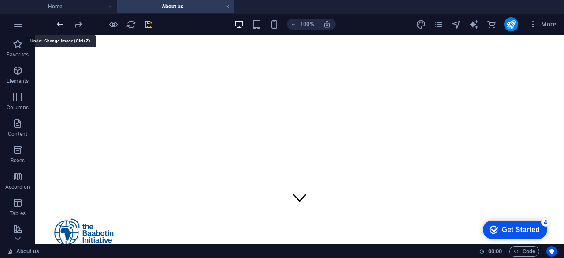
scroll to position [34, 0]
click at [76, 21] on icon "redo" at bounding box center [78, 24] width 10 height 10
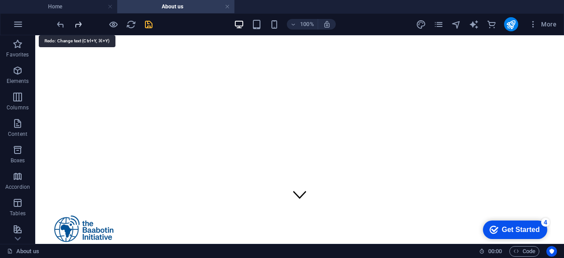
click at [76, 21] on icon "redo" at bounding box center [78, 24] width 10 height 10
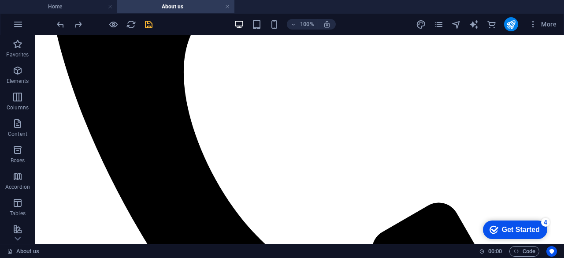
scroll to position [595, 0]
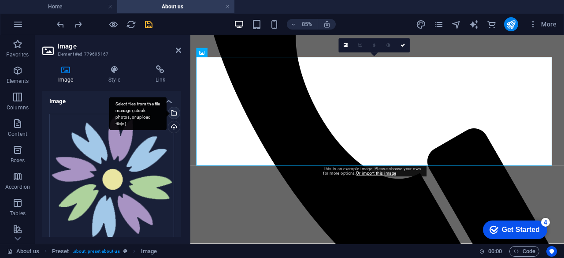
click at [174, 109] on div "Select files from the file manager, stock photos, or upload file(s)" at bounding box center [172, 113] width 13 height 13
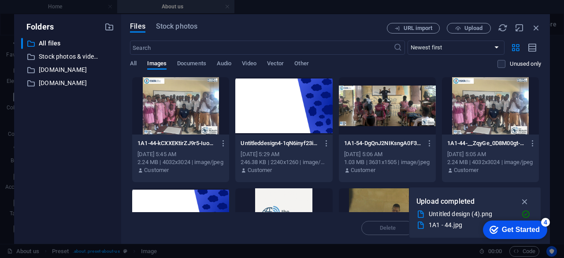
click at [287, 198] on div at bounding box center [283, 216] width 97 height 57
click at [287, 197] on div "1" at bounding box center [283, 216] width 97 height 57
click at [287, 197] on div at bounding box center [283, 216] width 97 height 57
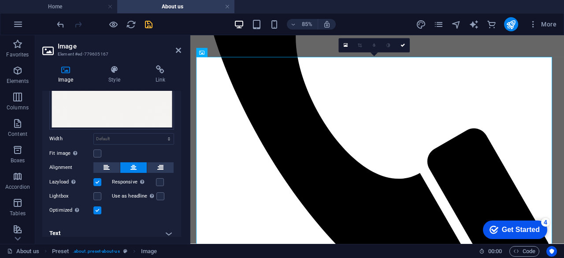
scroll to position [114, 0]
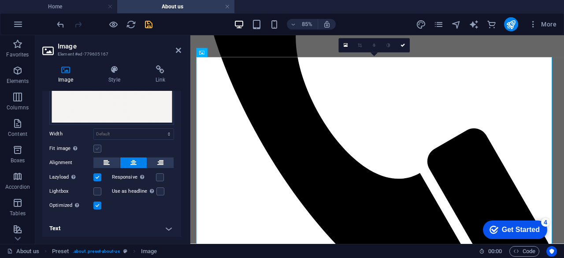
click at [97, 144] on label at bounding box center [97, 148] width 8 height 8
click at [0, 0] on input "Fit image Automatically fit image to a fixed width and height" at bounding box center [0, 0] width 0 height 0
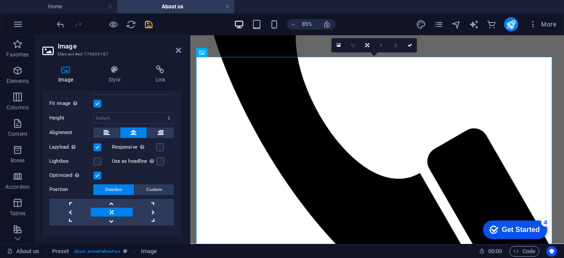
scroll to position [173, 0]
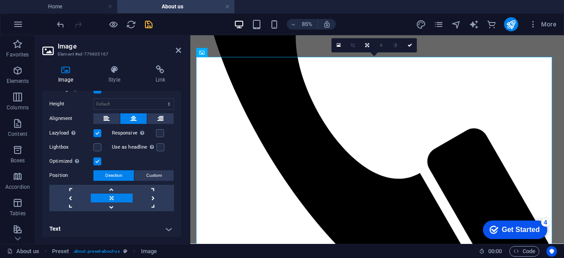
click at [288, 0] on ul "Home About us" at bounding box center [282, 6] width 564 height 13
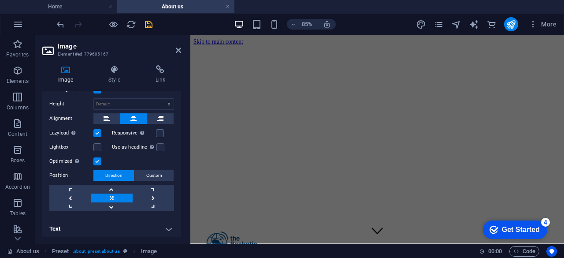
scroll to position [139, 0]
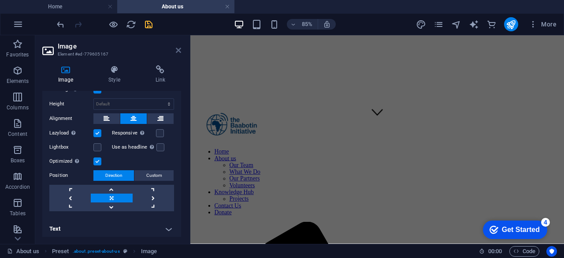
click at [177, 53] on icon at bounding box center [178, 50] width 5 height 7
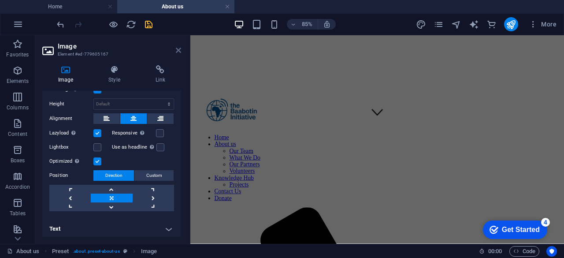
scroll to position [742, 0]
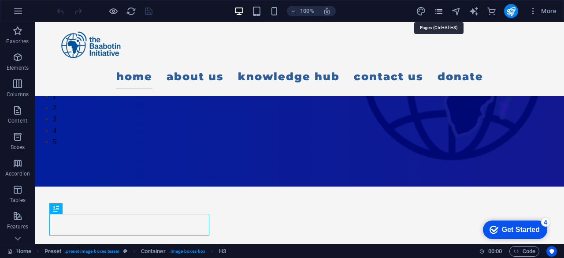
click at [436, 15] on icon "pages" at bounding box center [438, 11] width 10 height 10
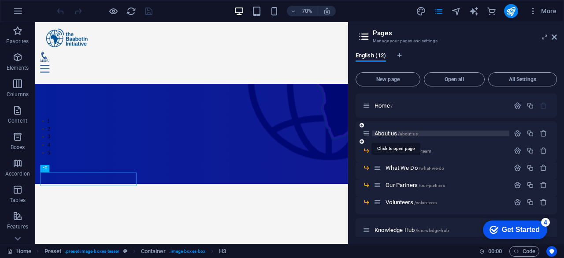
click at [379, 131] on span "About us /about-us" at bounding box center [395, 133] width 43 height 7
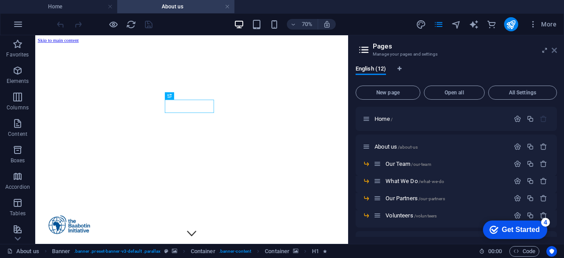
click at [555, 47] on icon at bounding box center [553, 50] width 5 height 7
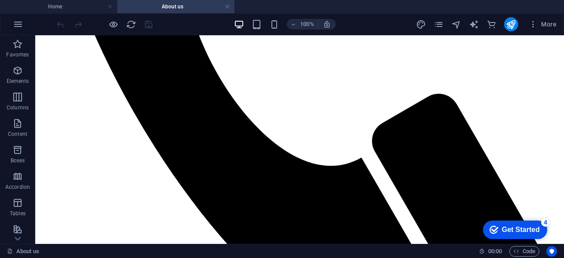
scroll to position [634, 0]
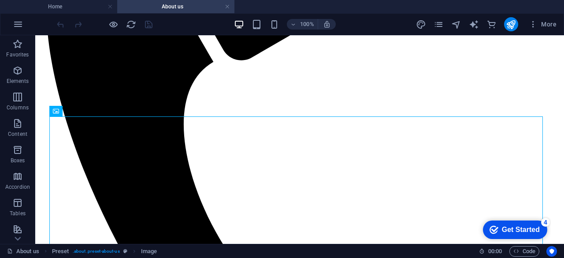
scroll to position [532, 0]
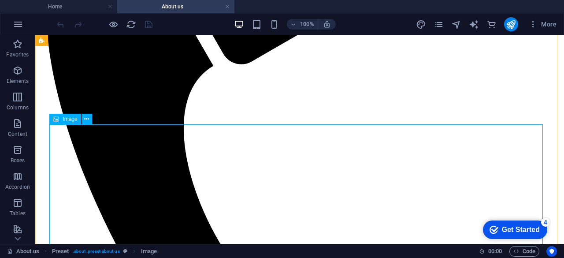
click at [66, 118] on span "Image" at bounding box center [70, 118] width 15 height 5
click at [70, 118] on span "Image" at bounding box center [70, 118] width 15 height 5
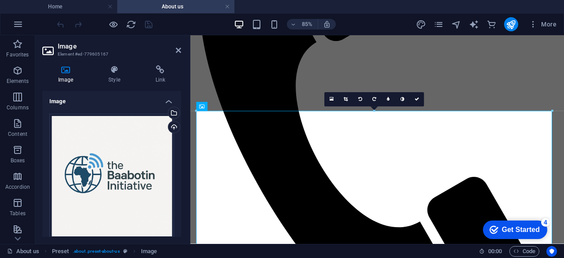
scroll to position [525, 0]
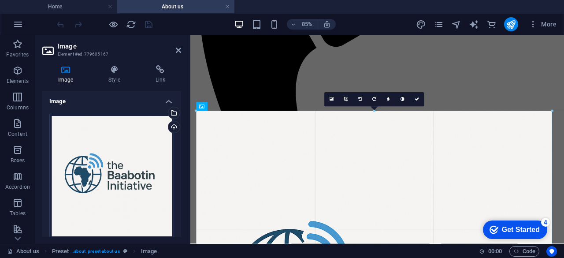
drag, startPoint x: 195, startPoint y: 109, endPoint x: 196, endPoint y: 153, distance: 43.6
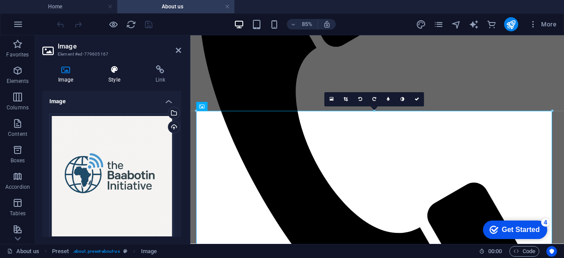
click at [115, 79] on h4 "Style" at bounding box center [115, 74] width 47 height 18
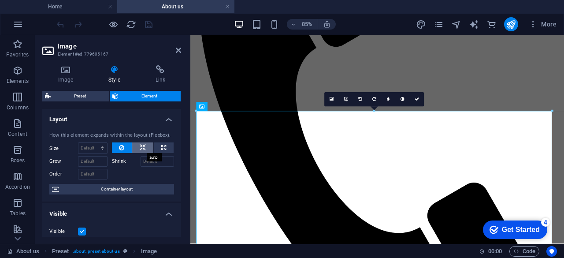
click at [143, 149] on icon at bounding box center [143, 147] width 6 height 11
click at [125, 150] on button at bounding box center [122, 147] width 20 height 11
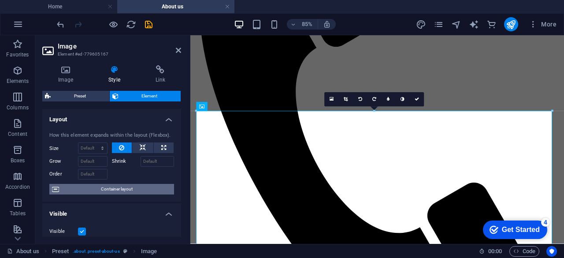
click at [136, 189] on span "Container layout" at bounding box center [117, 189] width 110 height 11
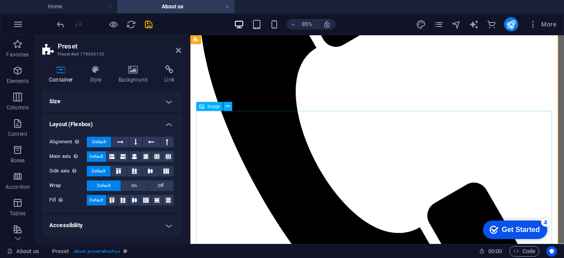
click at [227, 105] on icon at bounding box center [228, 107] width 4 height 8
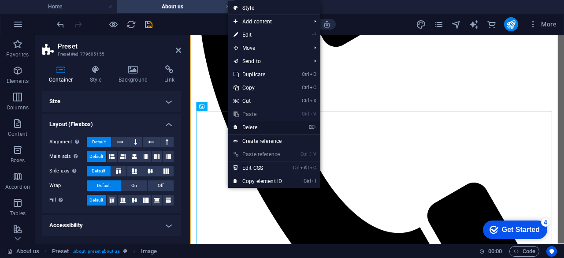
click at [246, 124] on link "⌦ Delete" at bounding box center [257, 127] width 59 height 13
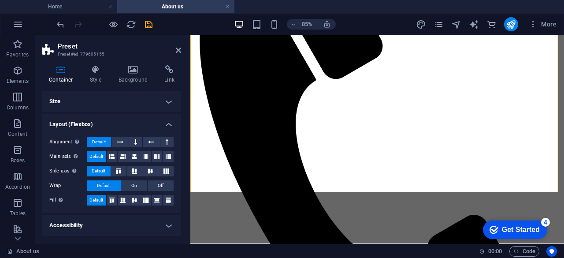
scroll to position [490, 0]
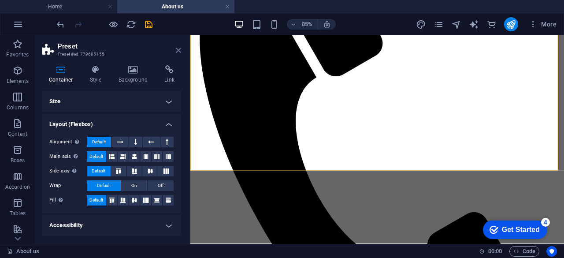
click at [179, 51] on icon at bounding box center [178, 50] width 5 height 7
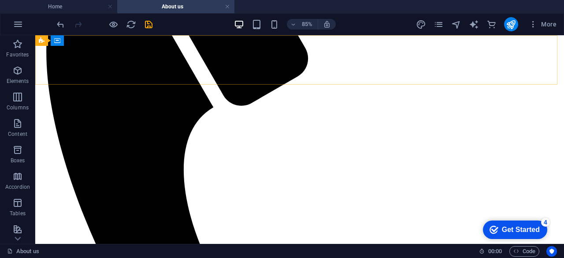
scroll to position [497, 0]
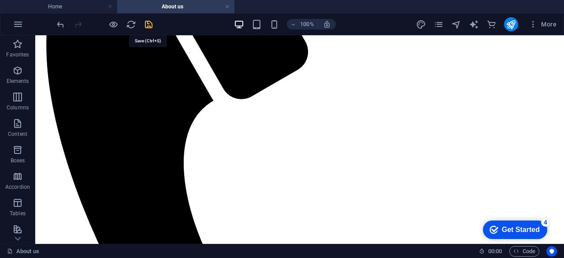
click at [148, 26] on icon "save" at bounding box center [149, 24] width 10 height 10
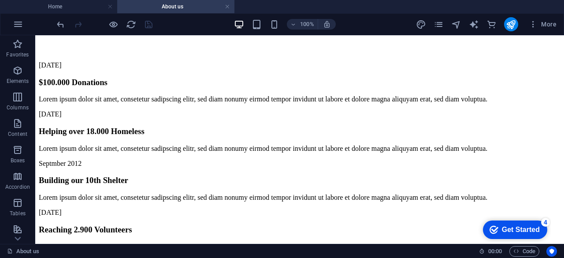
scroll to position [1906, 0]
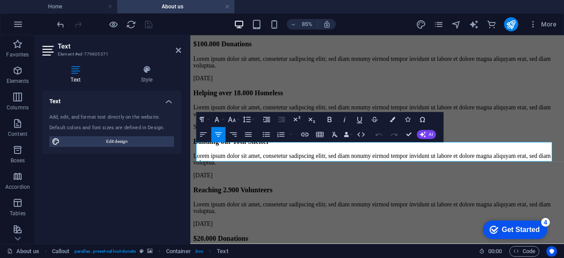
scroll to position [1975, 0]
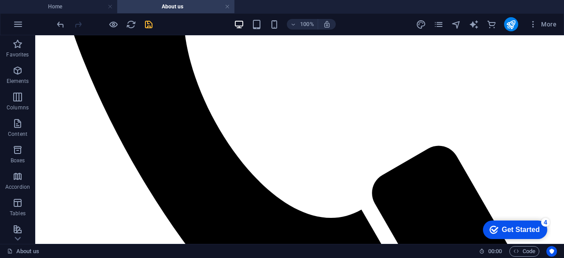
scroll to position [641, 0]
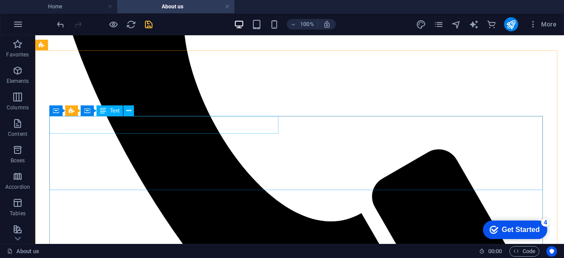
click at [112, 110] on span "Text" at bounding box center [115, 110] width 10 height 5
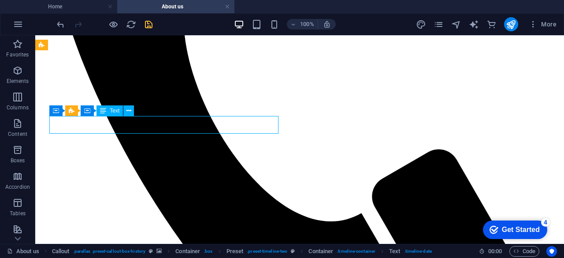
click at [115, 111] on span "Text" at bounding box center [115, 110] width 10 height 5
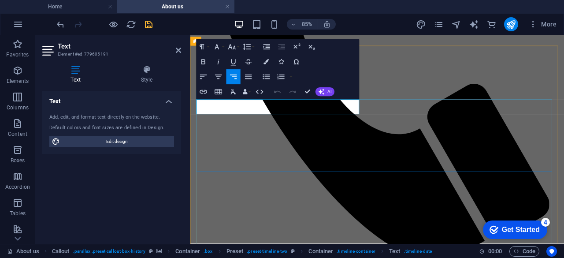
scroll to position [637, 0]
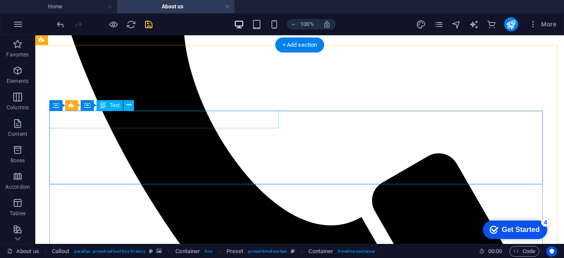
scroll to position [647, 0]
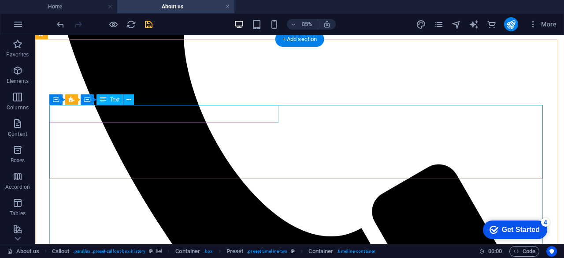
scroll to position [652, 0]
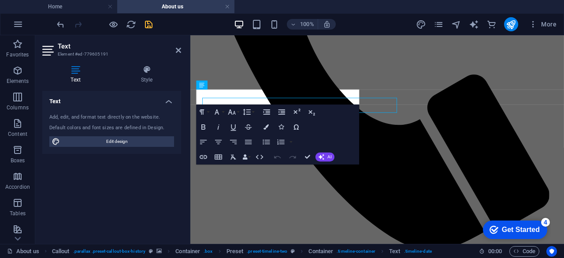
scroll to position [648, 0]
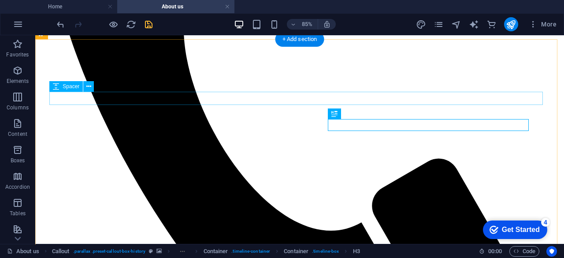
scroll to position [652, 0]
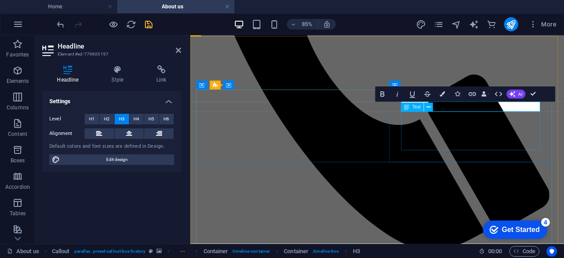
scroll to position [648, 0]
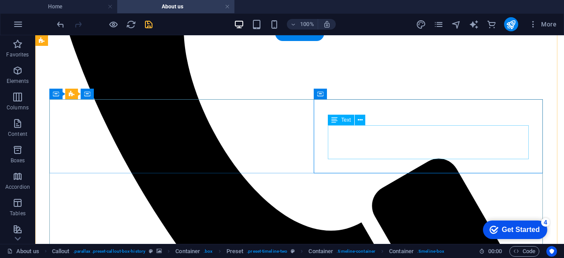
scroll to position [658, 0]
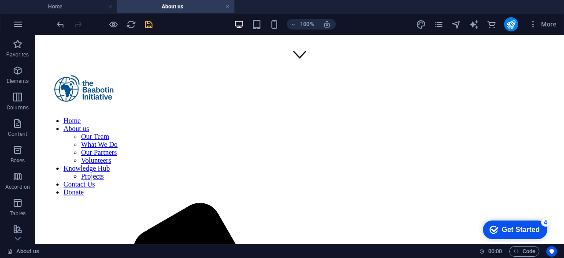
scroll to position [177, 0]
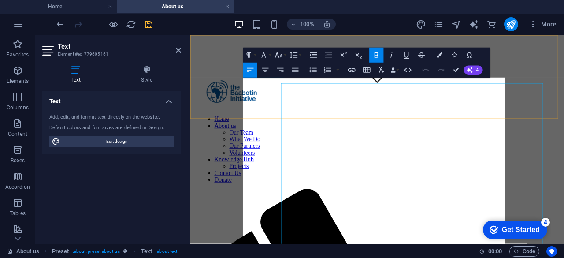
scroll to position [174, 0]
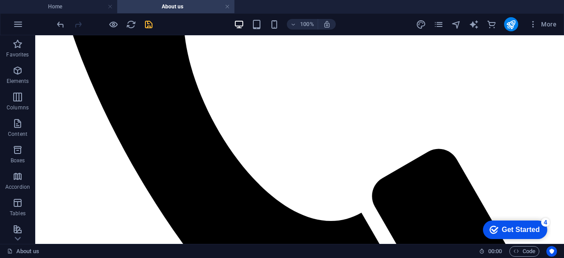
scroll to position [655, 0]
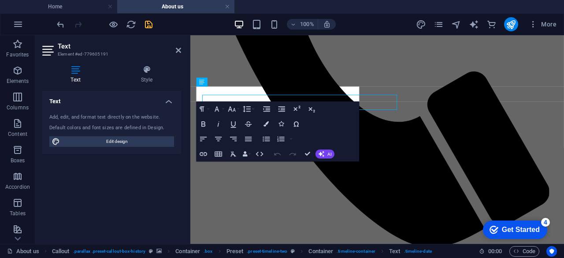
scroll to position [652, 0]
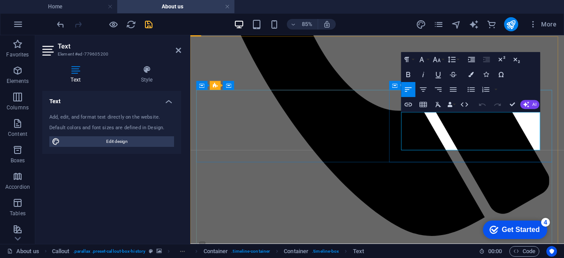
scroll to position [648, 0]
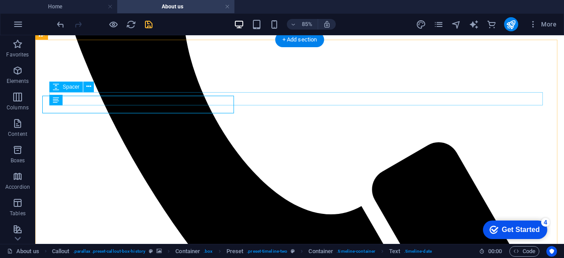
scroll to position [652, 0]
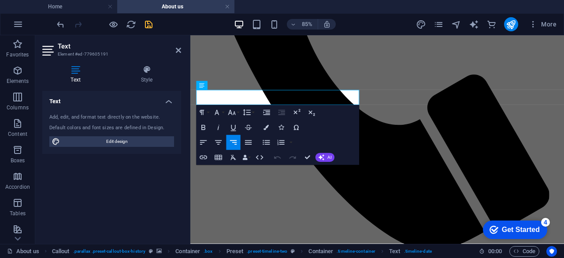
scroll to position [648, 0]
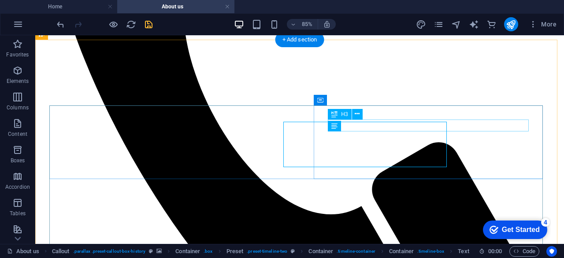
scroll to position [652, 0]
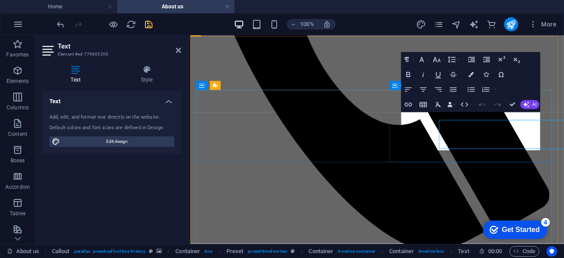
scroll to position [648, 0]
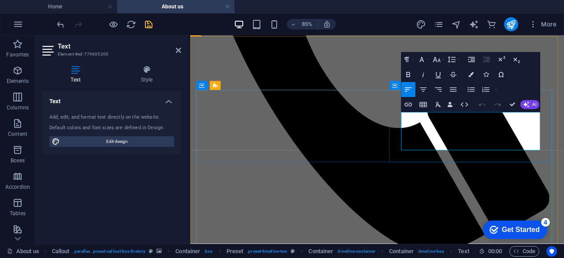
drag, startPoint x: 554, startPoint y: 164, endPoint x: 432, endPoint y: 130, distance: 125.7
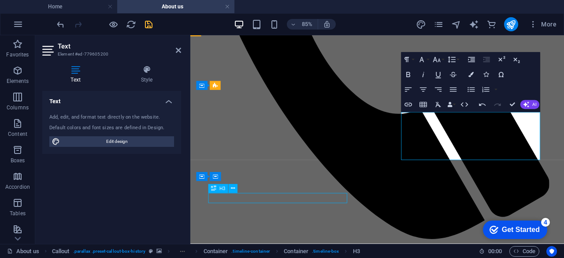
scroll to position [652, 0]
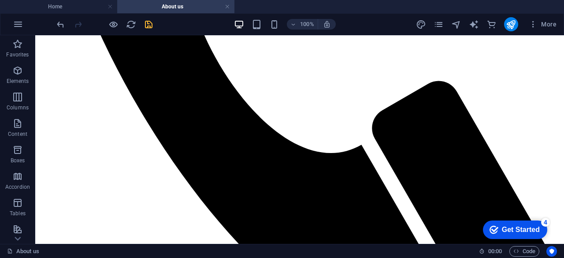
scroll to position [730, 0]
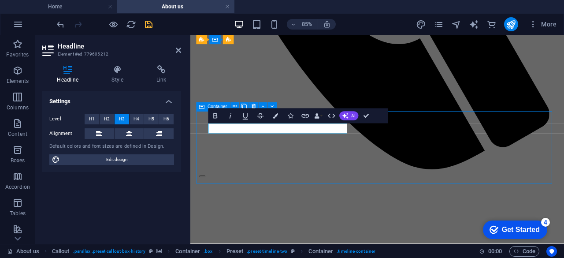
scroll to position [728, 0]
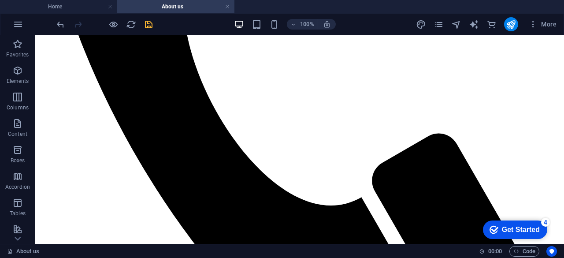
scroll to position [660, 0]
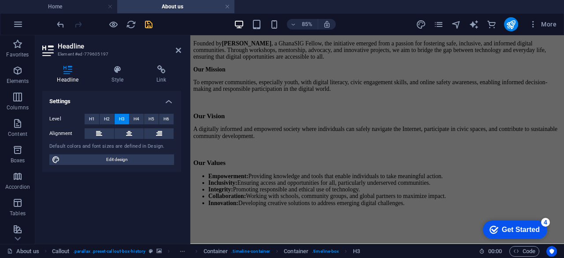
scroll to position [1216, 0]
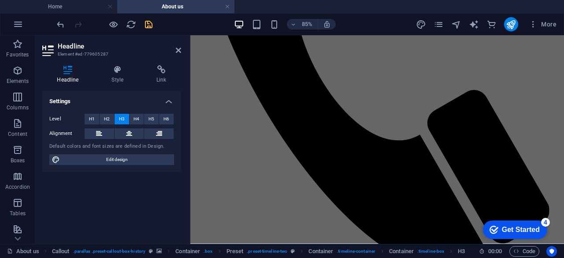
scroll to position [624, 0]
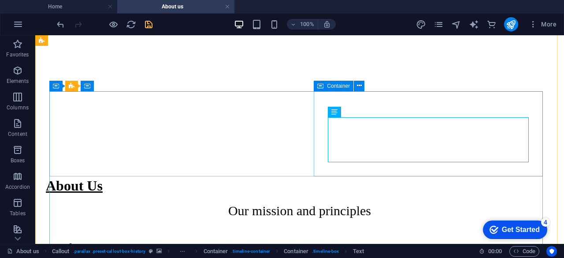
scroll to position [666, 0]
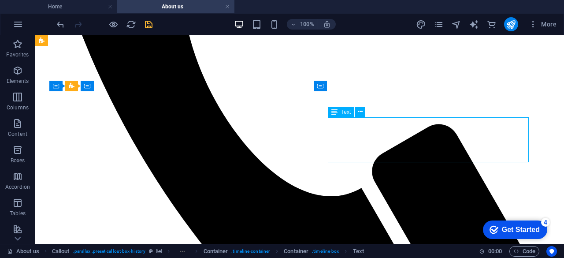
drag, startPoint x: 487, startPoint y: 156, endPoint x: 355, endPoint y: 142, distance: 133.3
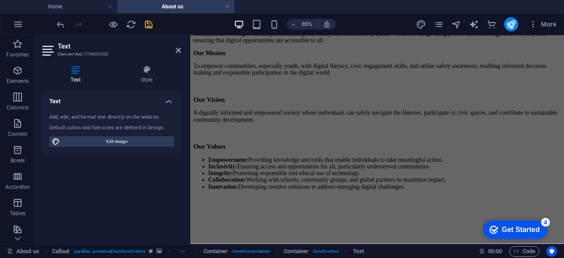
scroll to position [1247, 0]
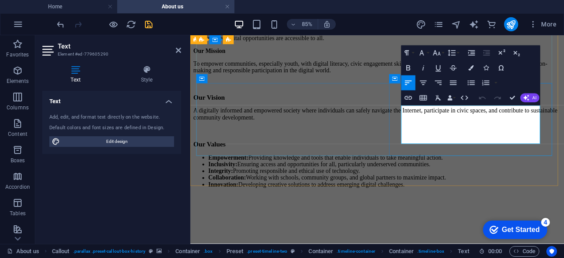
scroll to position [1241, 0]
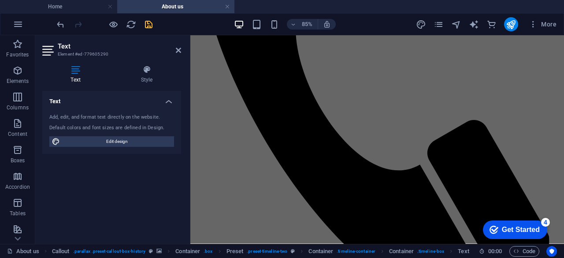
scroll to position [602, 0]
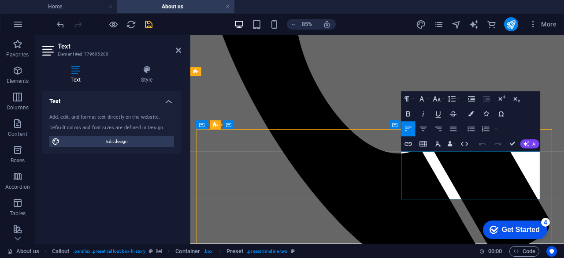
scroll to position [611, 0]
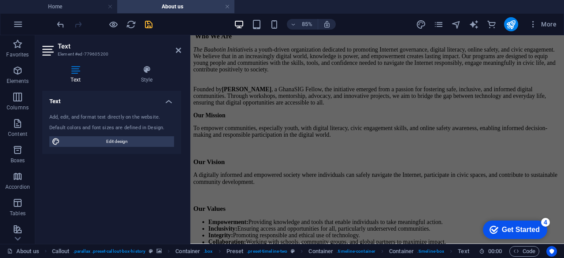
scroll to position [1190, 0]
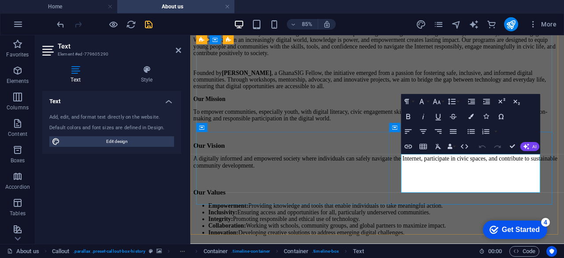
scroll to position [1184, 0]
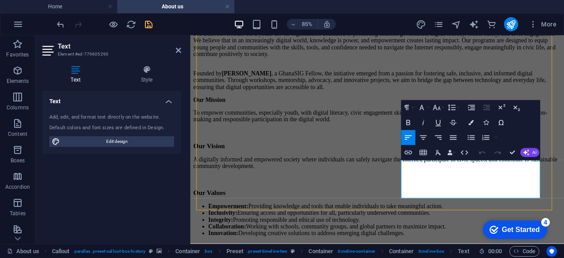
scroll to position [1119, 0]
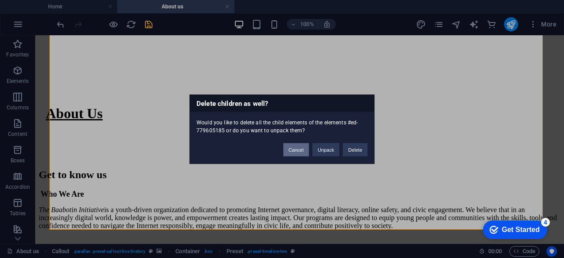
click at [301, 151] on button "Cancel" at bounding box center [296, 149] width 26 height 13
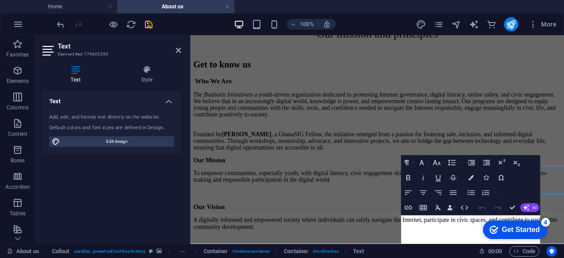
scroll to position [1112, 0]
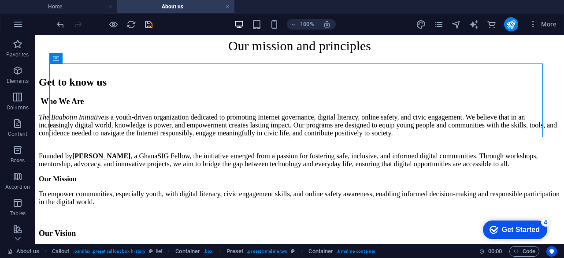
scroll to position [1138, 0]
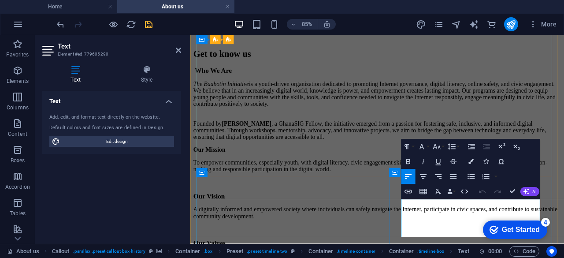
drag, startPoint x: 440, startPoint y: 235, endPoint x: 482, endPoint y: 255, distance: 46.7
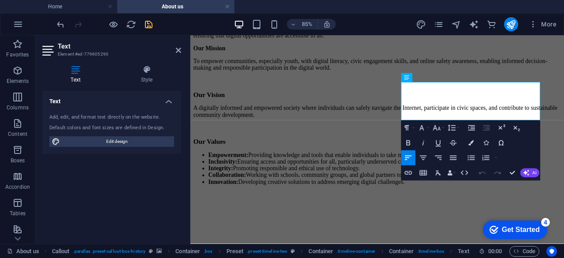
scroll to position [1202, 0]
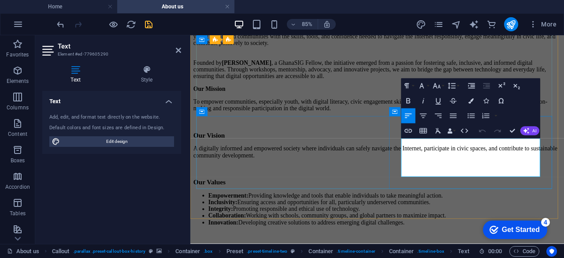
drag, startPoint x: 439, startPoint y: 230, endPoint x: 557, endPoint y: 194, distance: 123.0
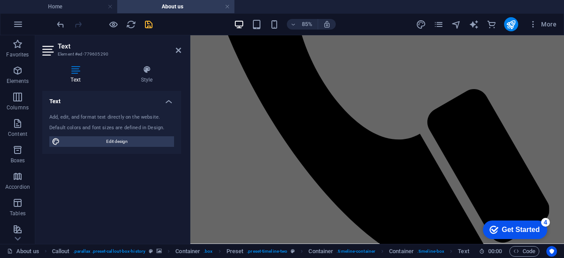
scroll to position [627, 0]
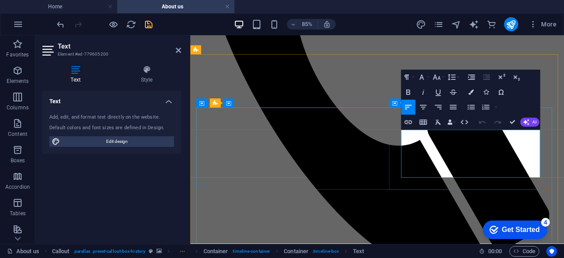
drag, startPoint x: 531, startPoint y: 200, endPoint x: 427, endPoint y: 144, distance: 117.2
copy p "[PERSON_NAME], a 2025 GhanaSIG Fellow, founded The Baabotin Initiative to empow…"
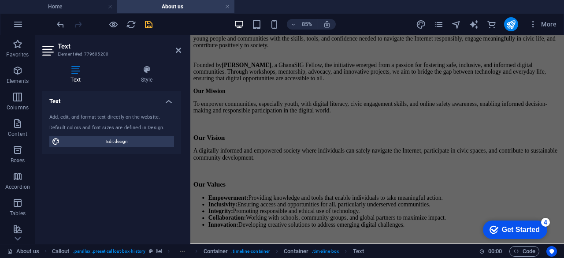
scroll to position [1190, 0]
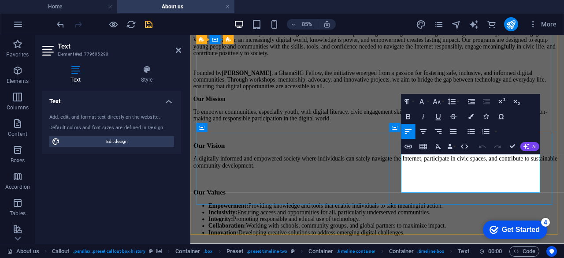
scroll to position [1184, 0]
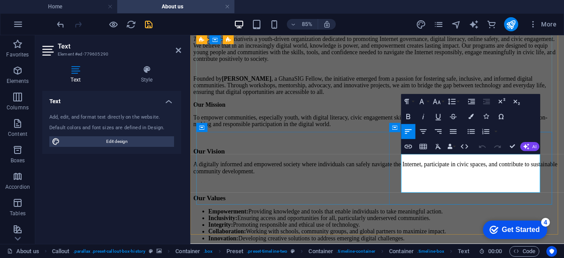
drag, startPoint x: 556, startPoint y: 216, endPoint x: 438, endPoint y: 178, distance: 124.0
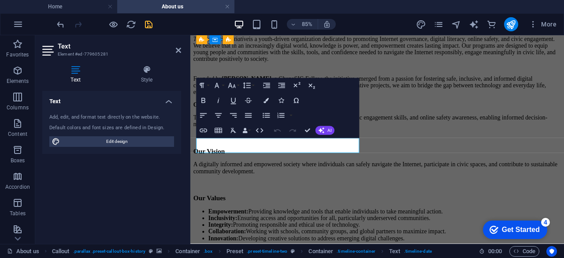
scroll to position [1177, 0]
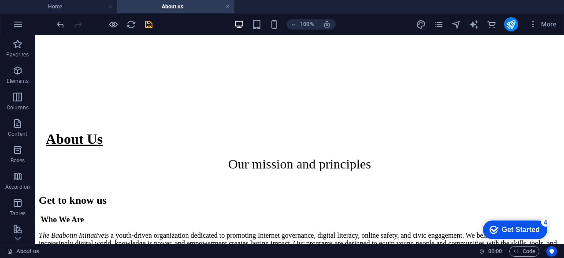
scroll to position [1086, 0]
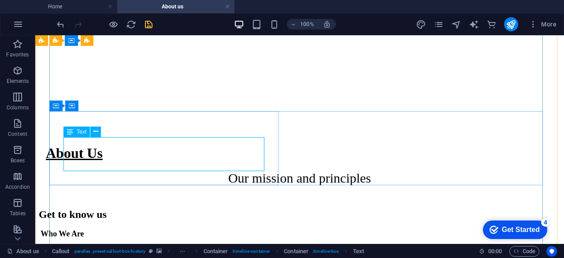
click at [106, 132] on div "Text" at bounding box center [84, 131] width 43 height 11
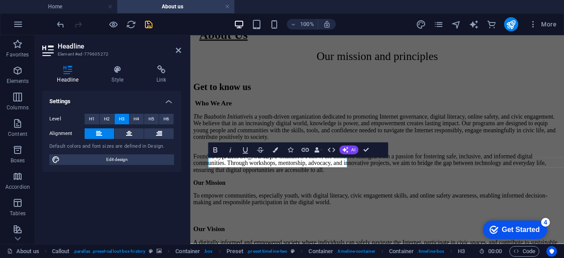
scroll to position [1072, 0]
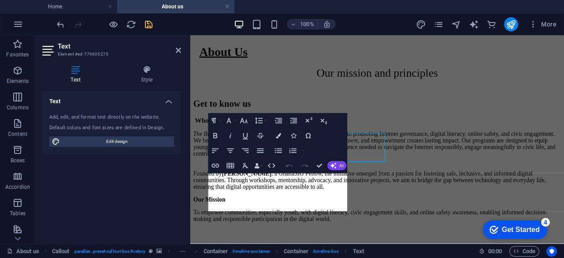
scroll to position [1066, 0]
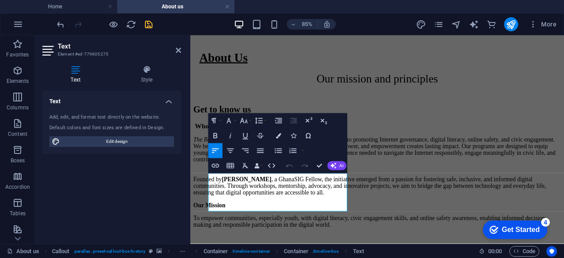
drag, startPoint x: 326, startPoint y: 241, endPoint x: 373, endPoint y: 213, distance: 54.9
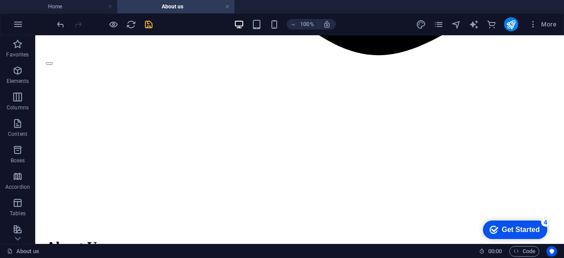
scroll to position [975, 0]
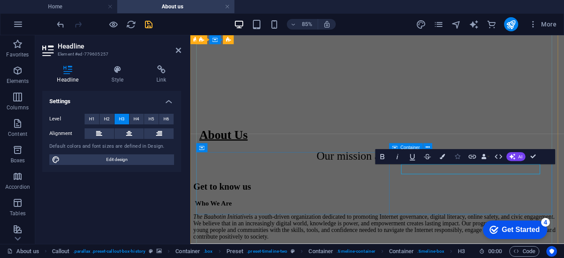
scroll to position [969, 0]
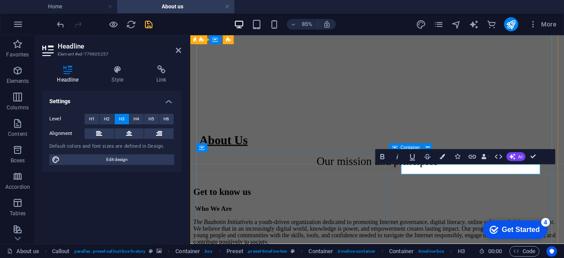
drag, startPoint x: 513, startPoint y: 192, endPoint x: 433, endPoint y: 191, distance: 79.3
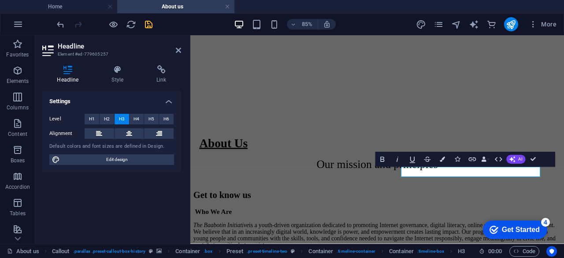
scroll to position [946, 0]
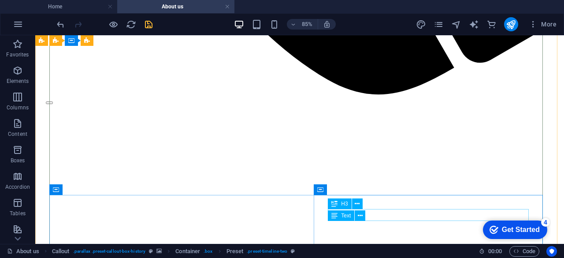
scroll to position [911, 0]
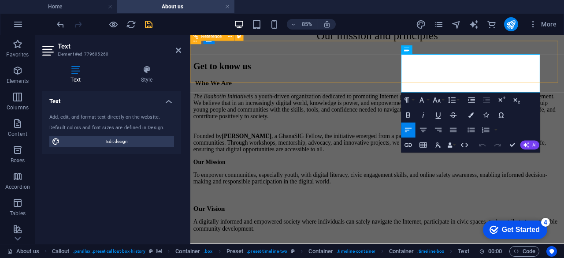
scroll to position [1110, 0]
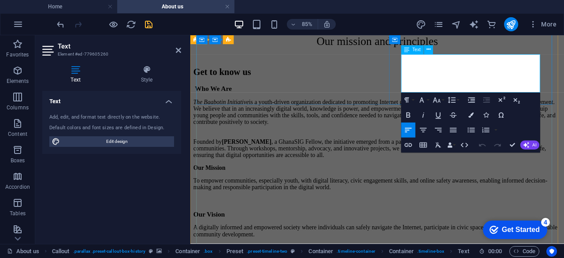
drag, startPoint x: 439, startPoint y: 260, endPoint x: 561, endPoint y: 100, distance: 201.1
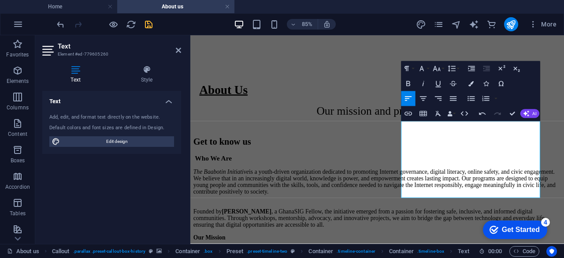
scroll to position [1047, 0]
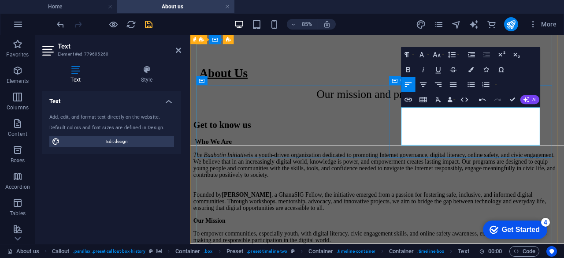
drag, startPoint x: 554, startPoint y: 158, endPoint x: 432, endPoint y: 126, distance: 126.0
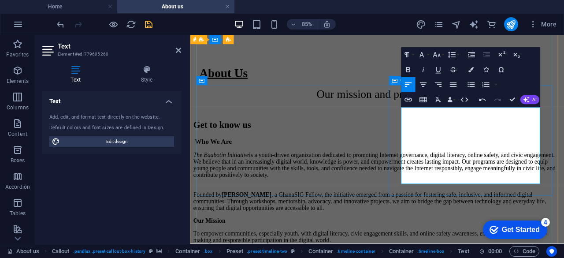
drag, startPoint x: 498, startPoint y: 202, endPoint x: 430, endPoint y: 122, distance: 104.7
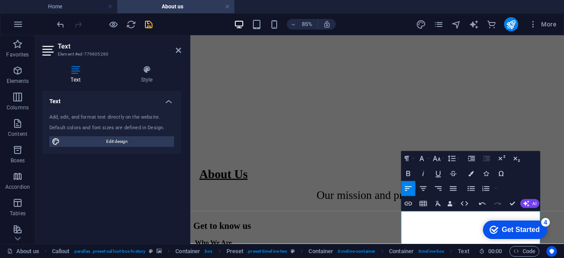
scroll to position [922, 0]
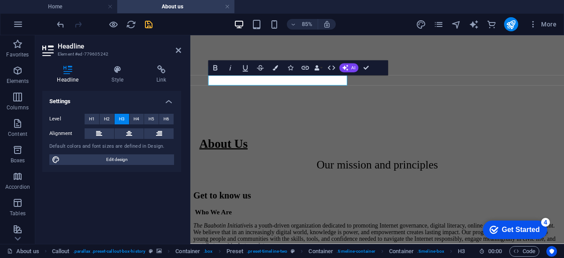
scroll to position [961, 0]
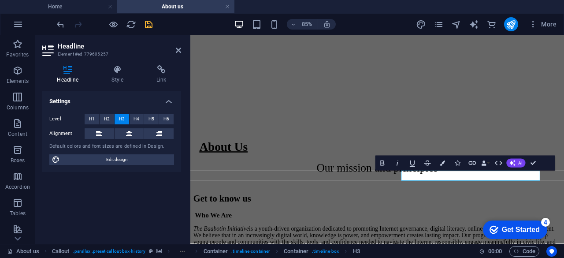
click at [465, 165] on div "Bold Italic Underline Strikethrough Colors Icons Link Data Bindings Company Fir…" at bounding box center [457, 162] width 165 height 15
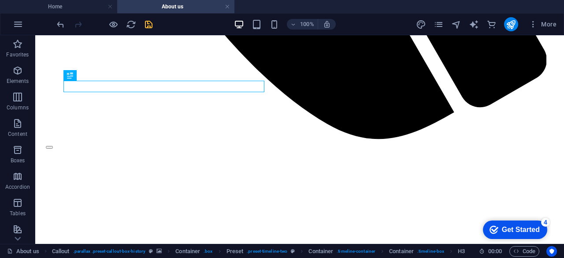
scroll to position [898, 0]
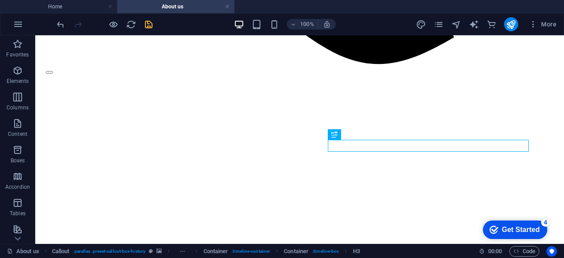
scroll to position [980, 0]
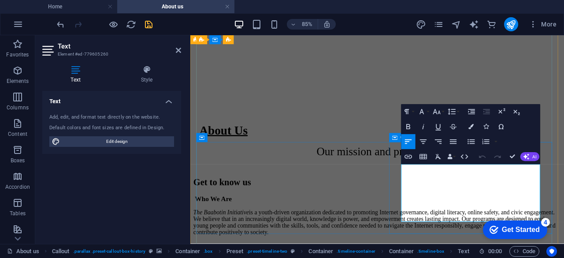
drag, startPoint x: 477, startPoint y: 248, endPoint x: 429, endPoint y: 192, distance: 73.5
copy p "In [DATE], [PERSON_NAME] , founder of The Baabotin Initiative , was part of a 2…"
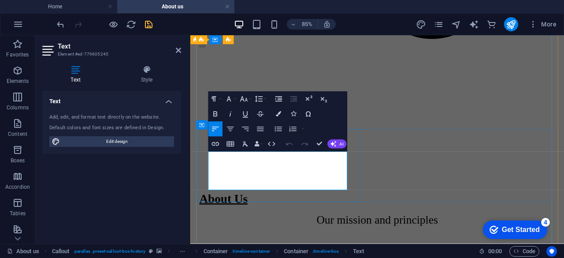
drag, startPoint x: 335, startPoint y: 211, endPoint x: 208, endPoint y: 175, distance: 131.9
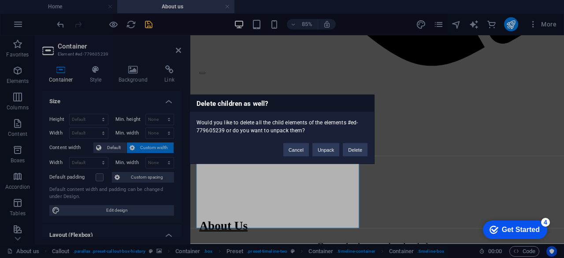
click at [317, 210] on div "Delete children as well? Would you like to delete all the child elements of the…" at bounding box center [282, 129] width 564 height 258
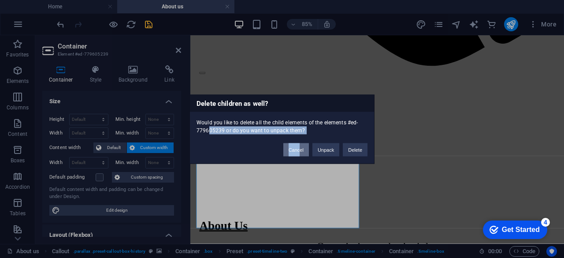
drag, startPoint x: 300, startPoint y: 209, endPoint x: 299, endPoint y: 147, distance: 62.6
click at [299, 147] on div "Delete children as well? Would you like to delete all the child elements of the…" at bounding box center [282, 129] width 564 height 258
click at [299, 147] on button "Cancel" at bounding box center [296, 149] width 26 height 13
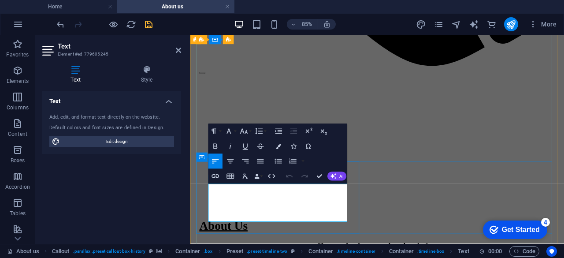
scroll to position [862, 0]
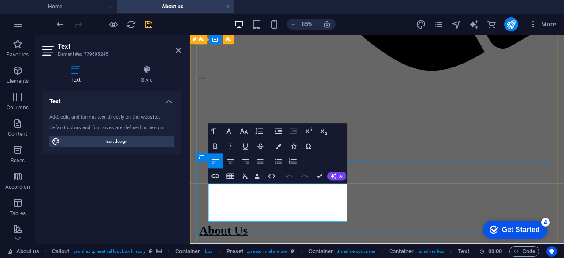
drag, startPoint x: 329, startPoint y: 247, endPoint x: 211, endPoint y: 209, distance: 124.9
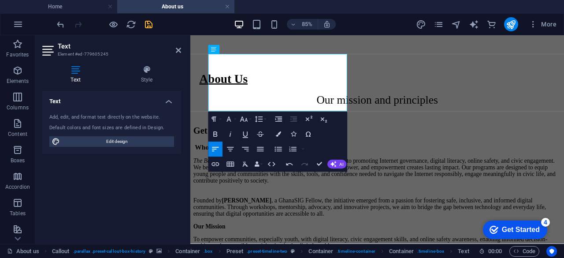
scroll to position [1044, 0]
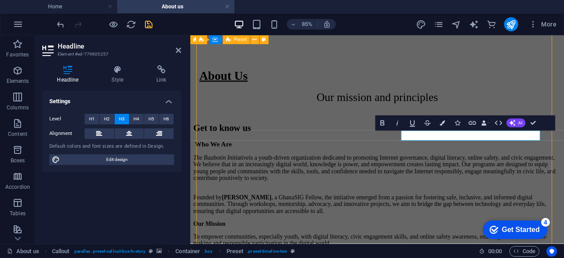
scroll to position [995, 0]
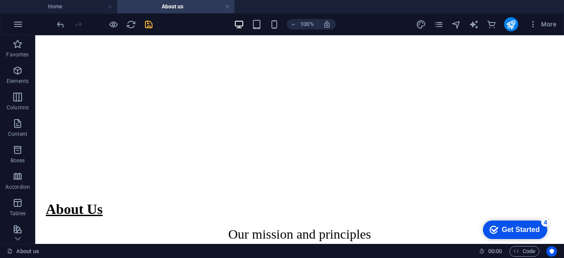
scroll to position [1020, 0]
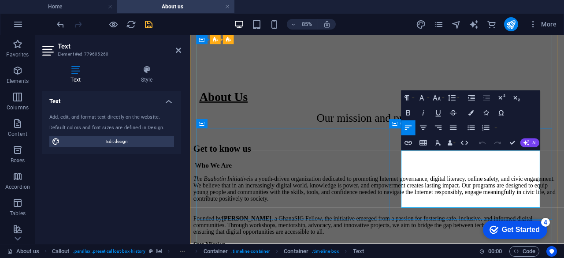
drag, startPoint x: 472, startPoint y: 233, endPoint x: 429, endPoint y: 178, distance: 69.4
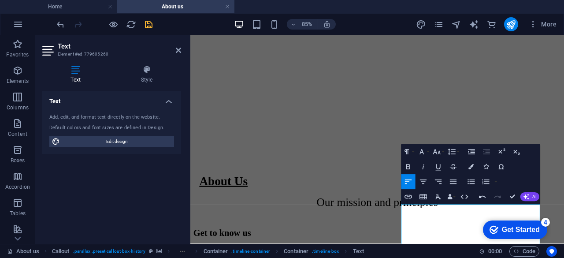
scroll to position [917, 0]
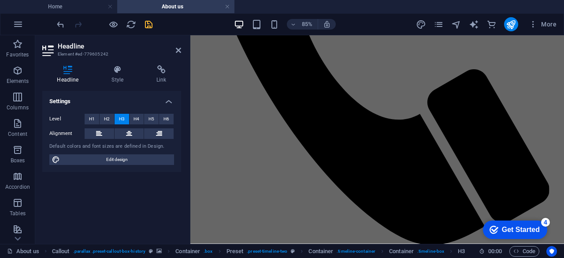
scroll to position [687, 0]
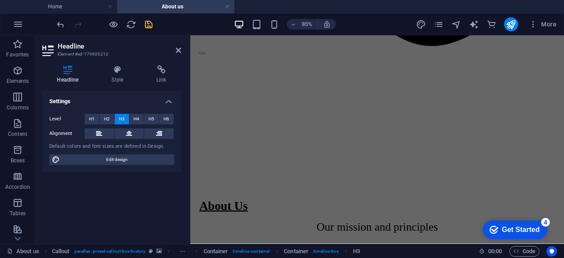
scroll to position [946, 0]
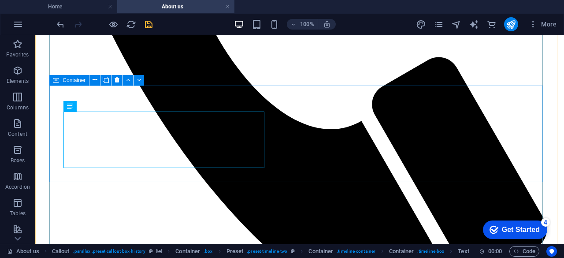
scroll to position [936, 0]
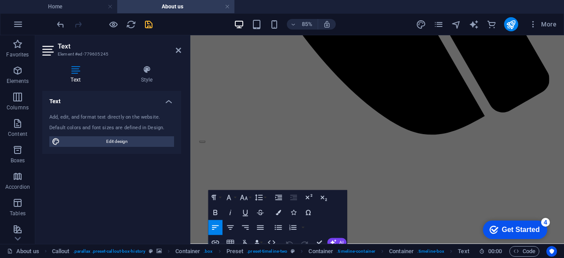
scroll to position [726, 0]
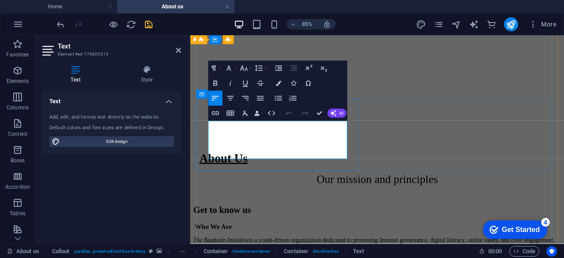
scroll to position [745, 0]
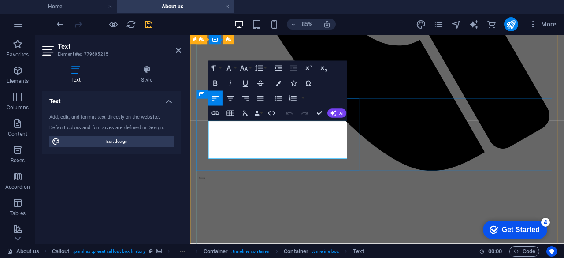
drag, startPoint x: 328, startPoint y: 175, endPoint x: 198, endPoint y: 142, distance: 134.2
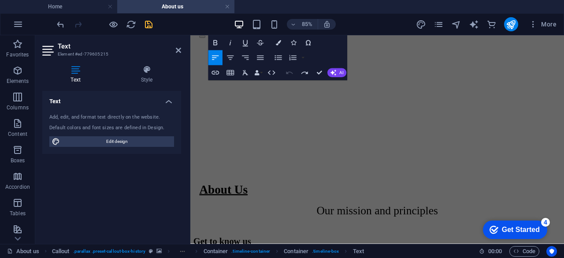
scroll to position [937, 0]
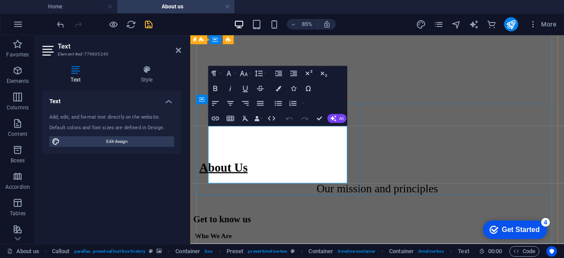
scroll to position [930, 0]
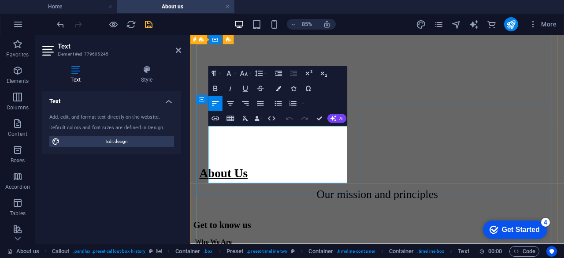
drag, startPoint x: 245, startPoint y: 205, endPoint x: 210, endPoint y: 143, distance: 71.6
copy p "In [DATE], [PERSON_NAME] , founder of The Baabotin Initiative , was part of a 2…"
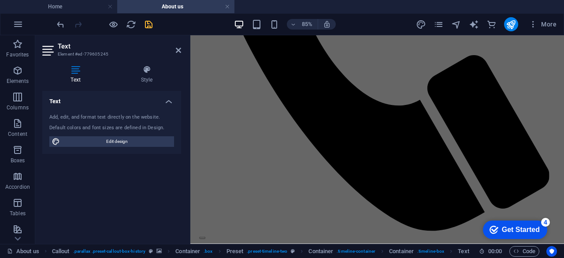
scroll to position [687, 0]
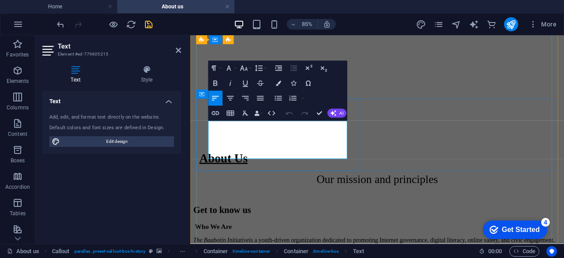
scroll to position [745, 0]
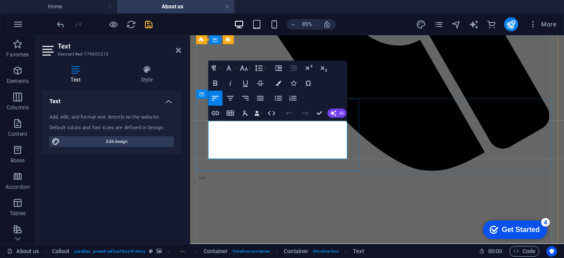
drag, startPoint x: 330, startPoint y: 175, endPoint x: 203, endPoint y: 142, distance: 130.6
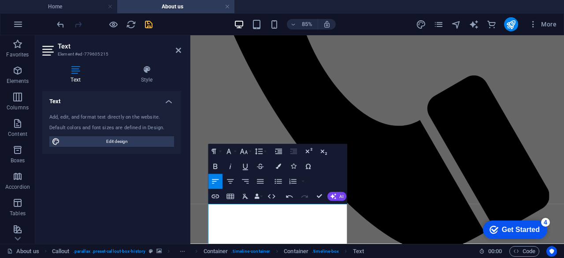
scroll to position [647, 0]
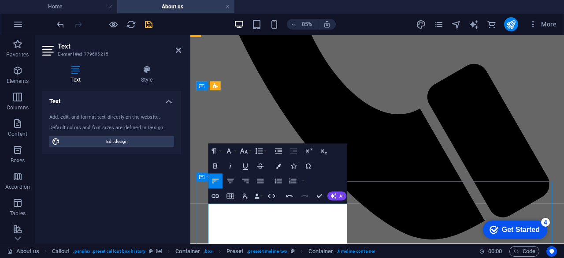
scroll to position [645, 0]
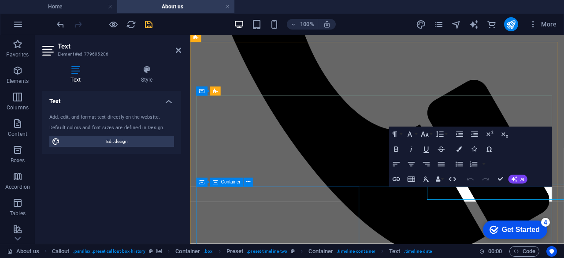
scroll to position [641, 0]
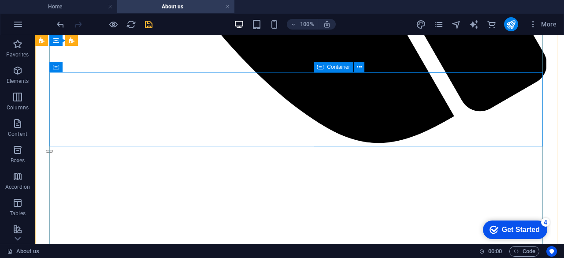
scroll to position [887, 0]
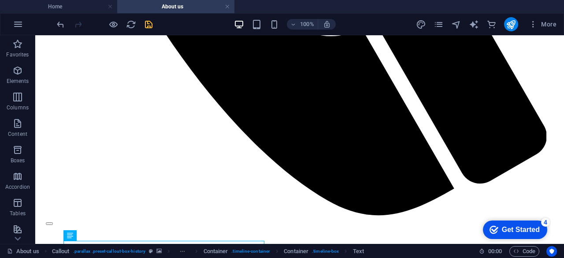
scroll to position [815, 0]
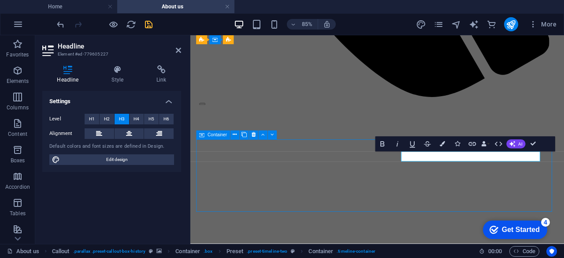
scroll to position [802, 0]
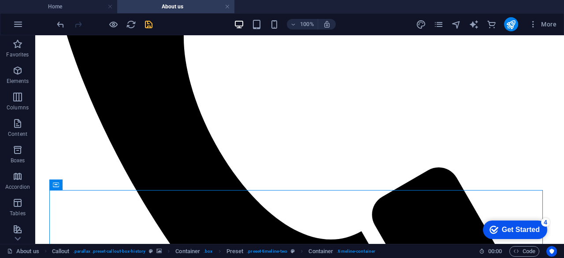
scroll to position [605, 0]
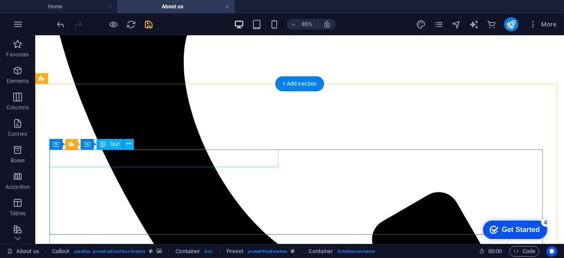
scroll to position [608, 0]
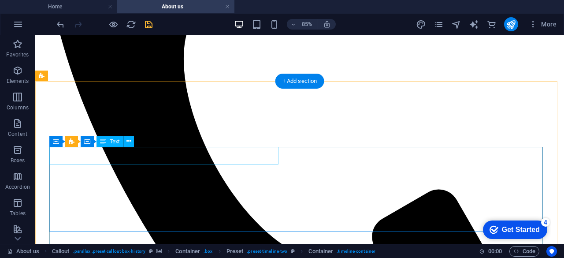
scroll to position [610, 0]
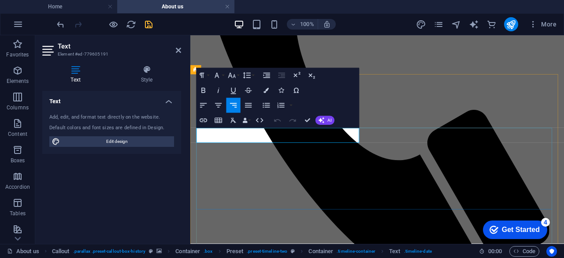
scroll to position [603, 0]
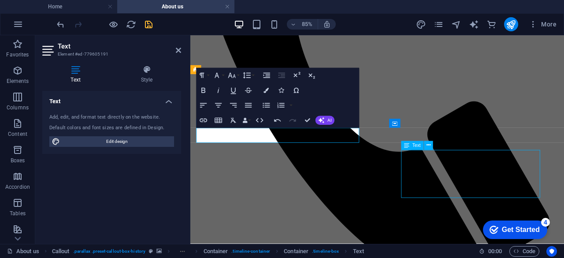
scroll to position [610, 0]
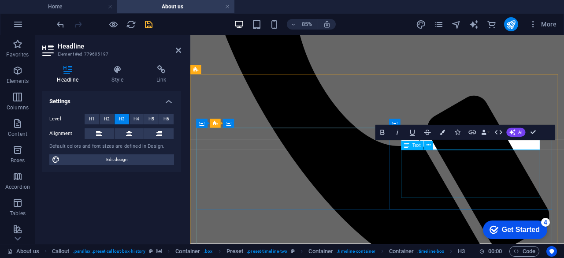
scroll to position [603, 0]
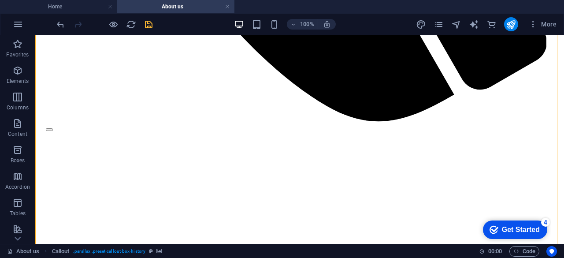
scroll to position [996, 0]
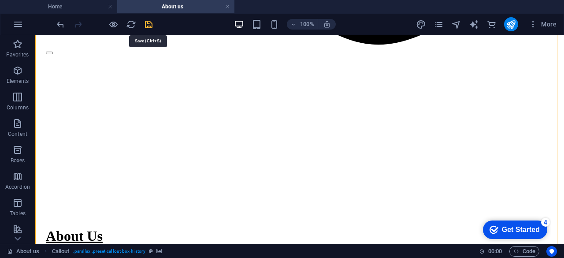
click at [149, 22] on icon "save" at bounding box center [149, 24] width 10 height 10
